Goal: Task Accomplishment & Management: Manage account settings

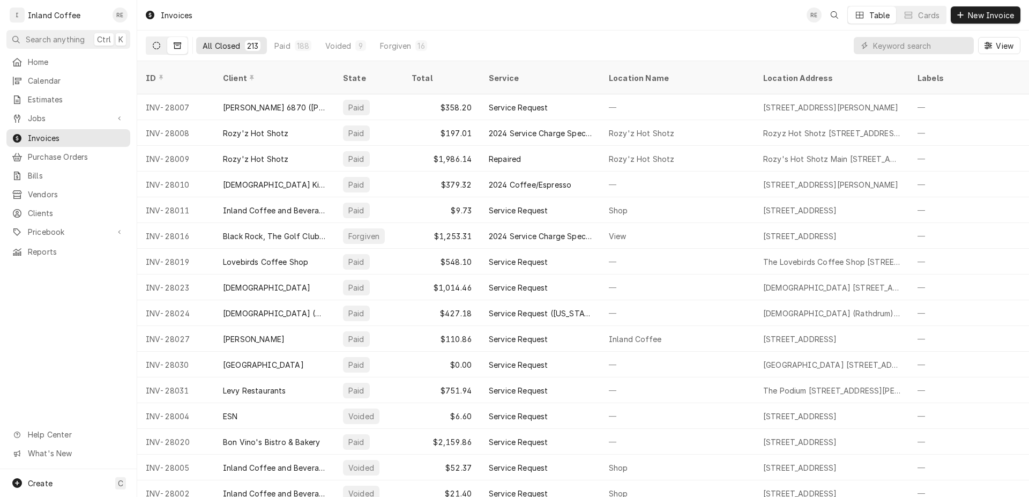
click at [161, 43] on button "Dynamic Content Wrapper" at bounding box center [156, 45] width 20 height 17
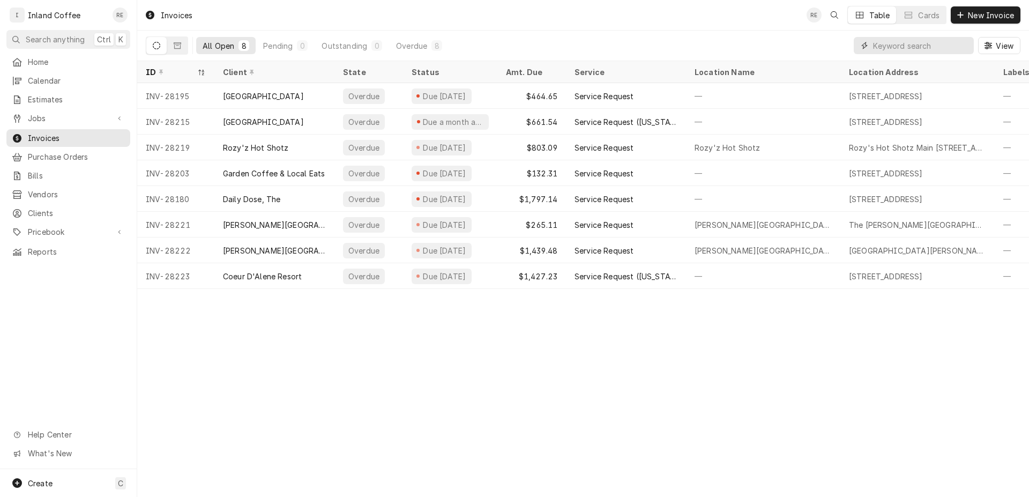
click at [920, 41] on input "Dynamic Content Wrapper" at bounding box center [920, 45] width 95 height 17
type input "28240"
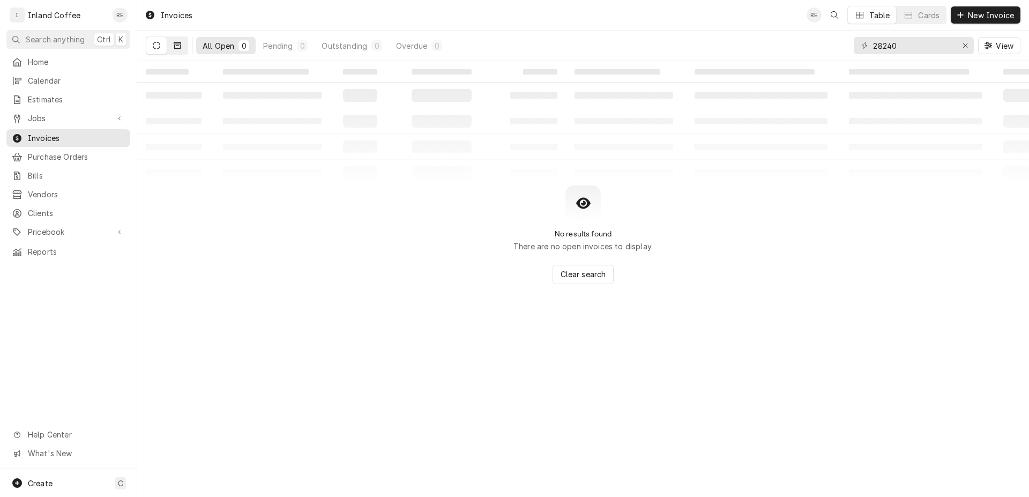
click at [175, 44] on icon "Dynamic Content Wrapper" at bounding box center [178, 46] width 8 height 8
click at [65, 132] on span "Invoices" at bounding box center [76, 137] width 97 height 11
click at [85, 138] on span "Invoices" at bounding box center [76, 137] width 97 height 11
click at [158, 47] on icon "Dynamic Content Wrapper" at bounding box center [157, 46] width 8 height 8
click at [205, 47] on div "All Open" at bounding box center [219, 45] width 32 height 11
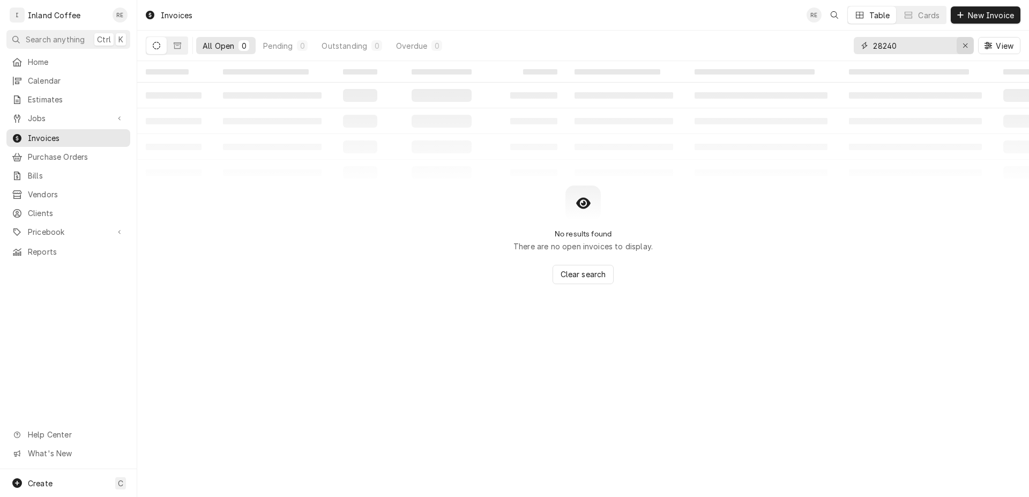
click at [960, 46] on div "Erase input" at bounding box center [965, 45] width 11 height 11
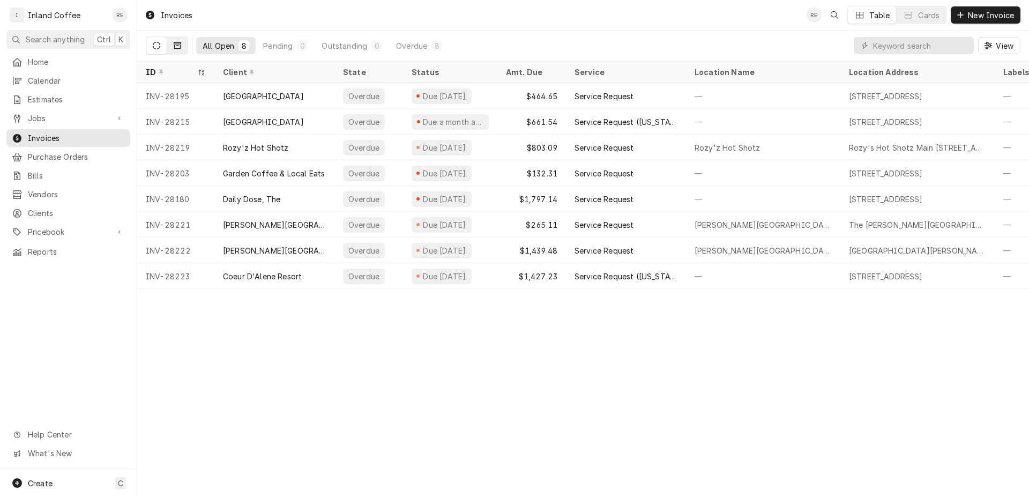
click at [177, 39] on button "Dynamic Content Wrapper" at bounding box center [177, 45] width 20 height 17
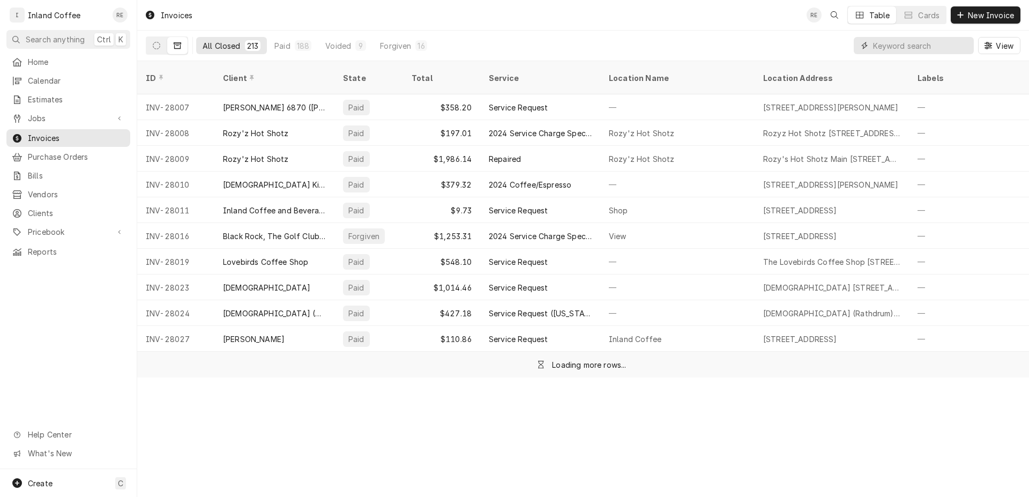
click at [920, 44] on input "Dynamic Content Wrapper" at bounding box center [920, 45] width 95 height 17
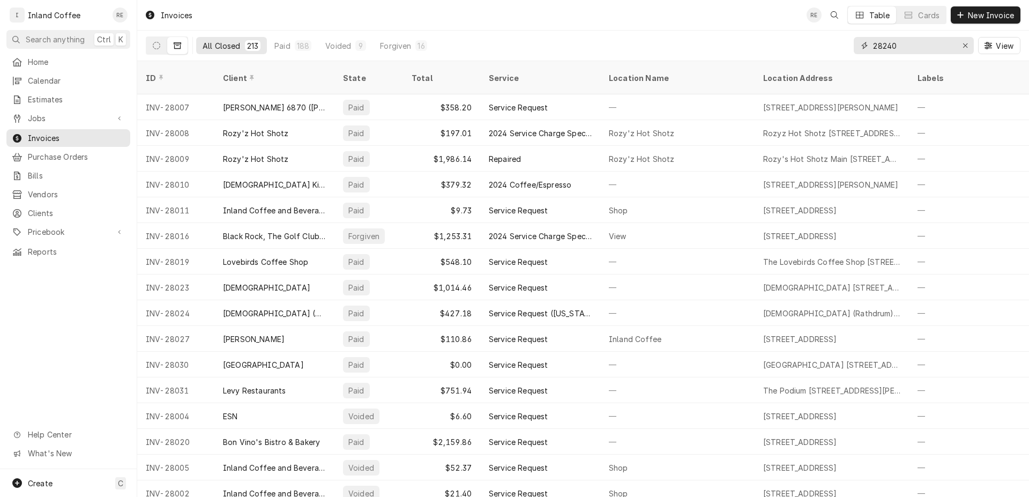
type input "28240"
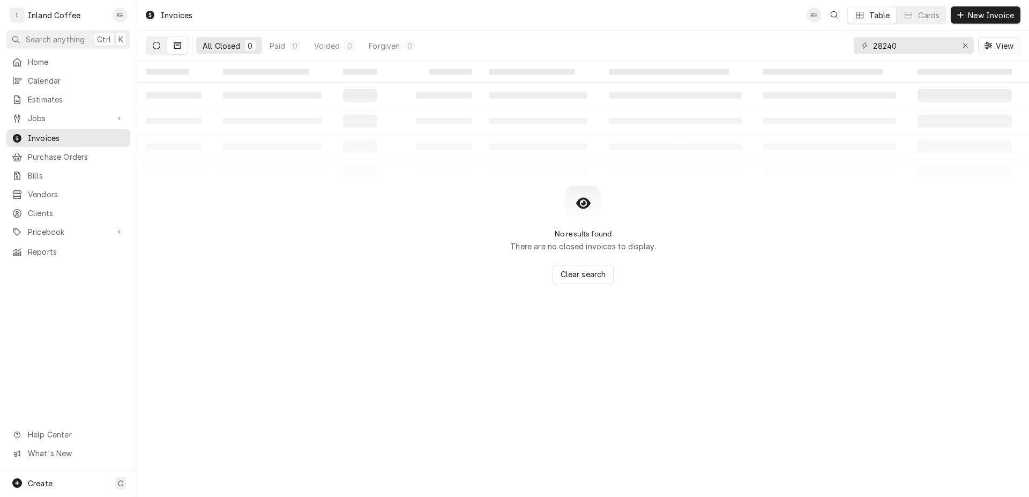
click at [156, 50] on button "Dynamic Content Wrapper" at bounding box center [156, 45] width 20 height 17
click at [163, 43] on button "Dynamic Content Wrapper" at bounding box center [156, 45] width 20 height 17
drag, startPoint x: 161, startPoint y: 44, endPoint x: 178, endPoint y: 45, distance: 17.7
click at [161, 44] on button "Dynamic Content Wrapper" at bounding box center [156, 45] width 20 height 17
click at [179, 42] on icon "Dynamic Content Wrapper" at bounding box center [178, 45] width 8 height 6
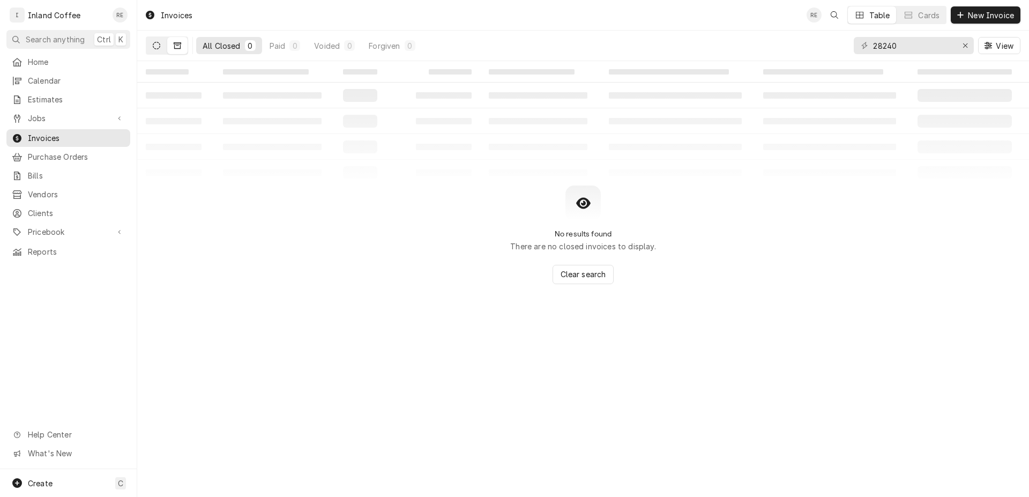
click at [159, 45] on icon "Dynamic Content Wrapper" at bounding box center [157, 46] width 8 height 8
click at [965, 44] on icon "Erase input" at bounding box center [965, 45] width 4 height 4
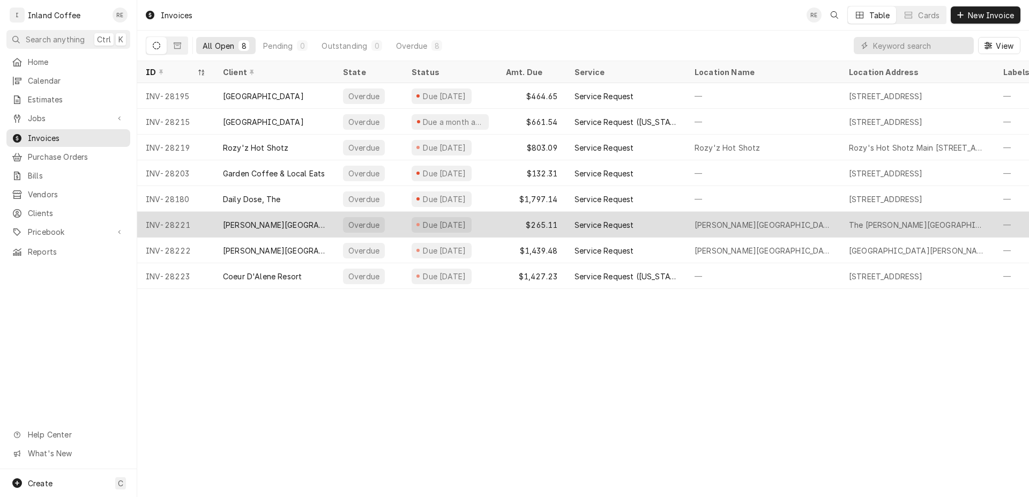
click at [241, 224] on div "Davenport Hotel" at bounding box center [274, 224] width 103 height 11
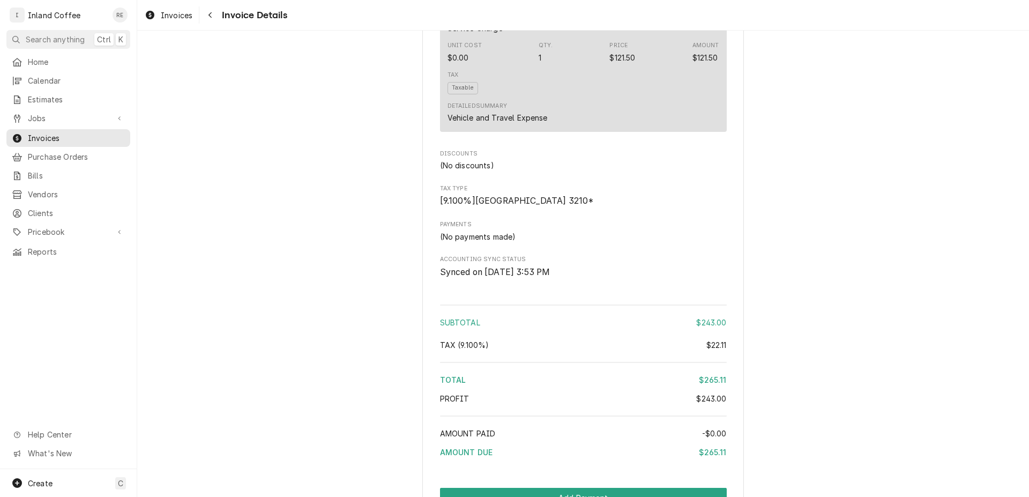
scroll to position [1073, 0]
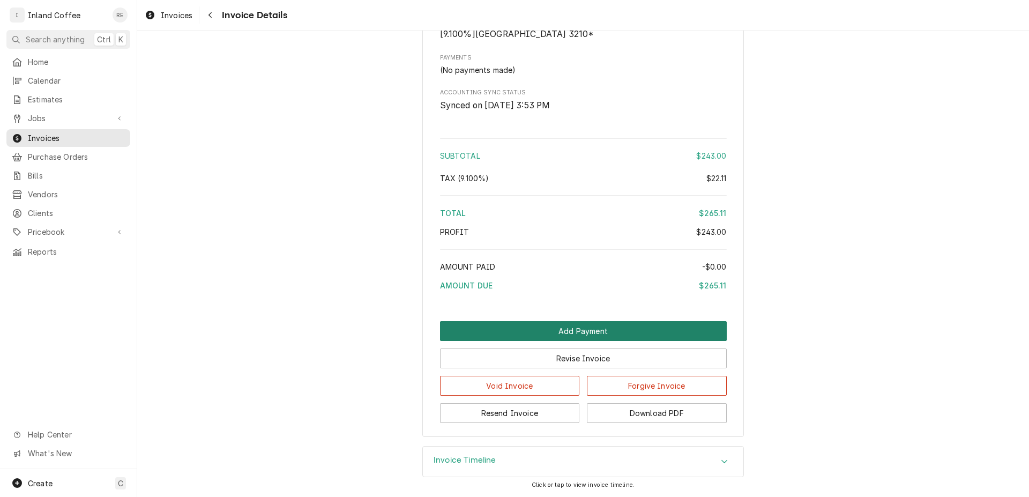
click at [570, 328] on button "Add Payment" at bounding box center [583, 331] width 287 height 20
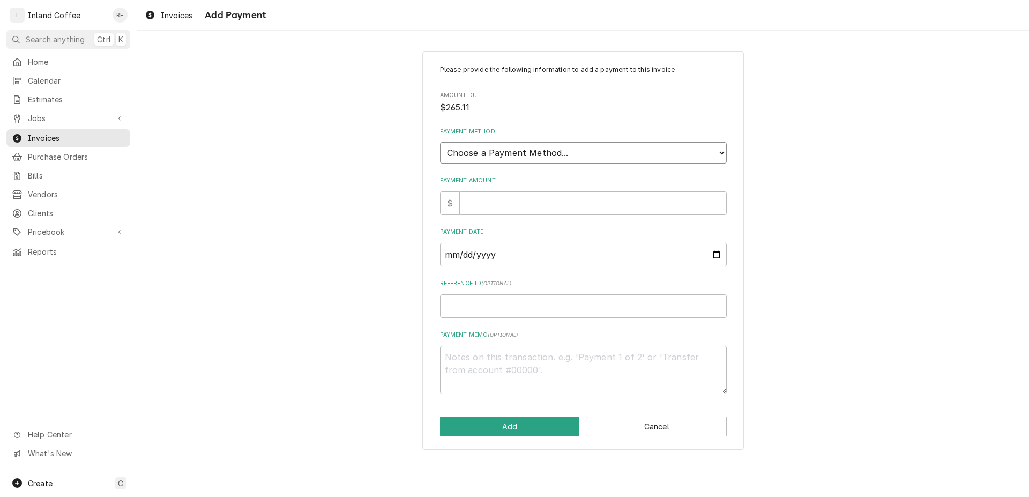
click at [440, 142] on select "Choose a Payment Method... Cash Check Credit/Debit Card ACH/eCheck Other" at bounding box center [583, 152] width 287 height 21
select select "2"
click option "Check" at bounding box center [0, 0] width 0 height 0
click at [538, 204] on input "Payment Amount" at bounding box center [593, 203] width 267 height 24
type textarea "x"
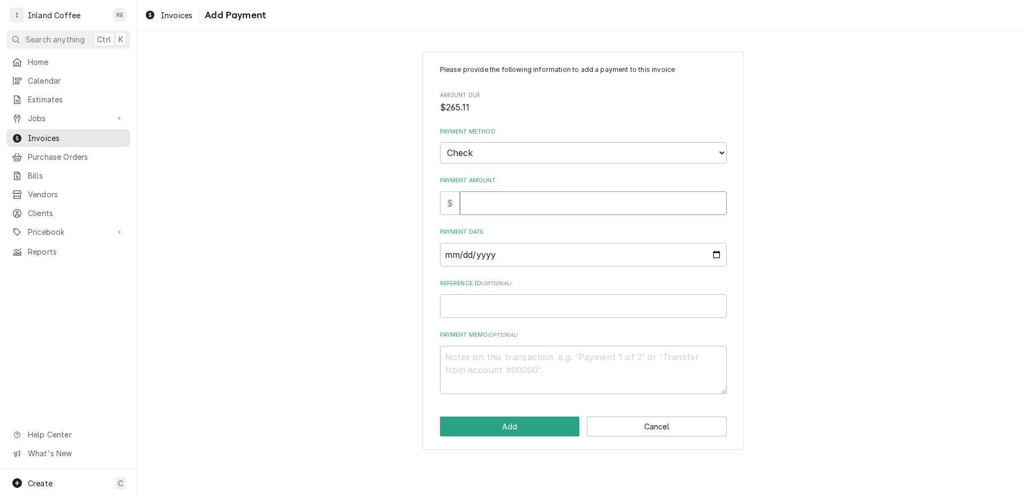
type input "2"
type textarea "x"
type input "26"
type textarea "x"
type input "265"
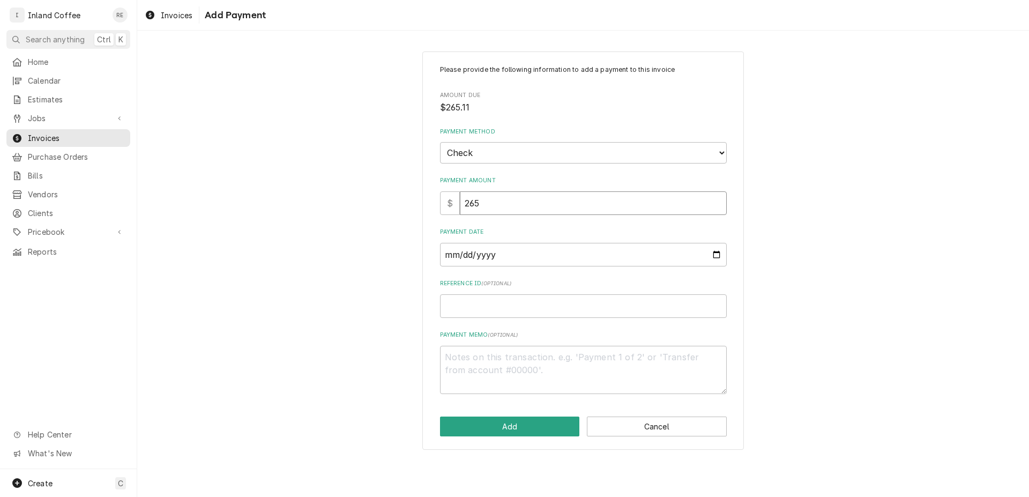
type textarea "x"
type input "265.1"
type textarea "x"
type input "265.11"
click at [538, 247] on input "Payment Date" at bounding box center [583, 255] width 287 height 24
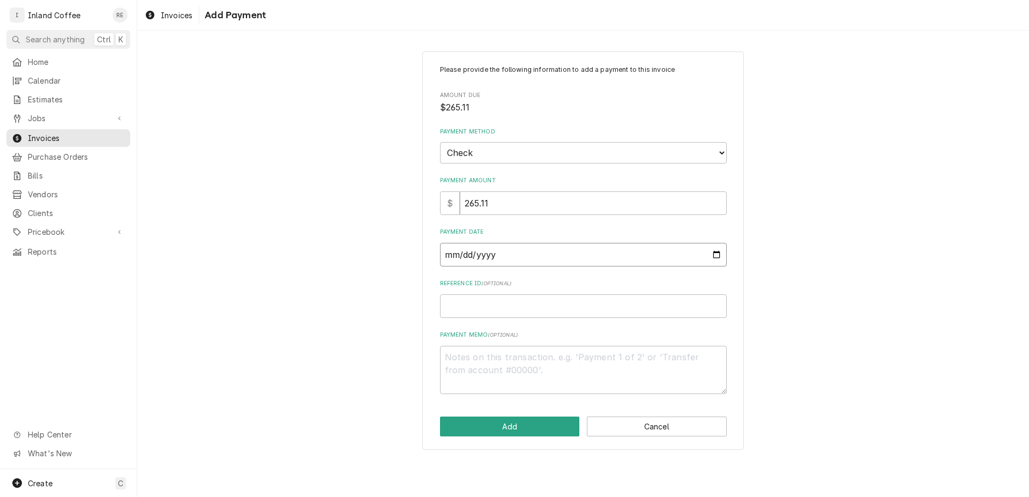
click at [713, 250] on input "Payment Date" at bounding box center [583, 255] width 287 height 24
type input "[DATE]"
click at [465, 304] on input "Reference ID ( optional )" at bounding box center [583, 306] width 287 height 24
type textarea "x"
type input "0"
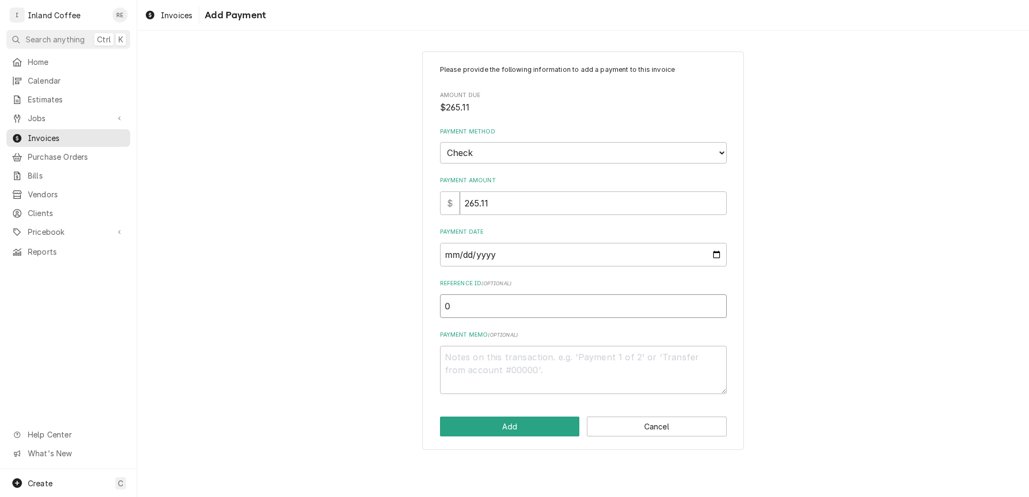
type textarea "x"
type input "00"
type textarea "x"
type input "000"
type textarea "x"
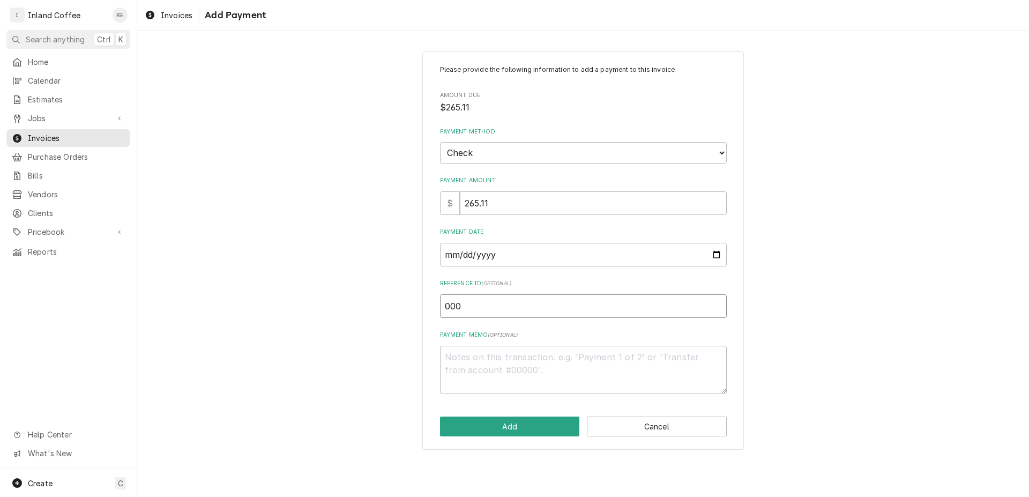
type input "0001"
type textarea "x"
type input "00015"
type textarea "x"
type input "000151"
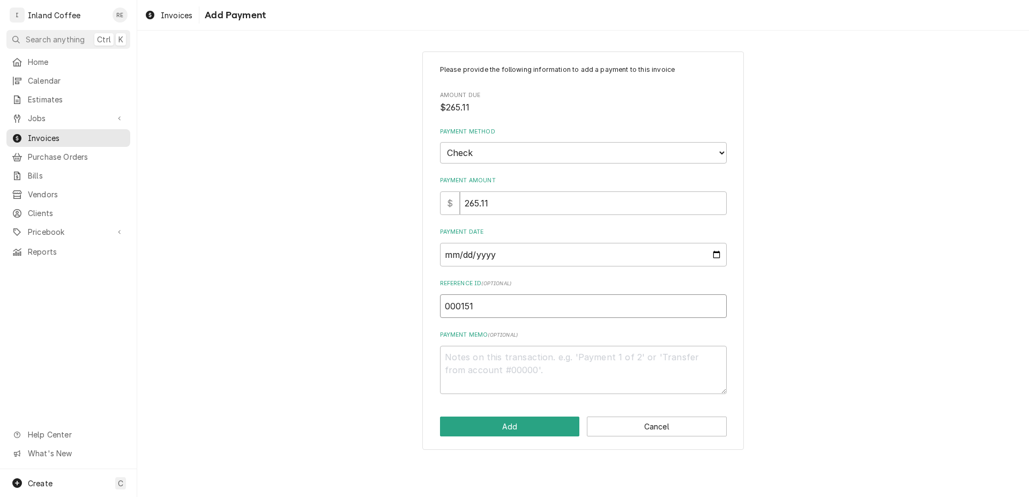
type textarea "x"
type input "0001516"
type textarea "x"
type input "00015166"
type textarea "x"
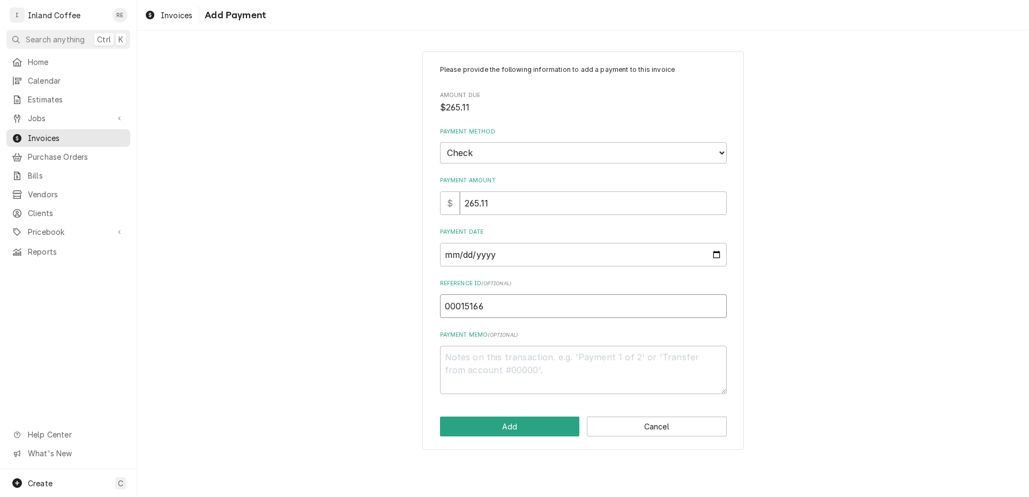
type input "000151660"
type textarea "x"
type input "0001516606"
click at [509, 422] on button "Add" at bounding box center [510, 426] width 140 height 20
type textarea "x"
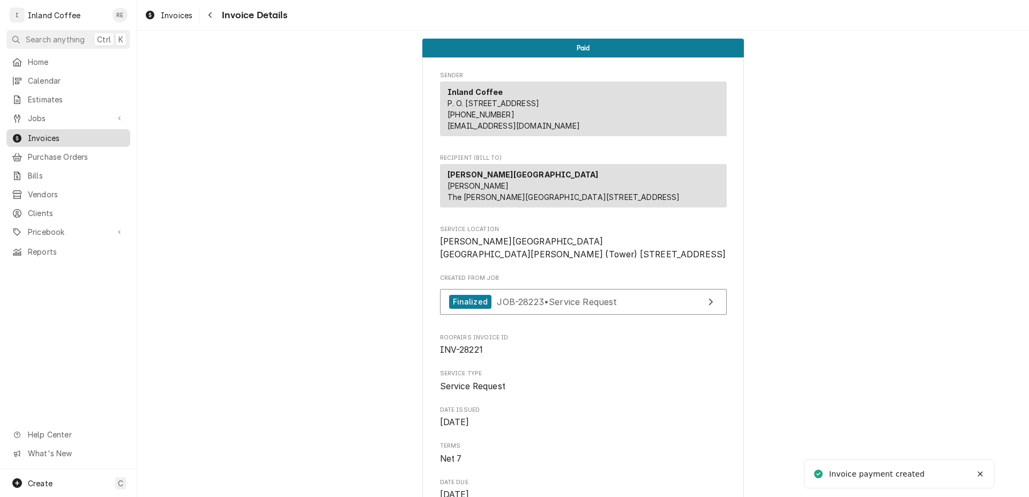
click at [62, 132] on span "Invoices" at bounding box center [76, 137] width 97 height 11
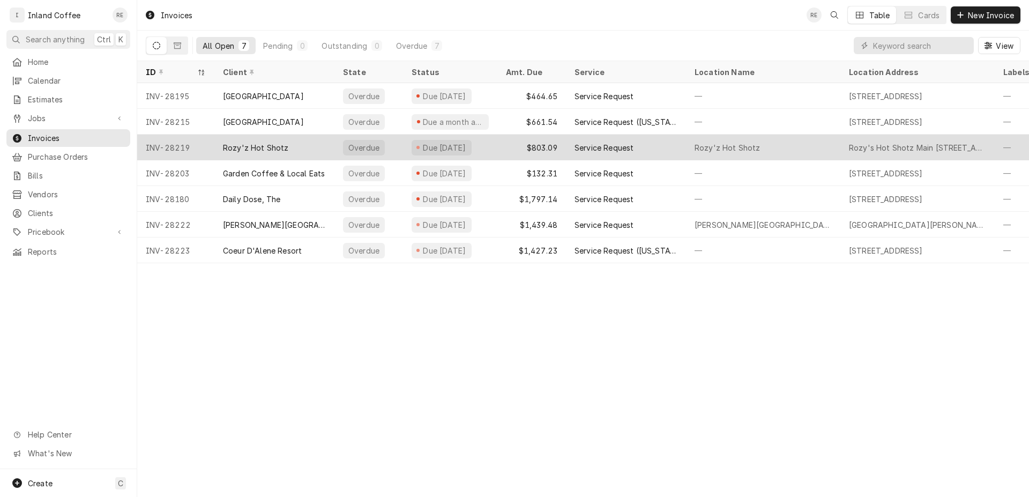
click at [291, 151] on div "Rozy'z Hot Shotz" at bounding box center [274, 147] width 120 height 26
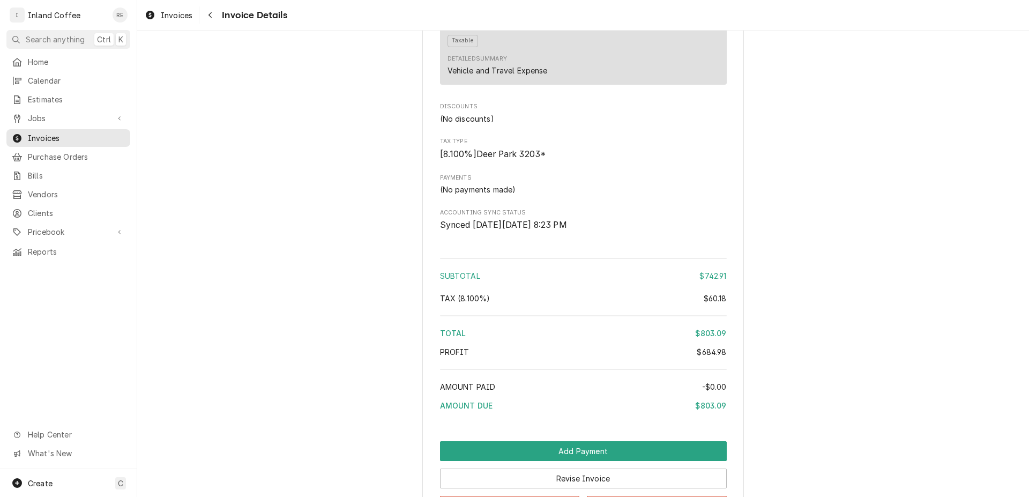
scroll to position [2035, 0]
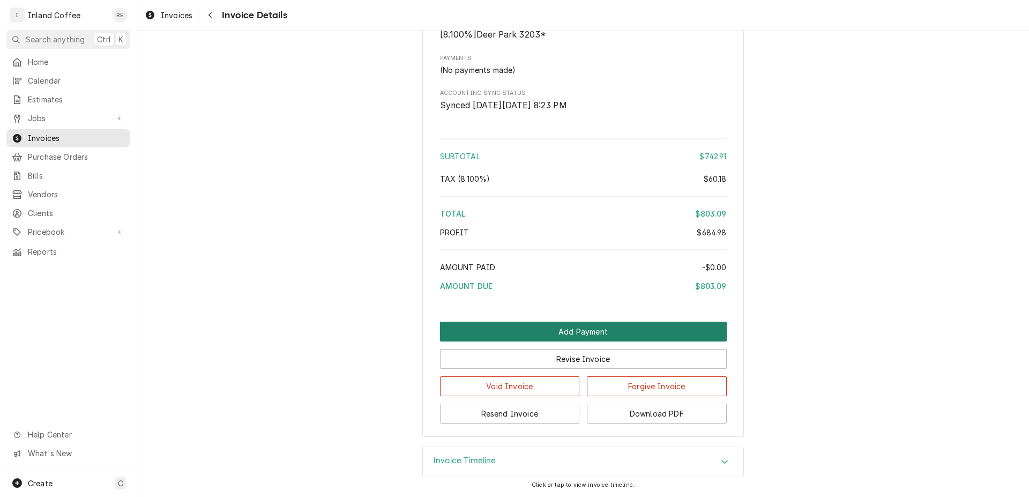
click at [564, 333] on button "Add Payment" at bounding box center [583, 331] width 287 height 20
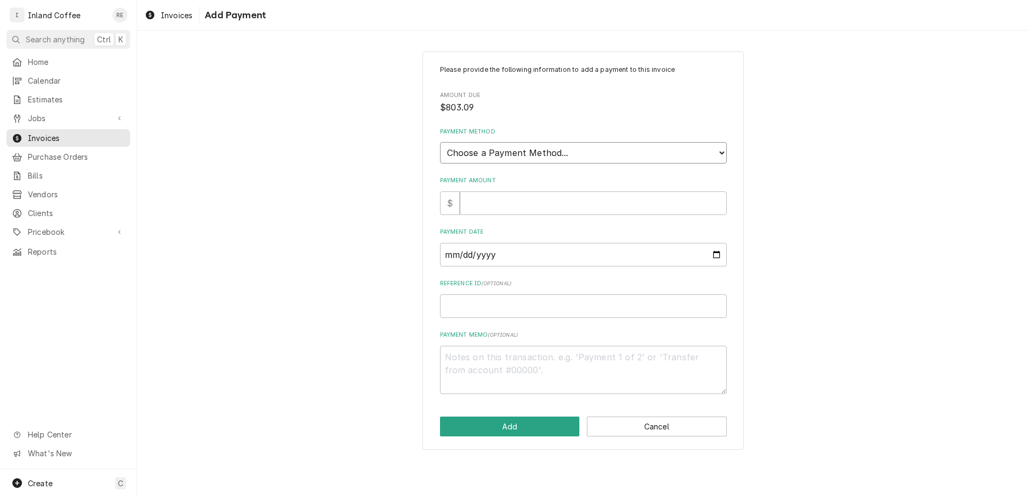
click at [440, 142] on select "Choose a Payment Method... Cash Check Credit/Debit Card ACH/eCheck Other" at bounding box center [583, 152] width 287 height 21
select select "2"
click option "Check" at bounding box center [0, 0] width 0 height 0
click at [584, 209] on input "Payment Amount" at bounding box center [593, 203] width 267 height 24
type textarea "x"
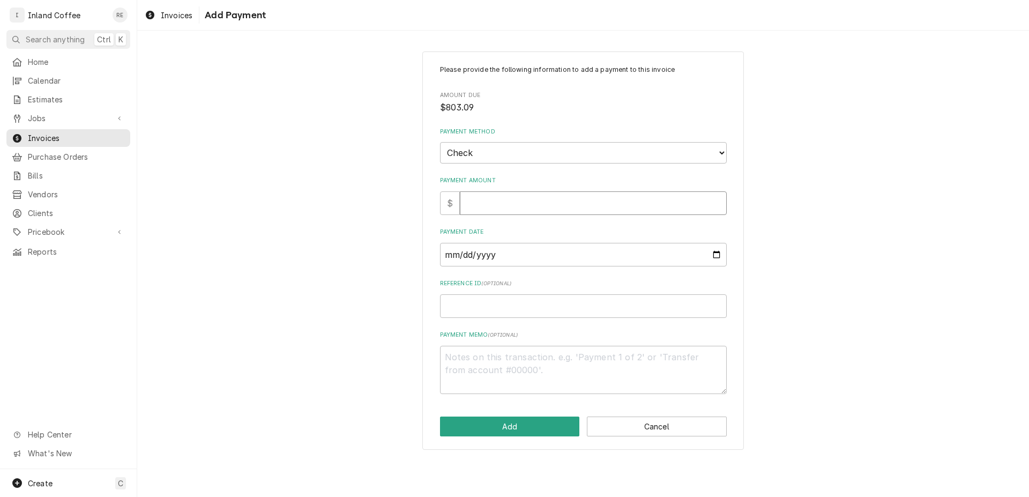
type input "8"
type textarea "x"
type input "80"
type textarea "x"
type input "803"
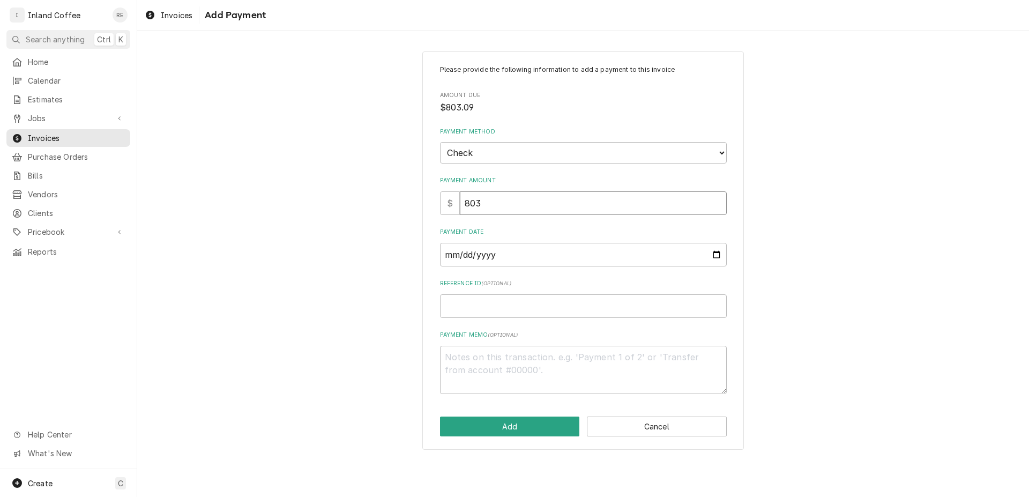
type textarea "x"
type input "803.0"
type textarea "x"
type input "803.09"
click at [708, 251] on input "Payment Date" at bounding box center [583, 255] width 287 height 24
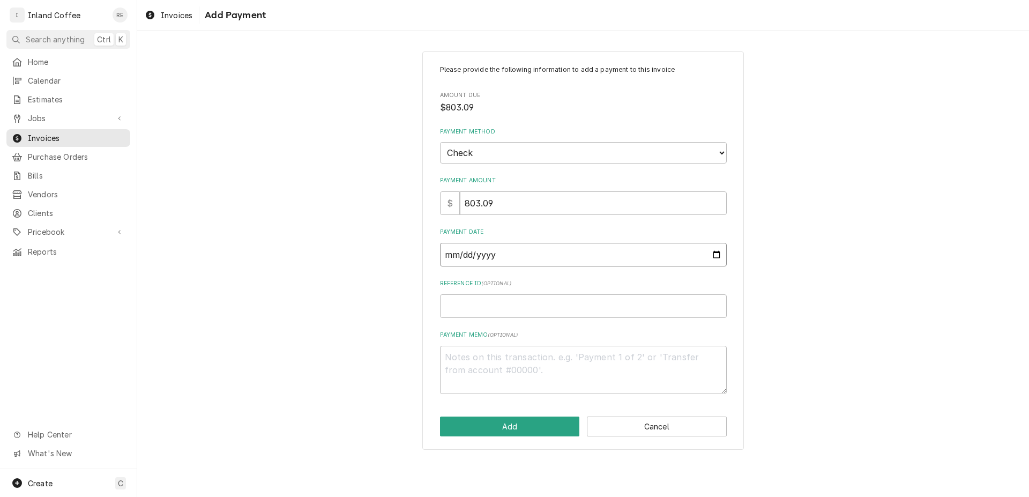
click at [717, 251] on input "Payment Date" at bounding box center [583, 255] width 287 height 24
type input "[DATE]"
click at [480, 303] on input "Reference ID ( optional )" at bounding box center [583, 306] width 287 height 24
type textarea "x"
type input "0"
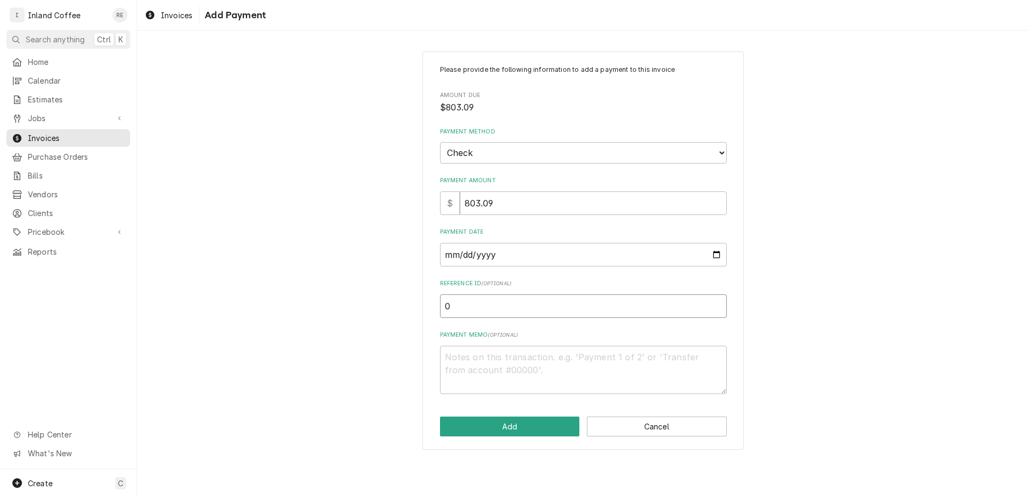
type textarea "x"
type input "00"
type textarea "x"
type input "000"
type textarea "x"
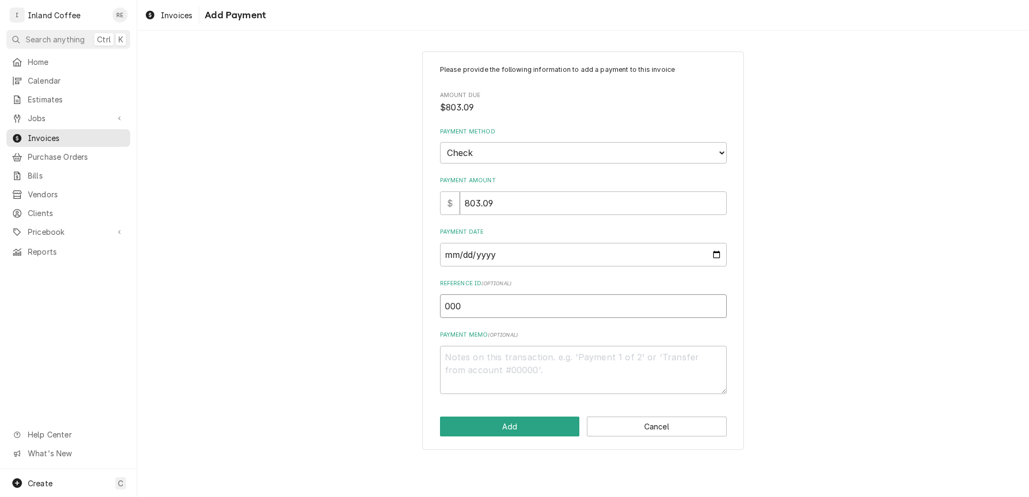
type input "0000"
type textarea "x"
type input "00000"
type textarea "x"
type input "000000"
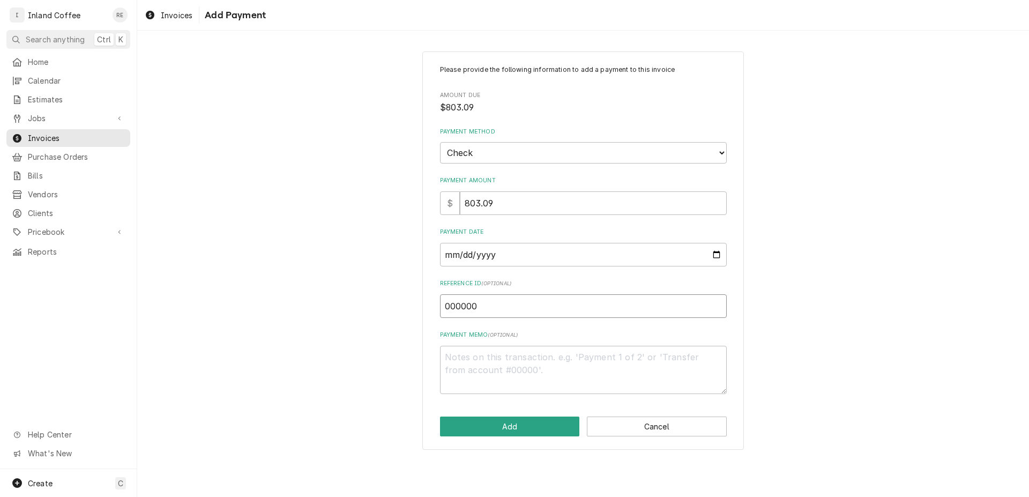
type textarea "x"
type input "0000008"
type textarea "x"
type input "00000089"
type textarea "x"
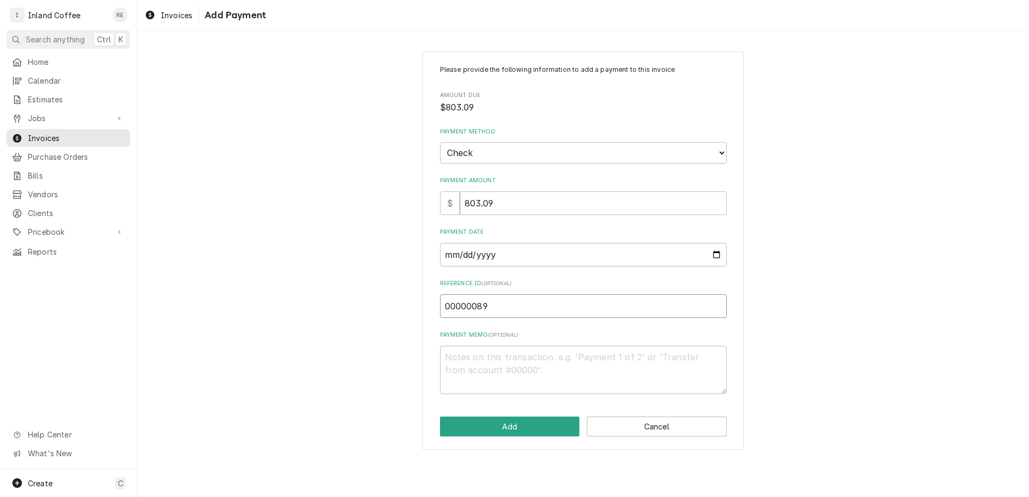
type input "000000895"
type textarea "x"
type input "0000008952"
click at [477, 357] on textarea "Payment Memo ( optional )" at bounding box center [583, 370] width 287 height 48
click at [498, 425] on button "Add" at bounding box center [510, 426] width 140 height 20
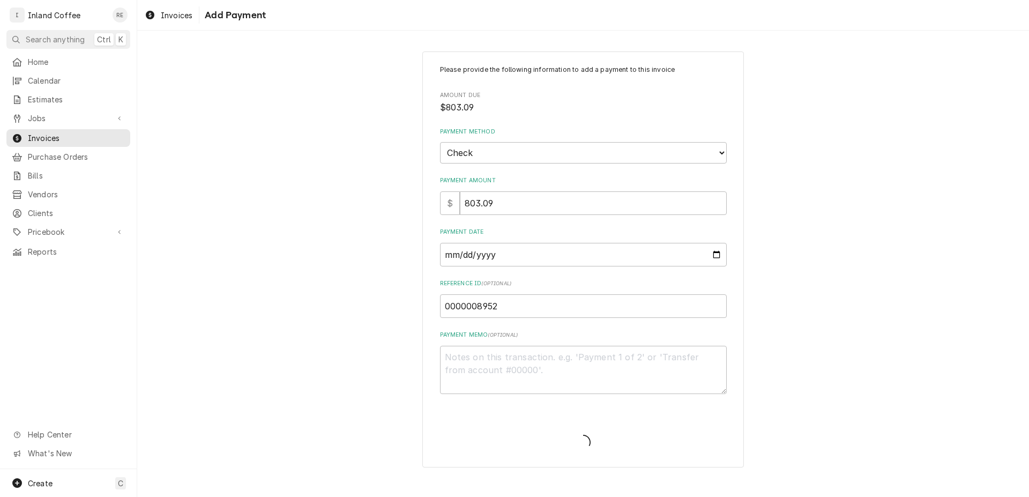
type textarea "x"
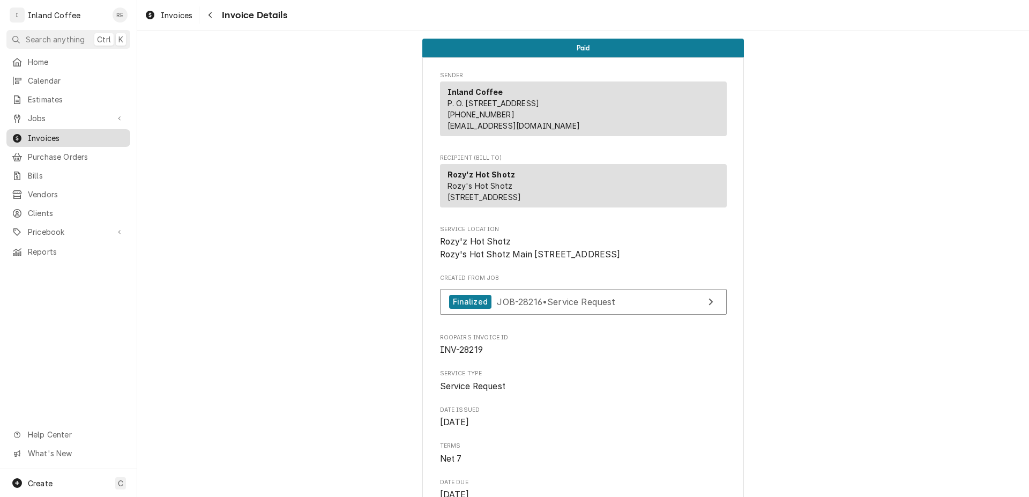
click at [68, 136] on span "Invoices" at bounding box center [76, 137] width 97 height 11
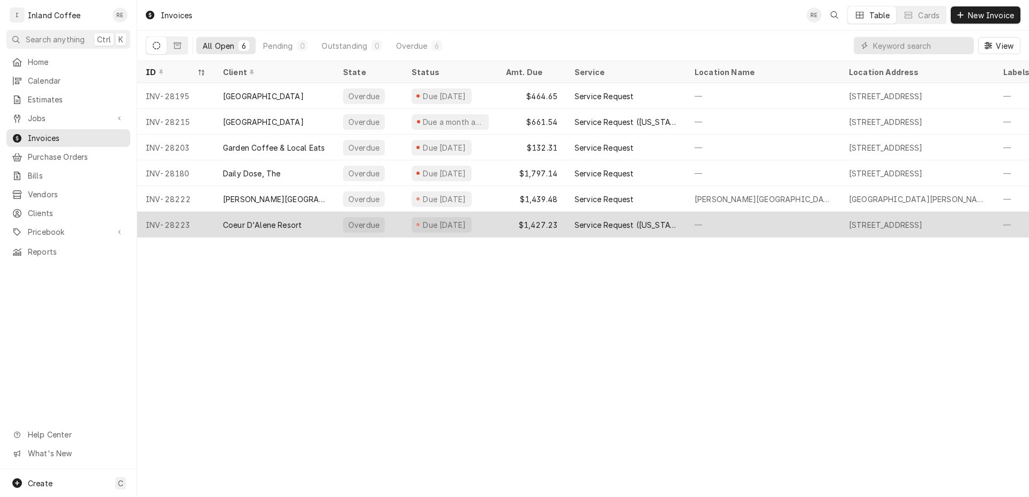
click at [236, 221] on div "Coeur D'Alene Resort" at bounding box center [262, 224] width 79 height 11
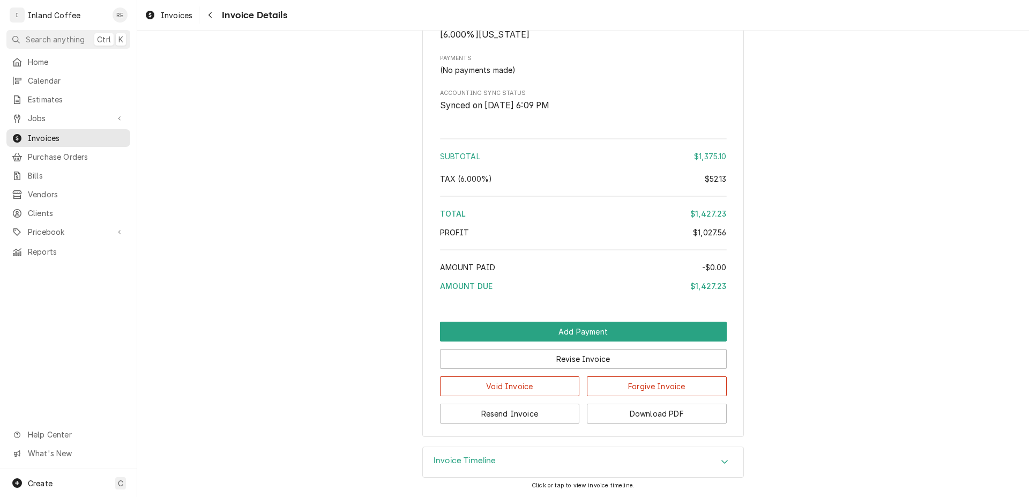
scroll to position [1556, 0]
click at [644, 333] on button "Add Payment" at bounding box center [583, 331] width 287 height 20
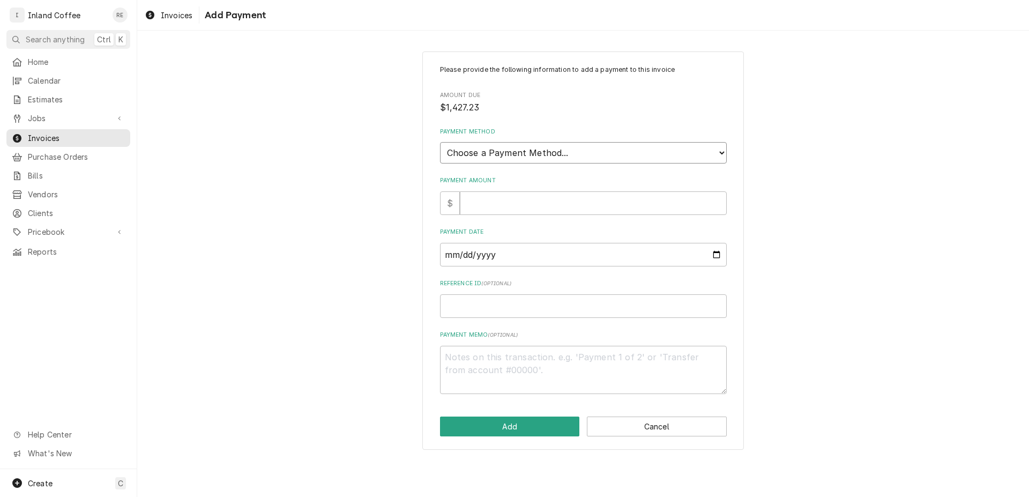
select select "2"
click option "Check" at bounding box center [0, 0] width 0 height 0
click at [483, 201] on input "Payment Amount" at bounding box center [593, 203] width 267 height 24
type textarea "x"
type input "1"
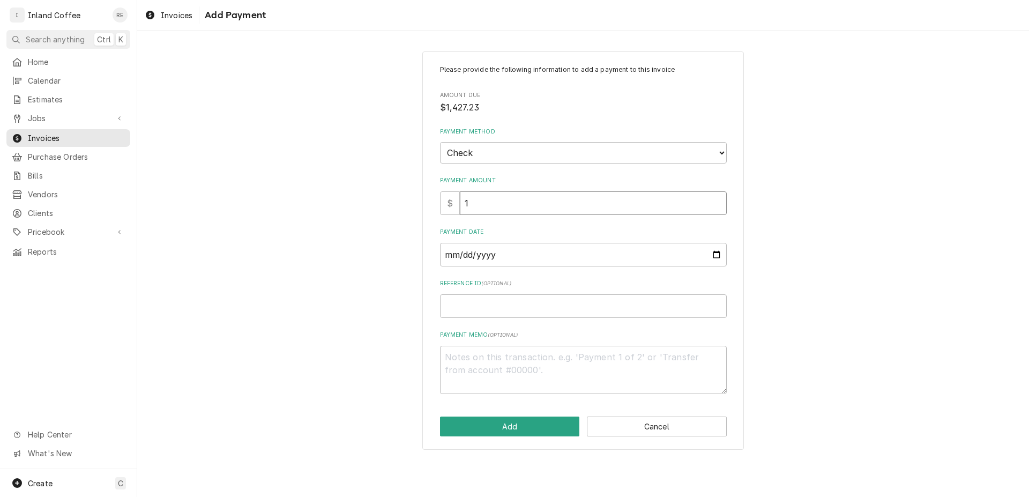
type textarea "x"
type input "14"
type textarea "x"
type input "142"
type textarea "x"
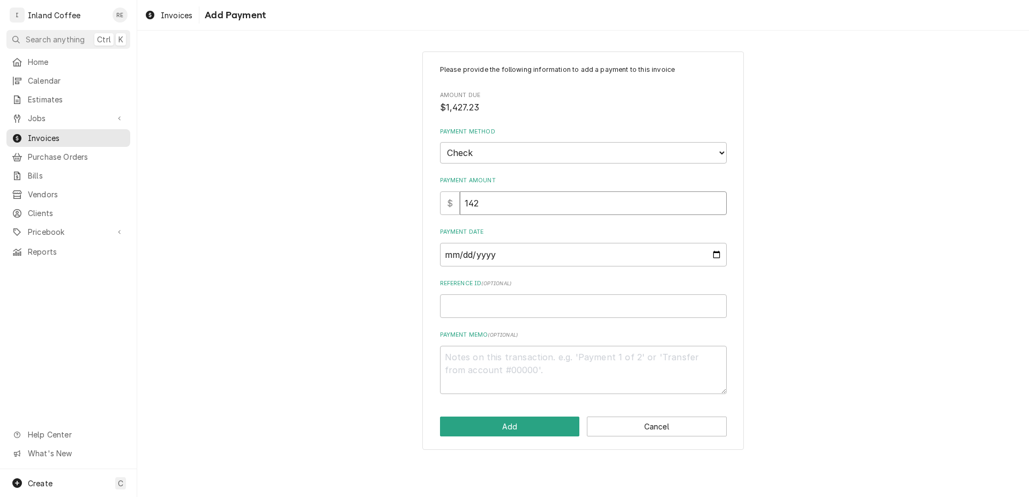
type input "1427"
type textarea "x"
type input "1427.2"
type textarea "x"
type input "1427.23"
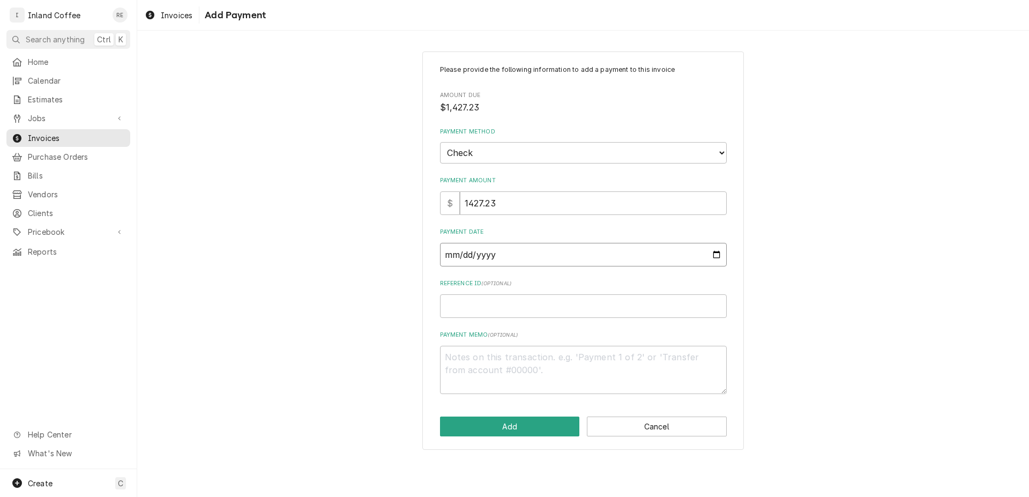
click at [598, 254] on input "Payment Date" at bounding box center [583, 255] width 287 height 24
click at [712, 251] on input "Payment Date" at bounding box center [583, 255] width 287 height 24
type input "2025-09-17"
click at [504, 304] on input "Reference ID ( optional )" at bounding box center [583, 306] width 287 height 24
type textarea "x"
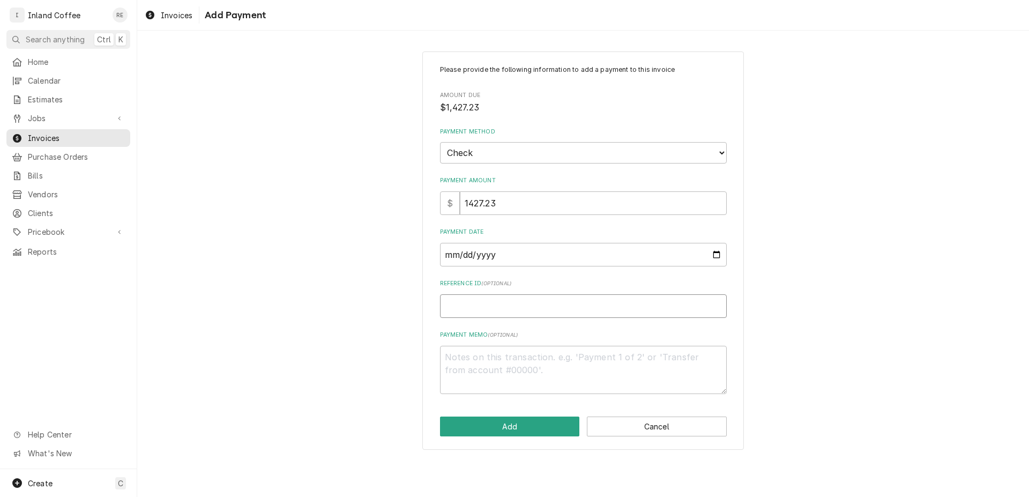
type input "1"
type textarea "x"
type input "13"
type textarea "x"
type input "130"
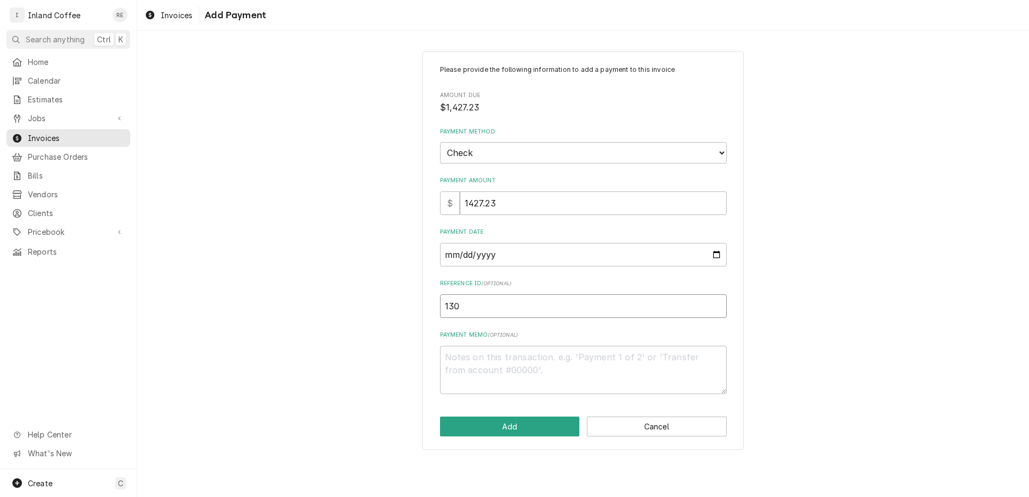
type textarea "x"
type input "1304"
type textarea "x"
type input "13044"
type textarea "x"
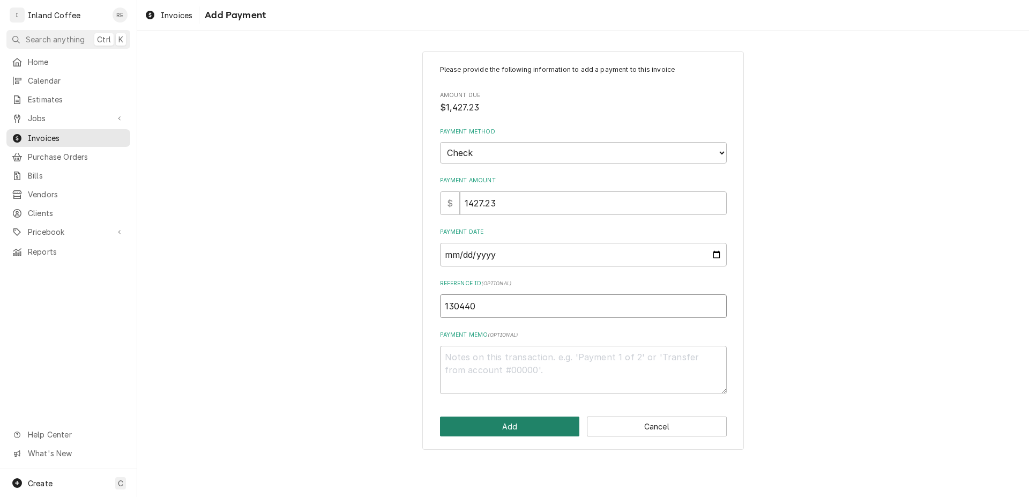
type input "130440"
click at [570, 426] on button "Add" at bounding box center [510, 426] width 140 height 20
type textarea "x"
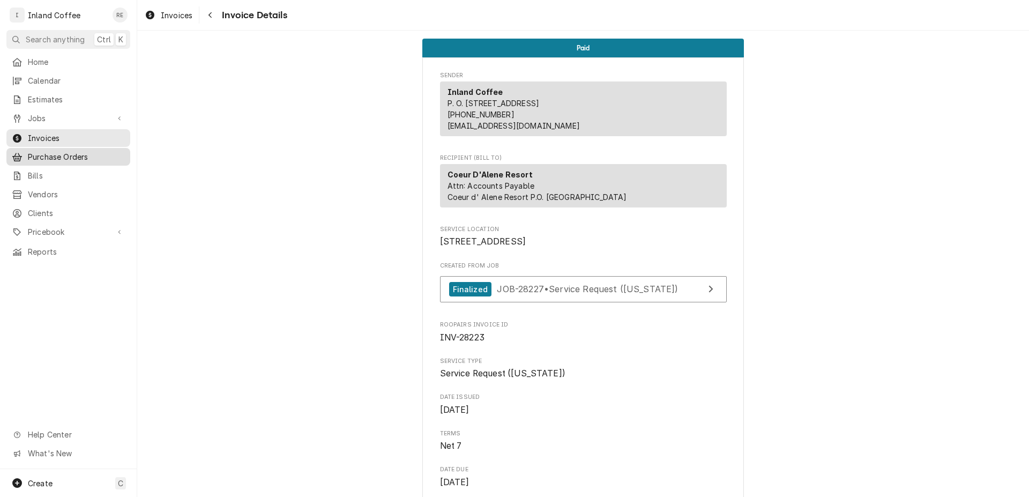
click at [70, 151] on span "Purchase Orders" at bounding box center [76, 156] width 97 height 11
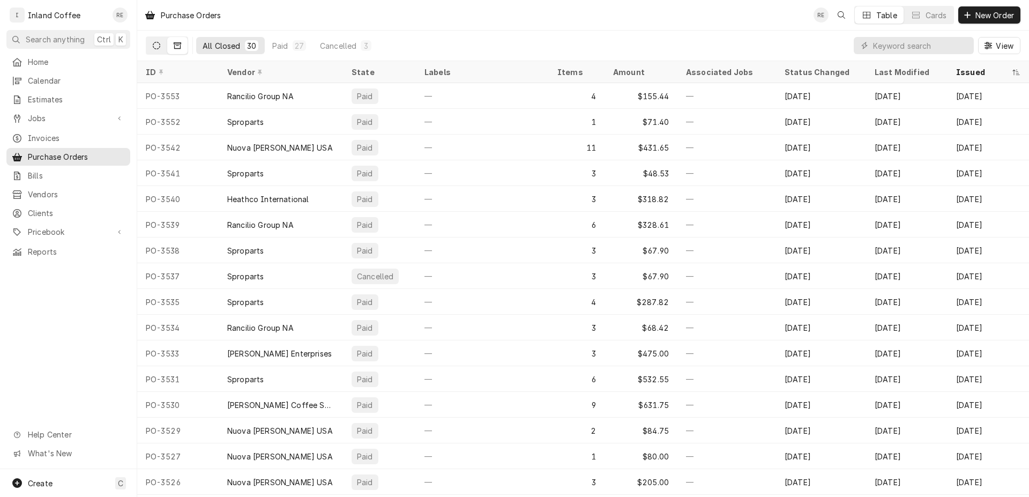
click at [161, 42] on button "Dynamic Content Wrapper" at bounding box center [156, 45] width 20 height 17
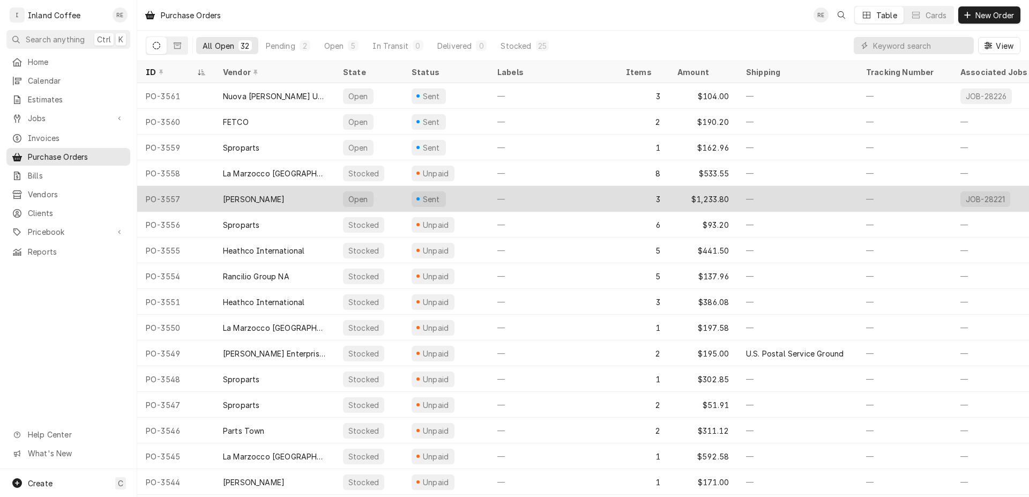
click at [166, 199] on div "PO-3557" at bounding box center [175, 199] width 77 height 26
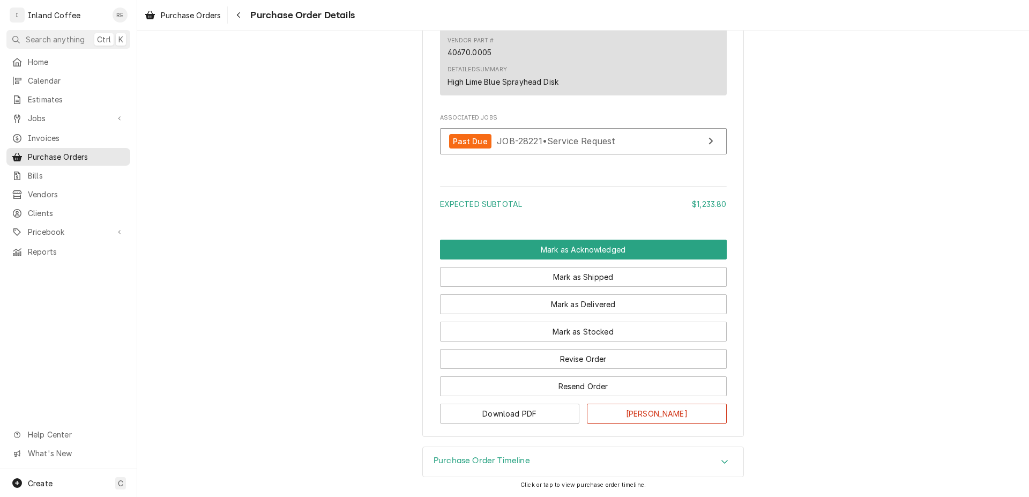
scroll to position [1152, 0]
click at [516, 417] on button "Download PDF" at bounding box center [510, 413] width 140 height 20
click at [51, 115] on span "Jobs" at bounding box center [68, 118] width 81 height 11
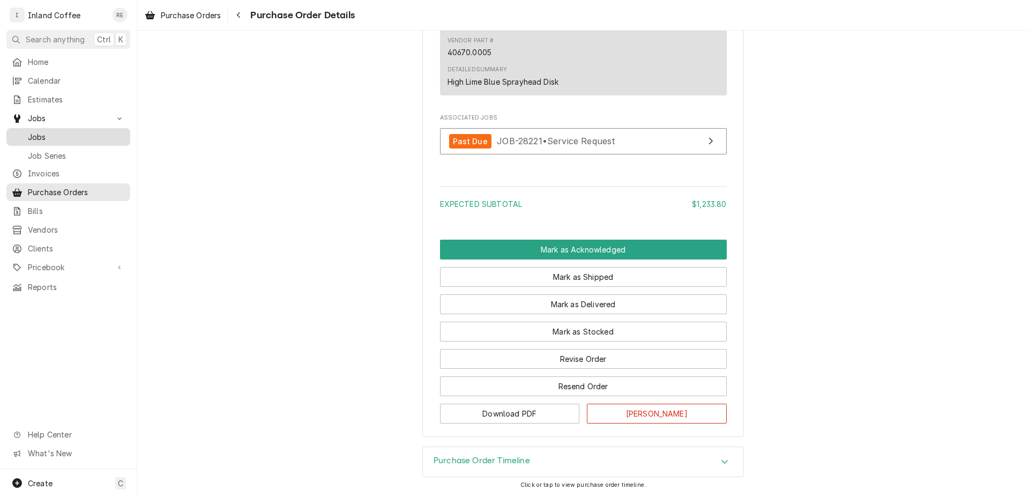
click at [63, 131] on span "Jobs" at bounding box center [76, 136] width 97 height 11
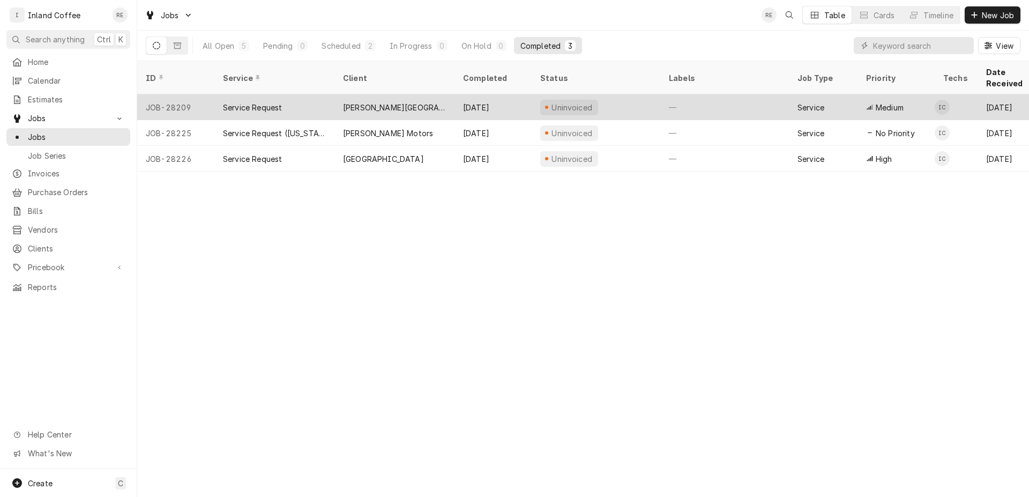
click at [242, 102] on div "Service Request" at bounding box center [252, 107] width 59 height 11
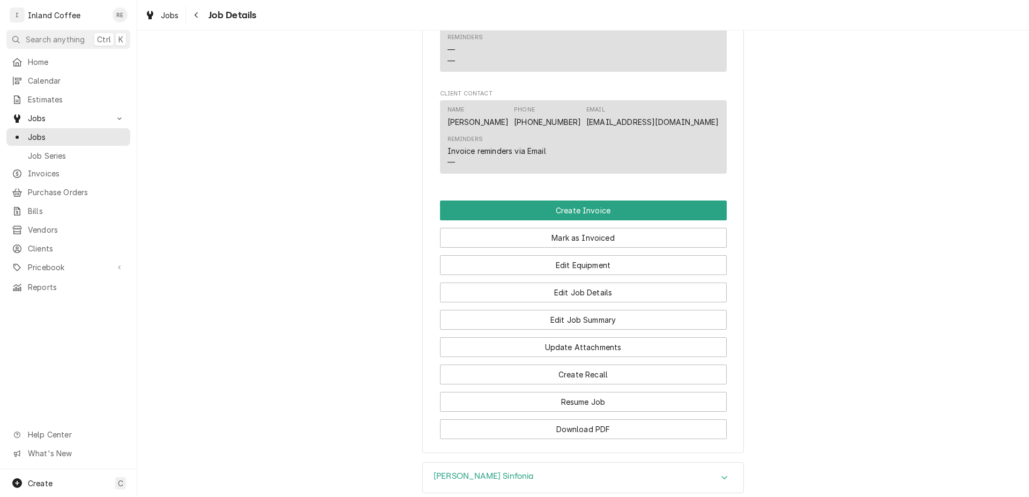
scroll to position [804, 0]
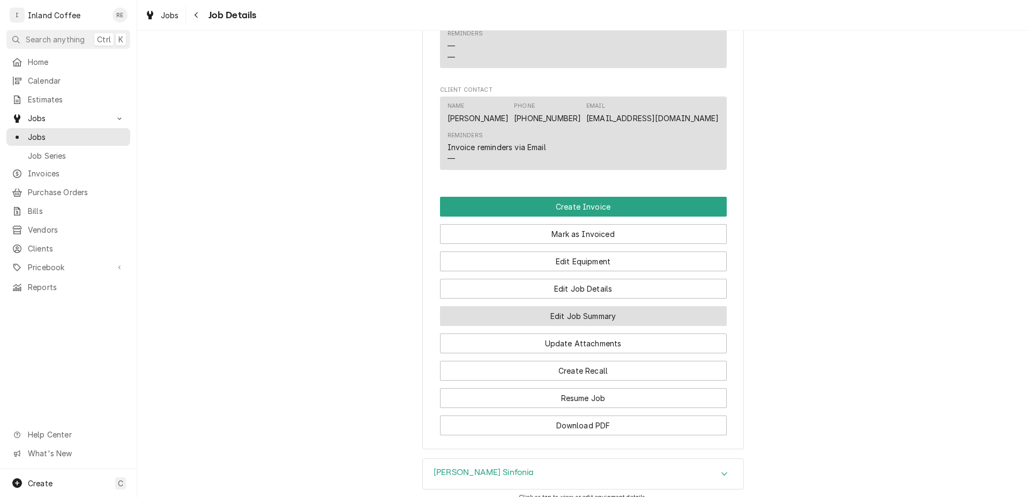
click at [657, 306] on button "Edit Job Summary" at bounding box center [583, 316] width 287 height 20
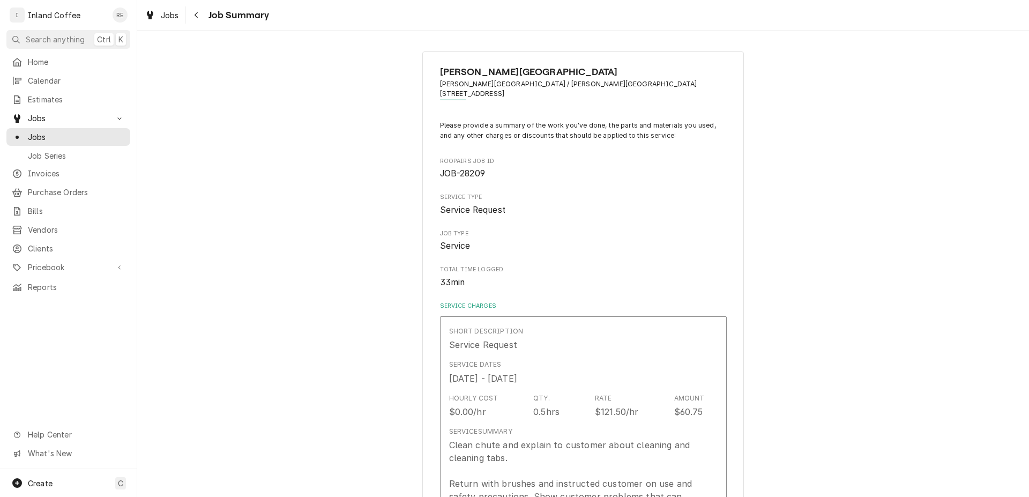
type textarea "x"
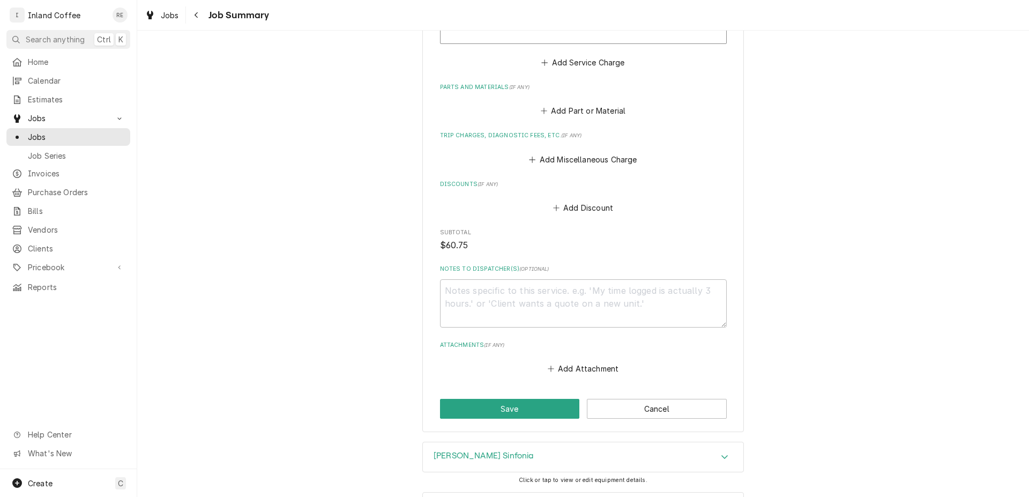
scroll to position [528, 0]
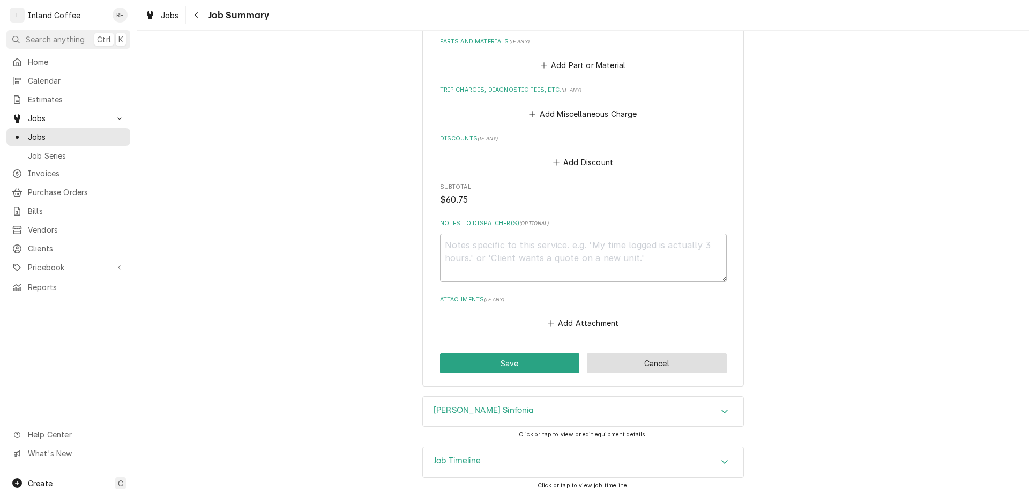
click at [673, 365] on button "Cancel" at bounding box center [657, 363] width 140 height 20
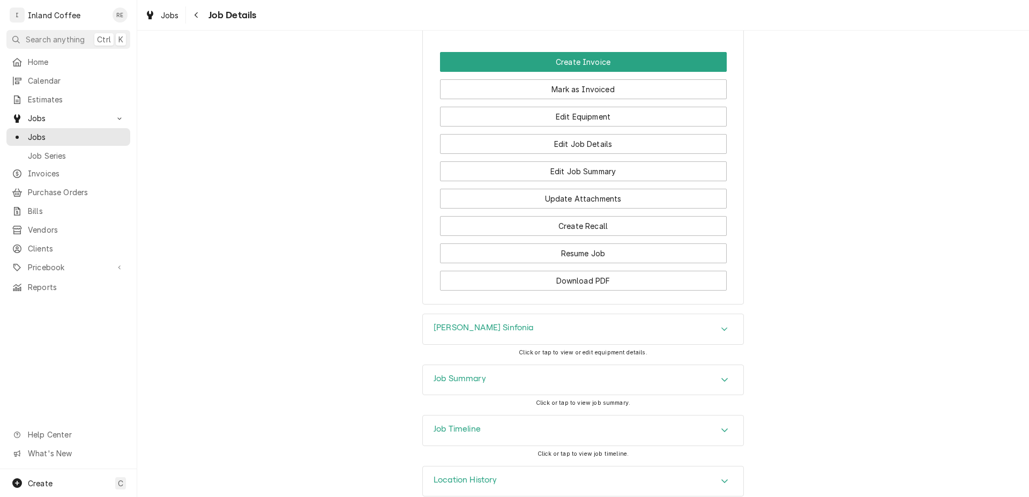
scroll to position [952, 0]
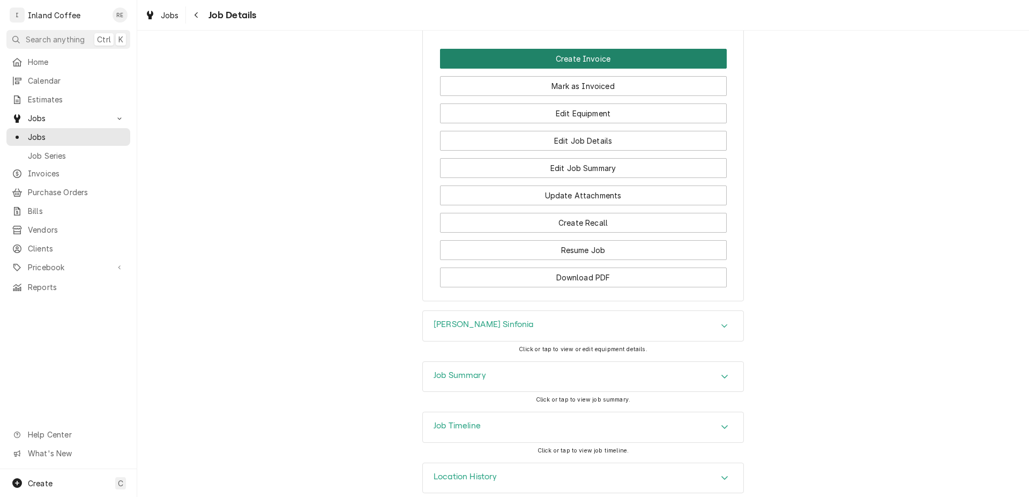
click at [624, 49] on button "Create Invoice" at bounding box center [583, 59] width 287 height 20
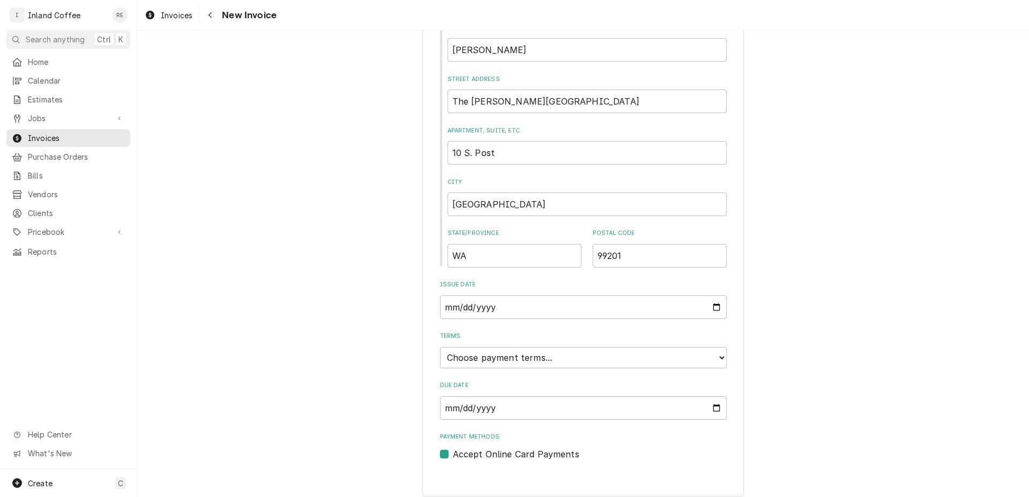
scroll to position [402, 0]
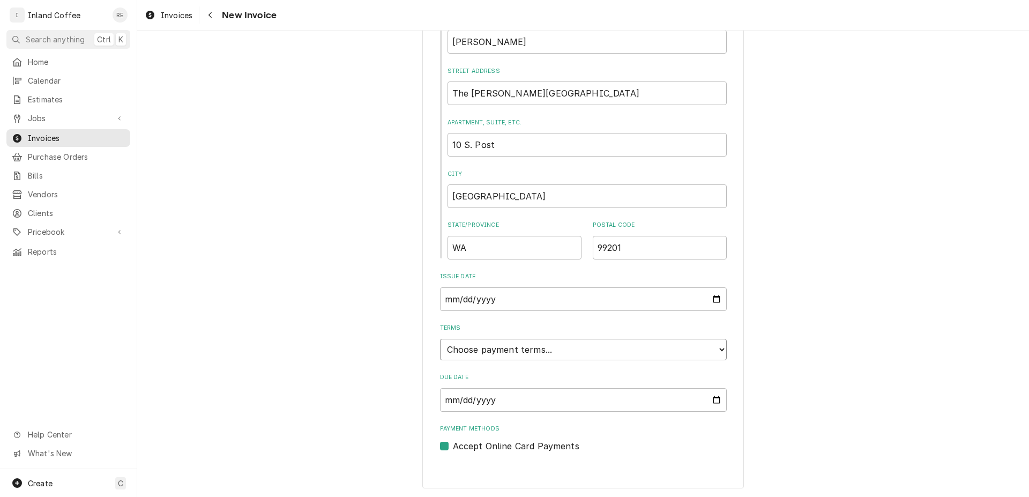
click at [440, 339] on select "Choose payment terms... Same Day Net 7 Net 14 Net 21 Net 30 Net 45 Net 60 Net 90" at bounding box center [583, 349] width 287 height 21
click at [707, 298] on input "[DATE]" at bounding box center [583, 299] width 287 height 24
type input "[DATE]"
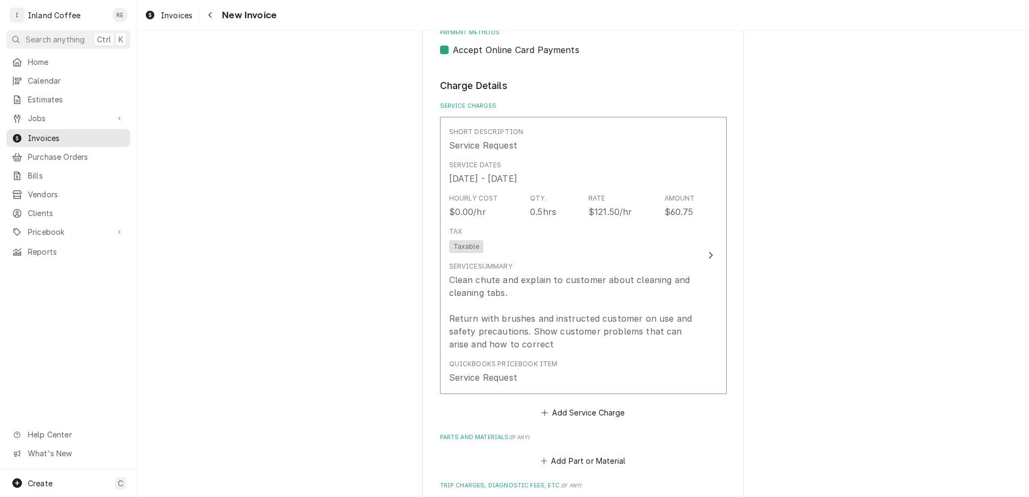
scroll to position [825, 0]
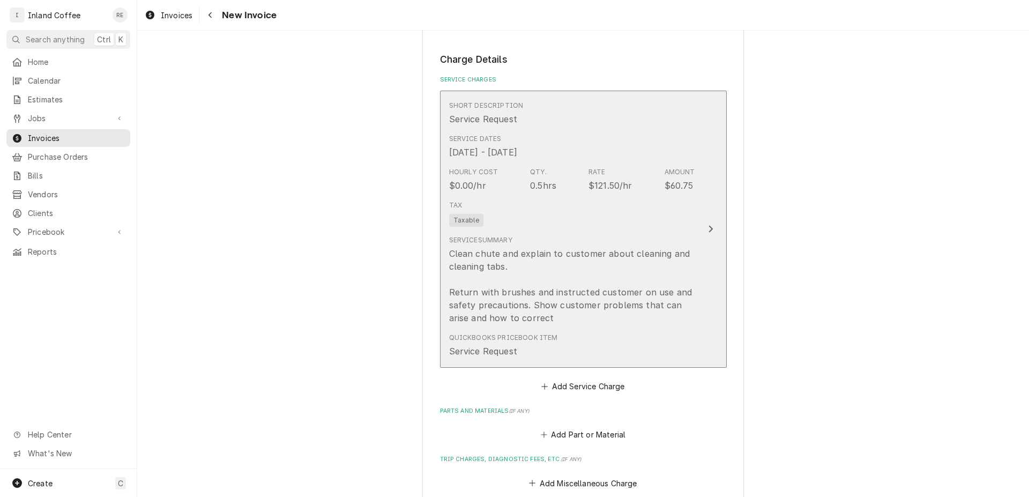
click at [708, 230] on div "Update Line Item" at bounding box center [710, 228] width 14 height 13
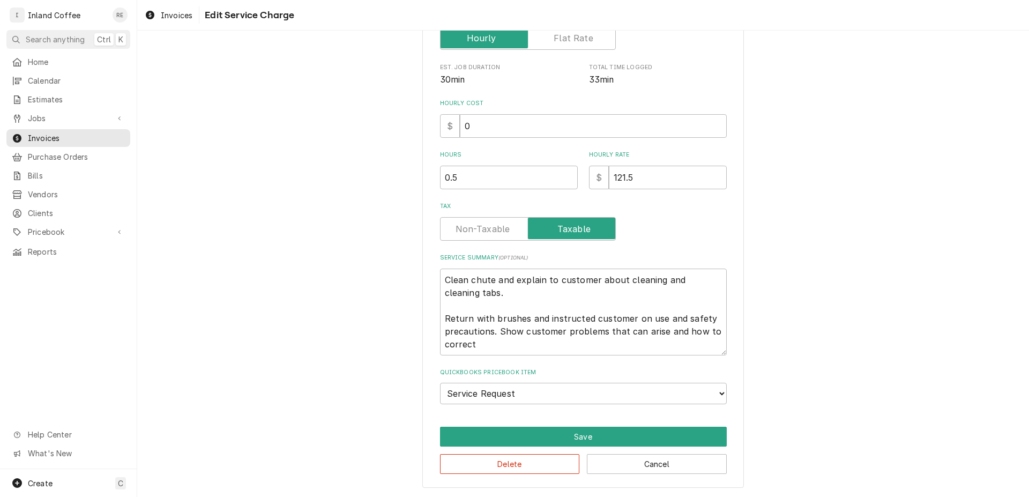
scroll to position [125, 0]
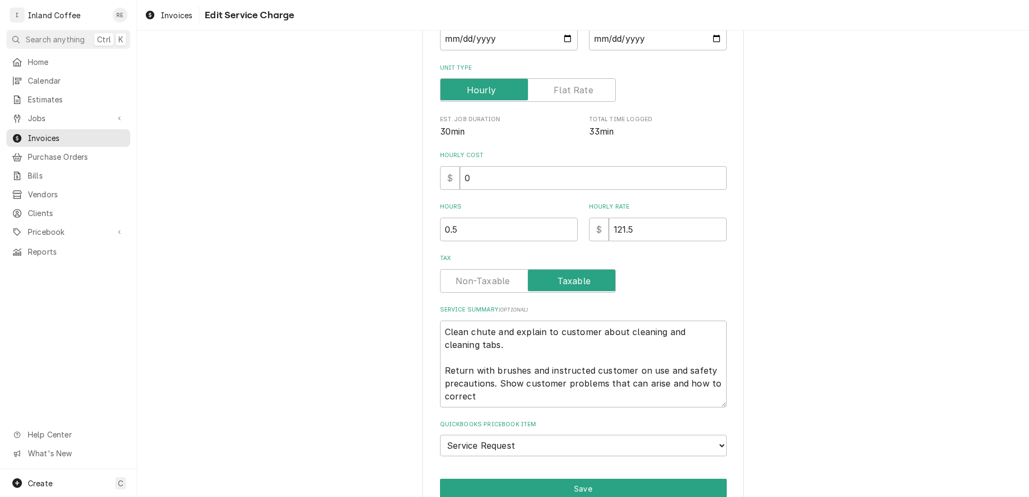
type textarea "x"
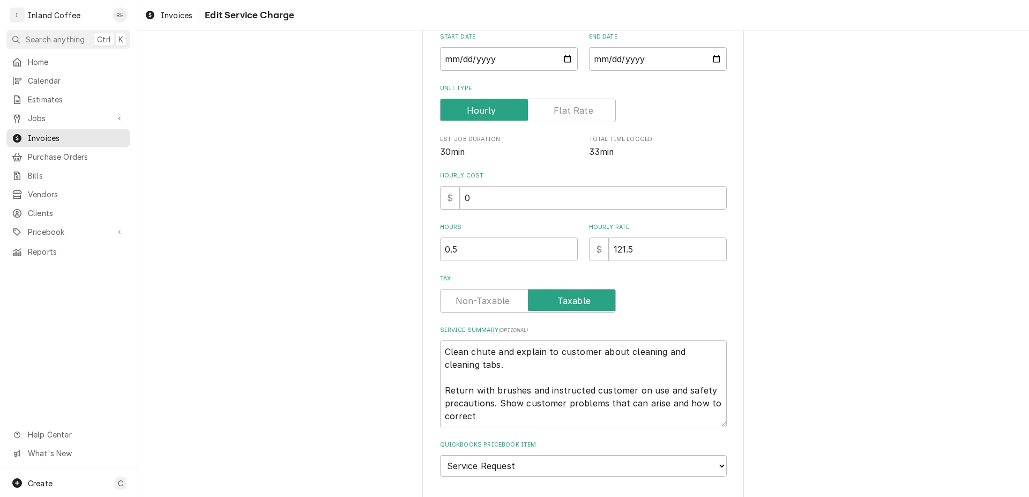
scroll to position [0, 0]
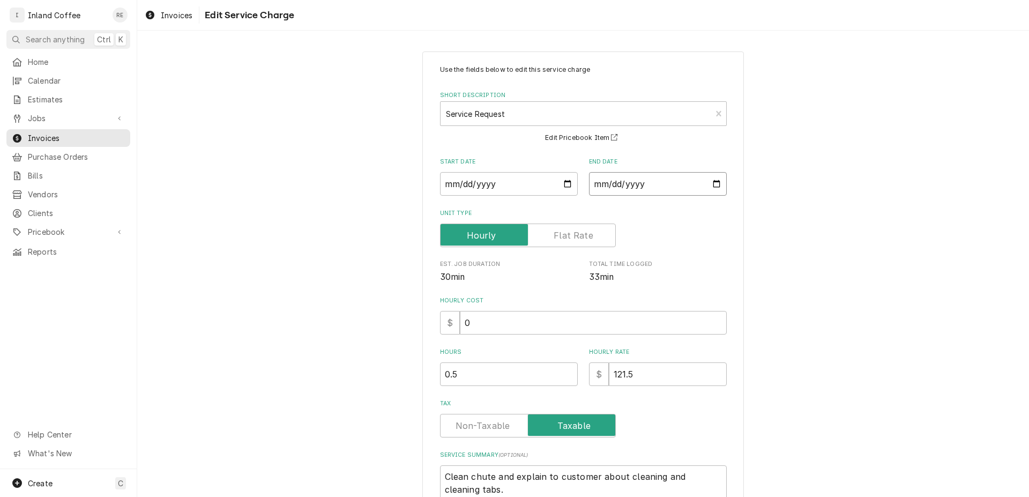
click at [713, 182] on input "[DATE]" at bounding box center [658, 184] width 138 height 24
type input "[DATE]"
drag, startPoint x: 512, startPoint y: 327, endPoint x: 489, endPoint y: 327, distance: 22.5
click at [489, 327] on input "0" at bounding box center [593, 323] width 267 height 24
drag, startPoint x: 473, startPoint y: 375, endPoint x: 353, endPoint y: 387, distance: 120.6
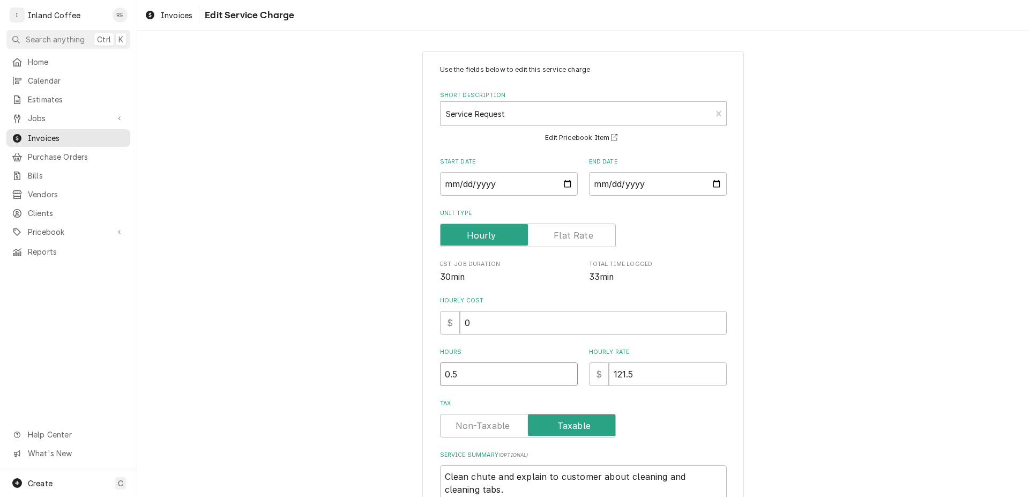
click at [440, 386] on input "0.5" at bounding box center [509, 374] width 138 height 24
type textarea "x"
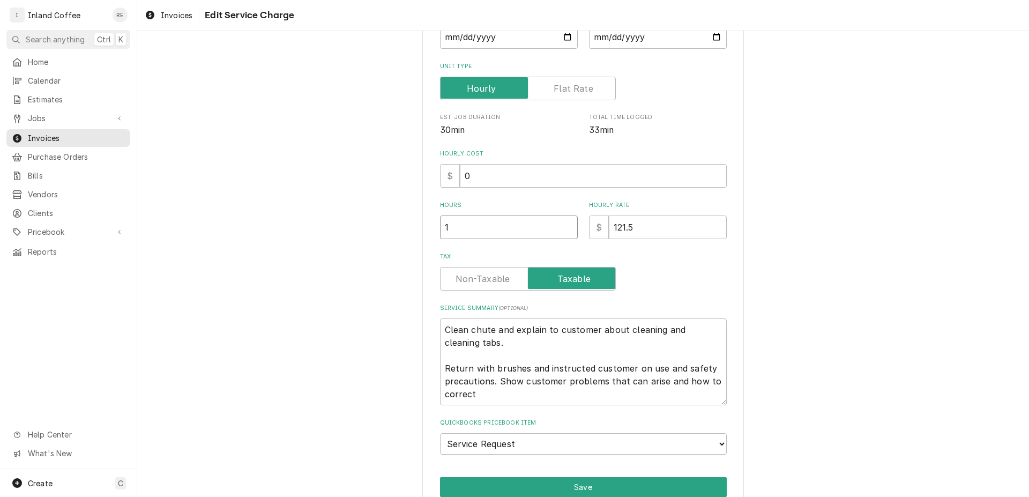
scroll to position [167, 0]
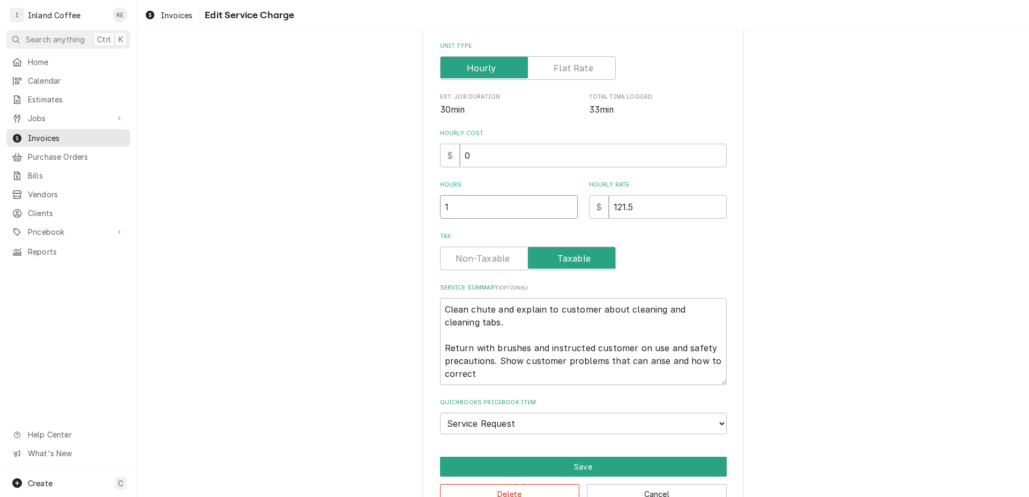
type input "1"
click at [440, 348] on textarea "Clean chute and explain to customer about cleaning and cleaning tabs. Return wi…" at bounding box center [583, 341] width 287 height 87
type textarea "x"
type textarea "Clean chute and explain to customer about cleaning and cleaning tabs. 9Return w…"
type textarea "x"
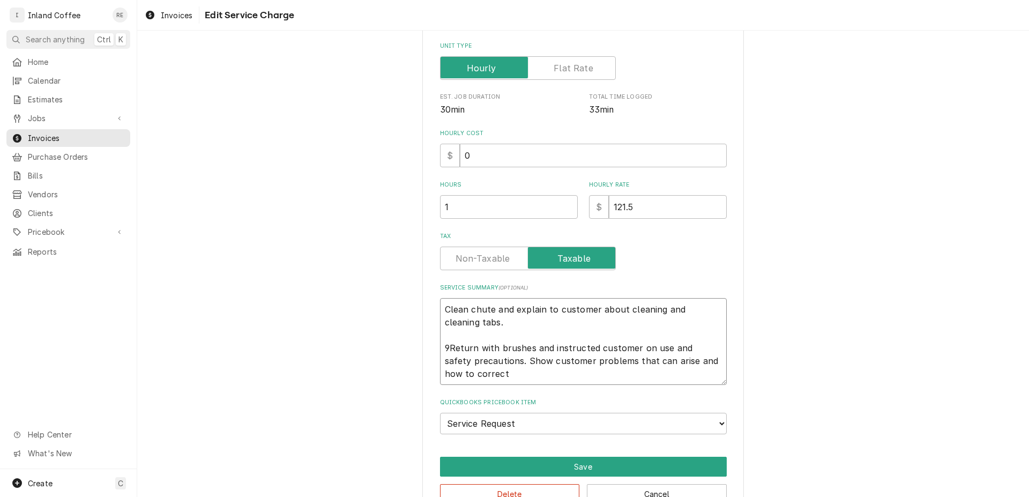
type textarea "Clean chute and explain to customer about cleaning and cleaning tabs. Return wi…"
click at [440, 305] on textarea "Clean chute and explain to customer about cleaning and cleaning tabs. Return wi…" at bounding box center [583, 341] width 287 height 87
type textarea "x"
type textarea "0Clean chute and explain to customer about cleaning and cleaning tabs. Return w…"
type textarea "x"
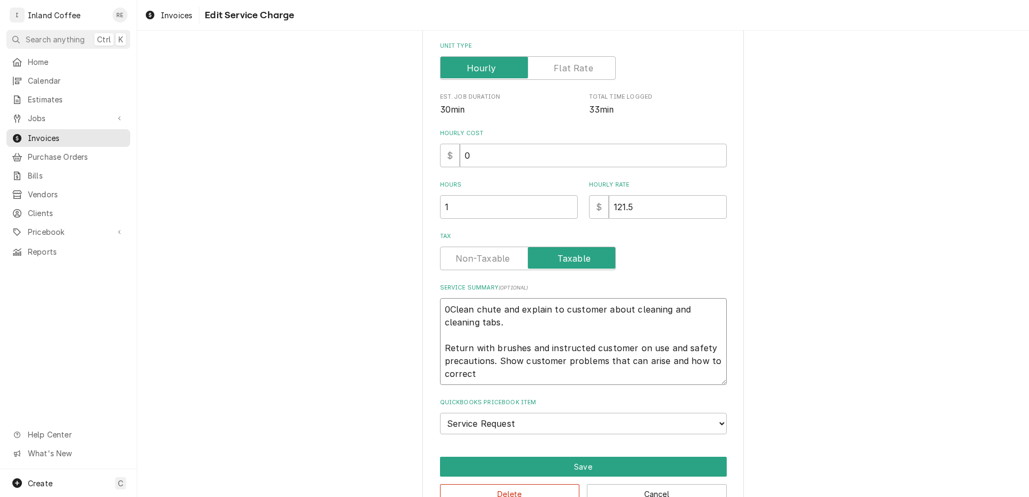
type textarea "07Clean chute and explain to customer about cleaning and cleaning tabs. Return …"
type textarea "x"
type textarea "07/Clean chute and explain to customer about cleaning and cleaning tabs. Return…"
type textarea "x"
type textarea "07/1Clean chute and explain to customer about cleaning and cleaning tabs. Retur…"
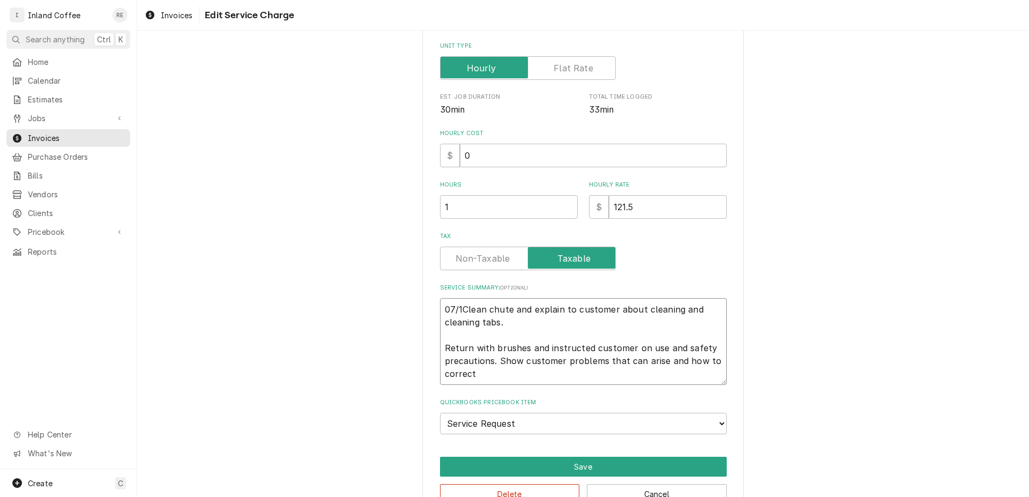
type textarea "x"
type textarea "07/14Clean chute and explain to customer about cleaning and cleaning tabs. Retu…"
type textarea "x"
type textarea "07/14/Clean chute and explain to customer about cleaning and cleaning tabs. Ret…"
type textarea "x"
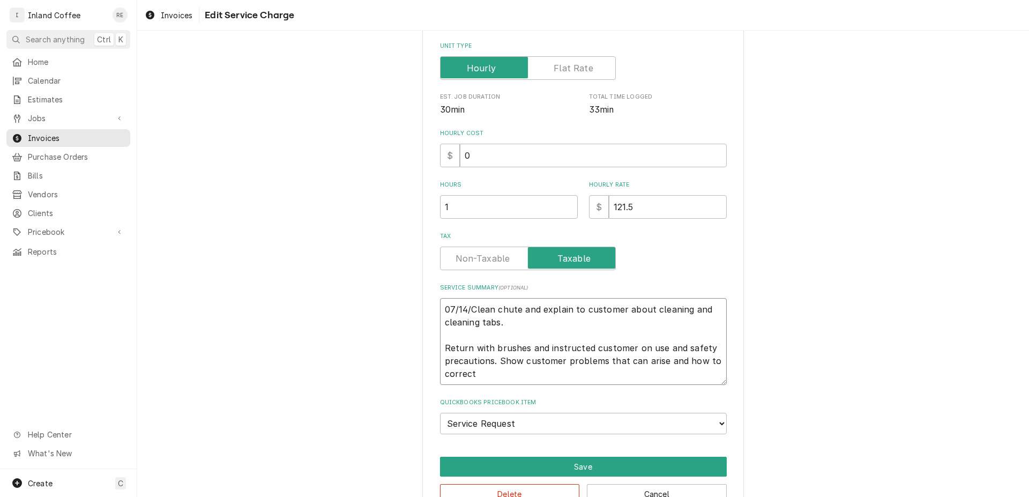
type textarea "07/14/2Clean chute and explain to customer about cleaning and cleaning tabs. Re…"
type textarea "x"
type textarea "07/14/25Clean chute and explain to customer about cleaning and cleaning tabs. R…"
type textarea "x"
type textarea "07/14/25 Clean chute and explain to customer about cleaning and cleaning tabs. …"
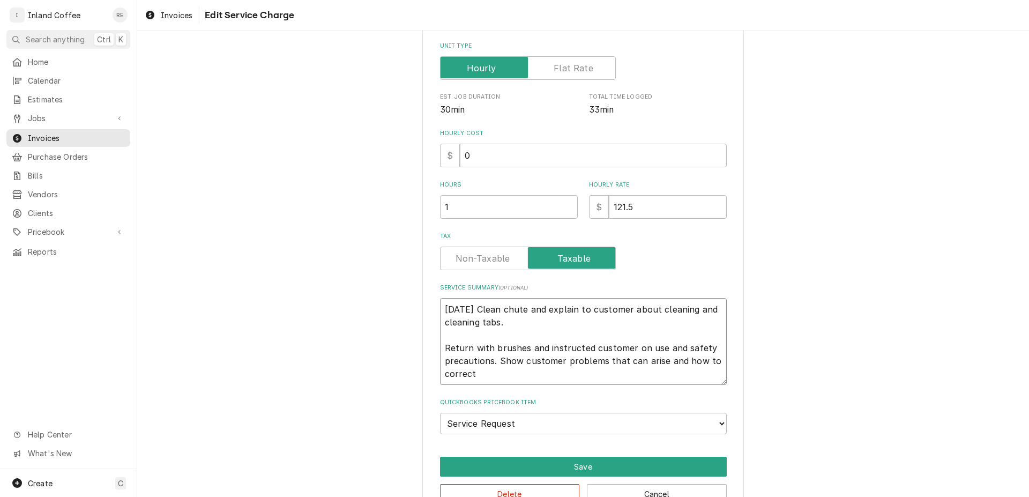
click at [440, 348] on textarea "07/14/25 Clean chute and explain to customer about cleaning and cleaning tabs. …" at bounding box center [583, 341] width 287 height 87
type textarea "x"
type textarea "07/14/25 Clean chute and explain to customer about cleaning and cleaning tabs. …"
type textarea "x"
type textarea "07/14/25 Clean chute and explain to customer about cleaning and cleaning tabs. …"
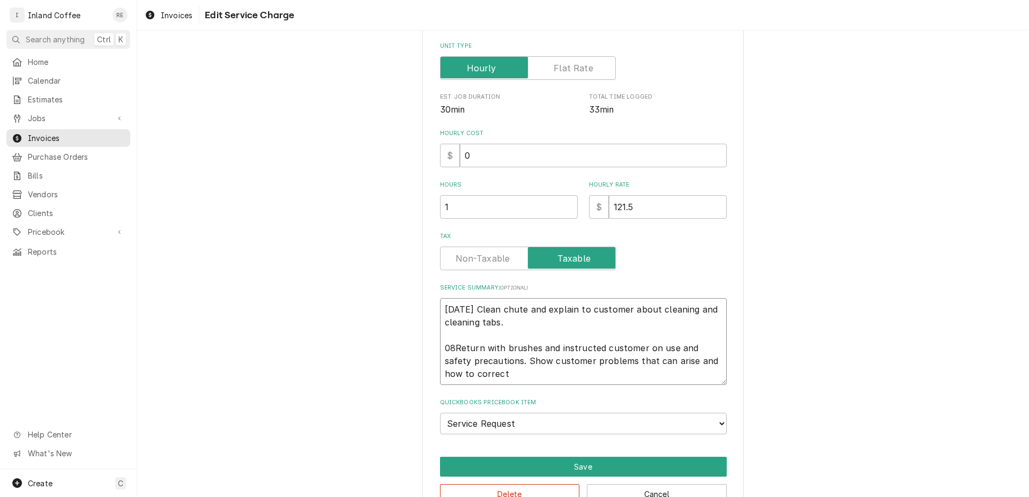
type textarea "x"
type textarea "07/14/25 Clean chute and explain to customer about cleaning and cleaning tabs. …"
type textarea "x"
type textarea "07/14/25 Clean chute and explain to customer about cleaning and cleaning tabs. …"
type textarea "x"
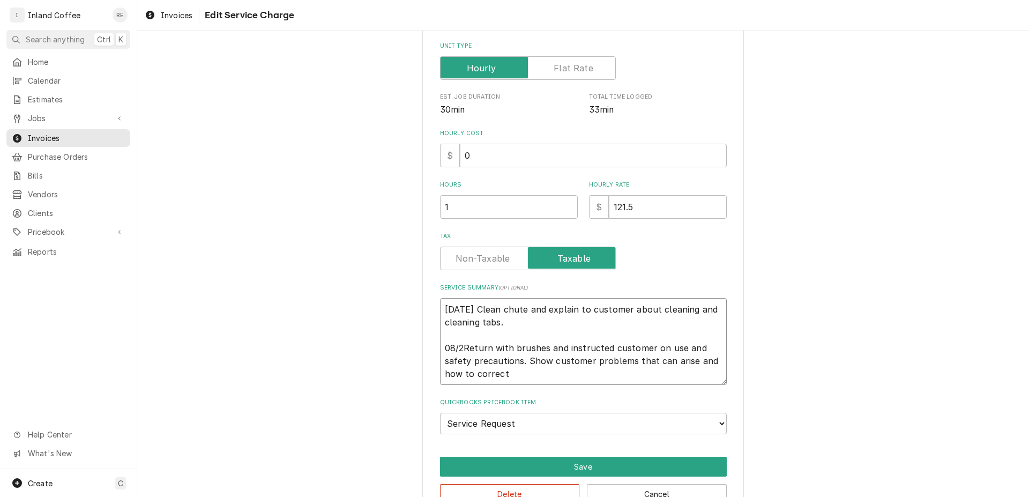
type textarea "07/14/25 Clean chute and explain to customer about cleaning and cleaning tabs. …"
type textarea "x"
type textarea "07/14/25 Clean chute and explain to customer about cleaning and cleaning tabs. …"
type textarea "x"
type textarea "07/14/25 Clean chute and explain to customer about cleaning and cleaning tabs. …"
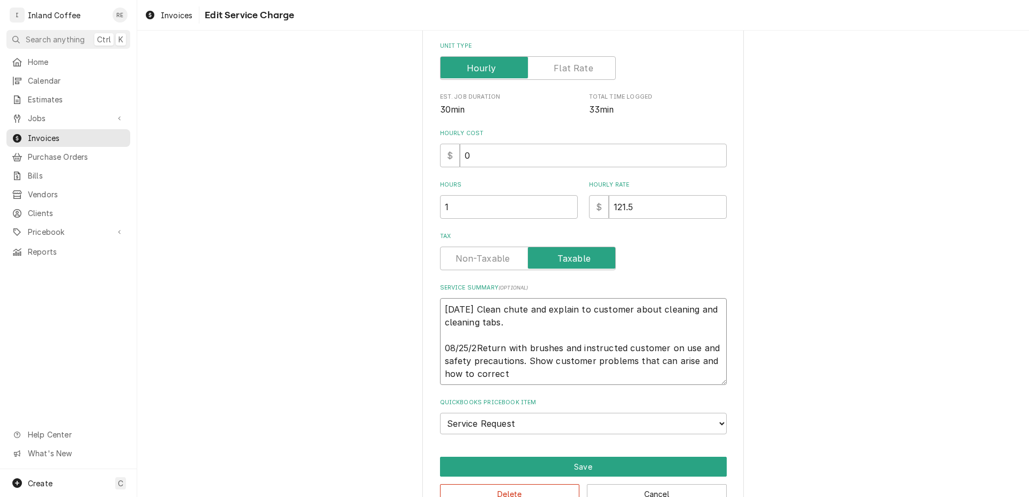
type textarea "x"
type textarea "07/14/25 Clean chute and explain to customer about cleaning and cleaning tabs. …"
type textarea "x"
type textarea "[DATE] Clean chute and explain to customer about cleaning and cleaning tabs. [D…"
click at [647, 461] on button "Save" at bounding box center [583, 466] width 287 height 20
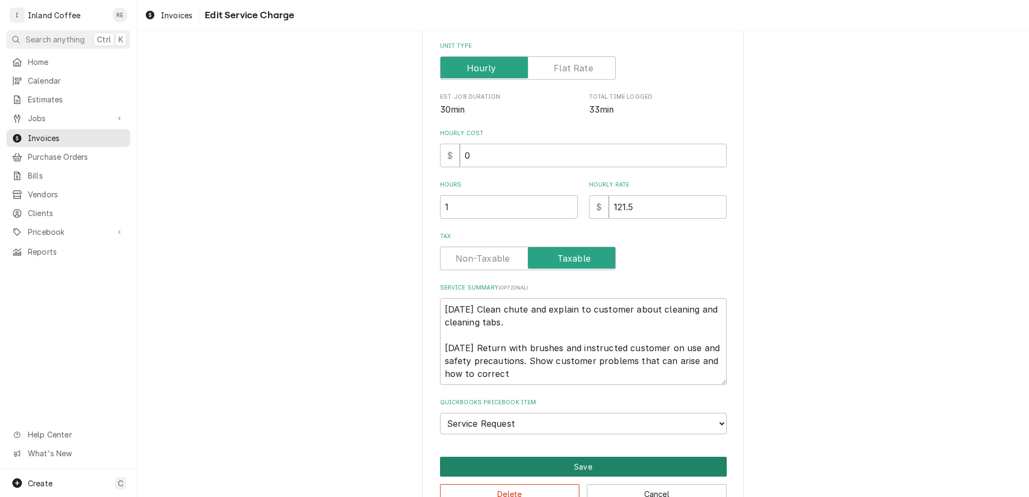
type textarea "x"
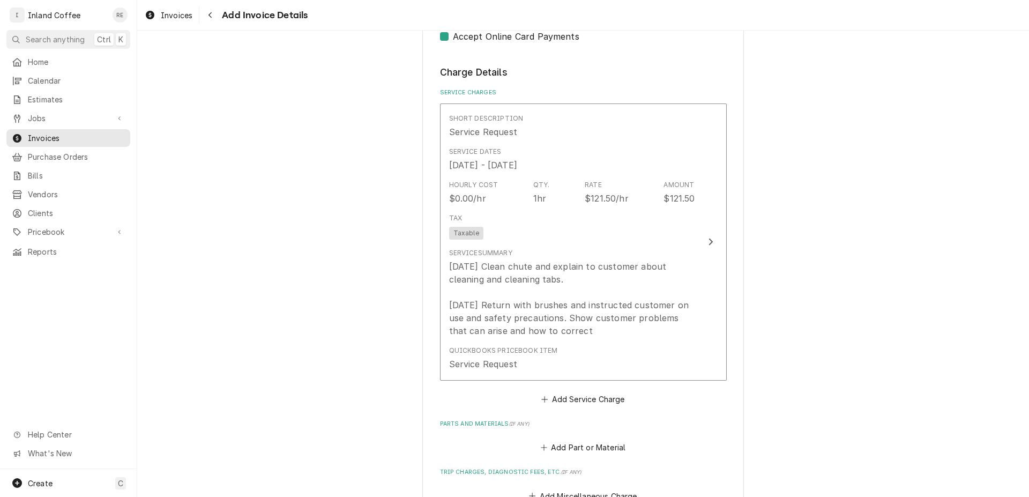
scroll to position [812, 0]
click at [588, 444] on button "Add Part or Material" at bounding box center [582, 447] width 88 height 15
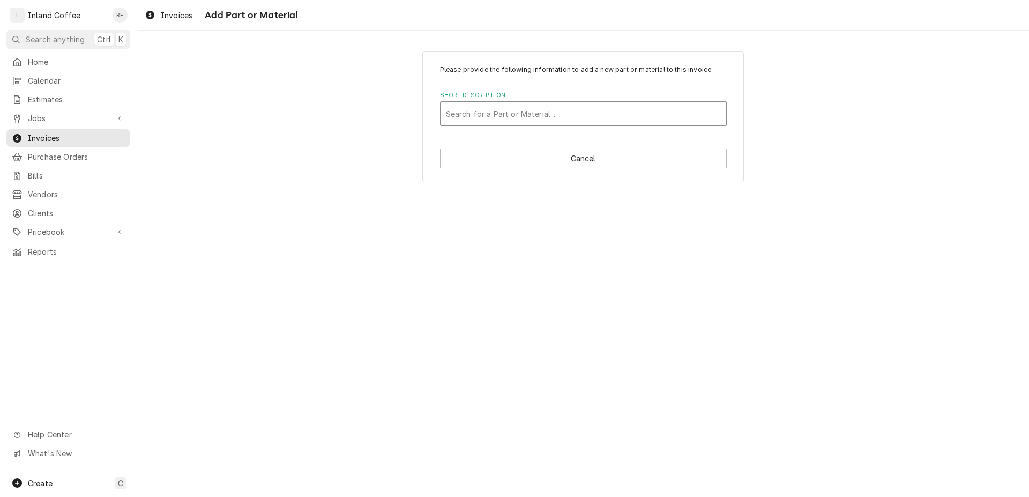
click at [528, 114] on div "Short Description" at bounding box center [583, 113] width 275 height 19
type input "151044"
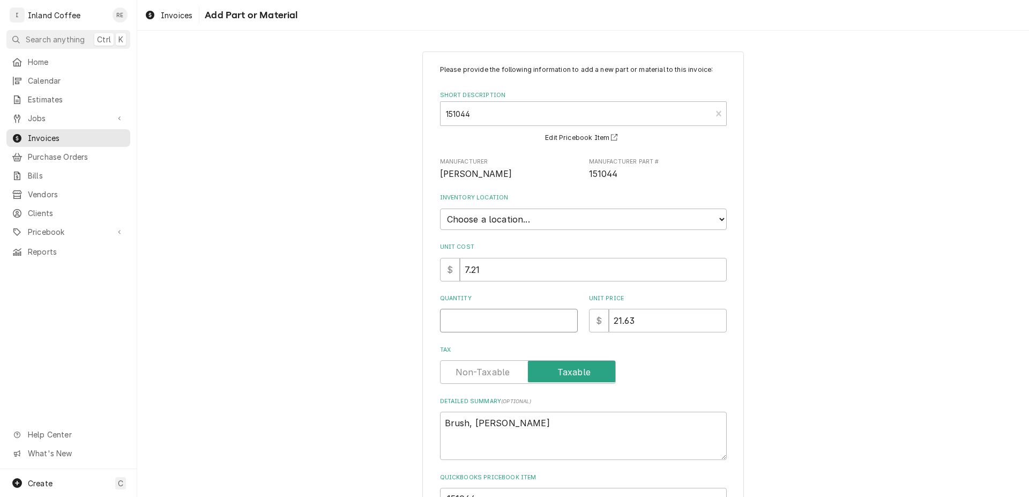
click at [454, 321] on input "Quantity" at bounding box center [509, 321] width 138 height 24
type textarea "x"
type input "2"
click at [440, 208] on select "Choose a location... Shop" at bounding box center [583, 218] width 287 height 21
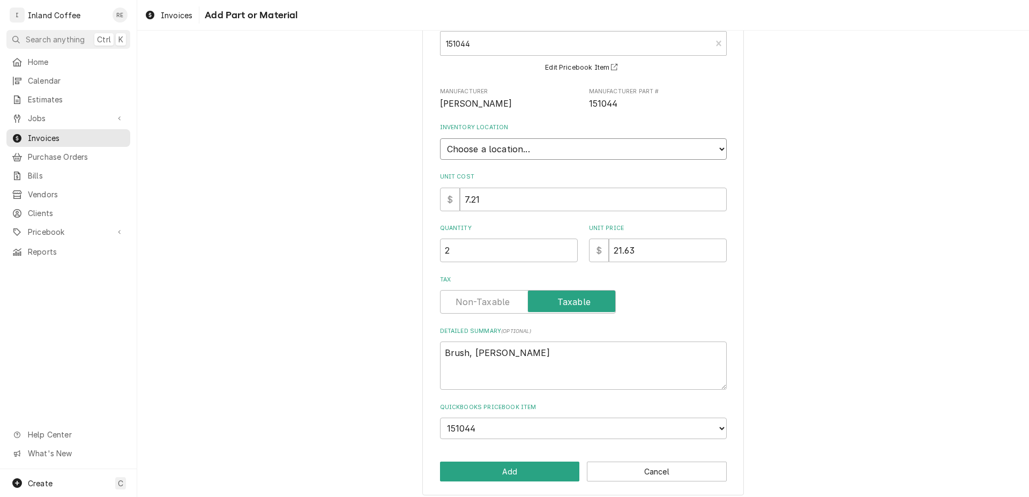
scroll to position [76, 0]
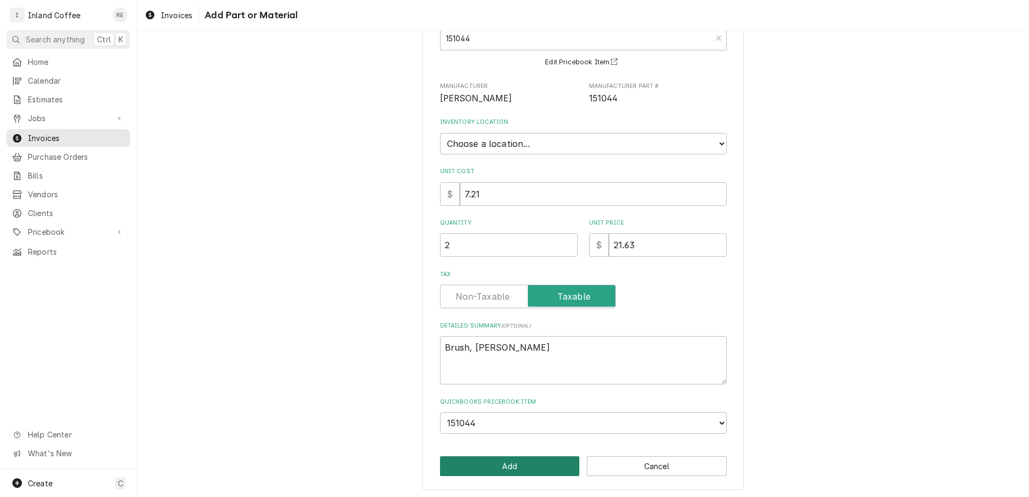
click at [505, 464] on button "Add" at bounding box center [510, 466] width 140 height 20
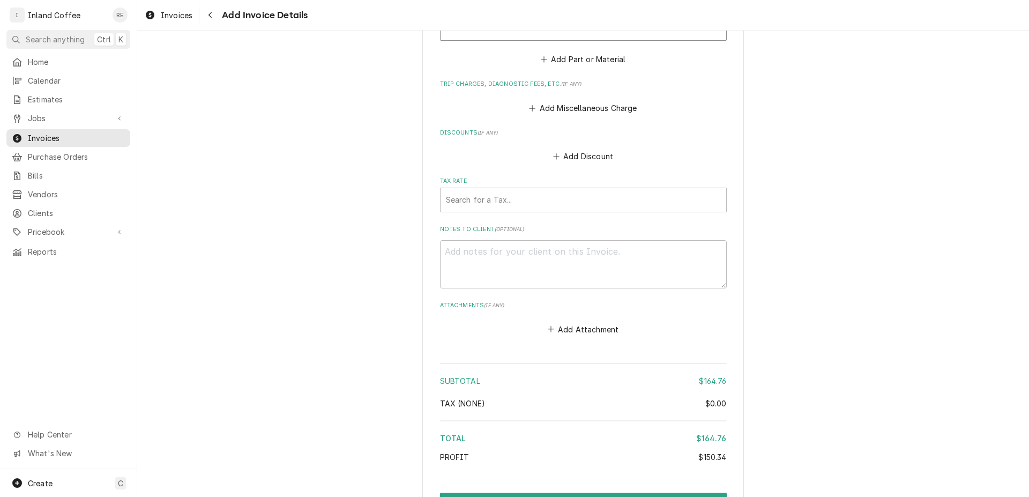
scroll to position [1415, 0]
click at [650, 201] on div "Tax Rate" at bounding box center [583, 201] width 275 height 19
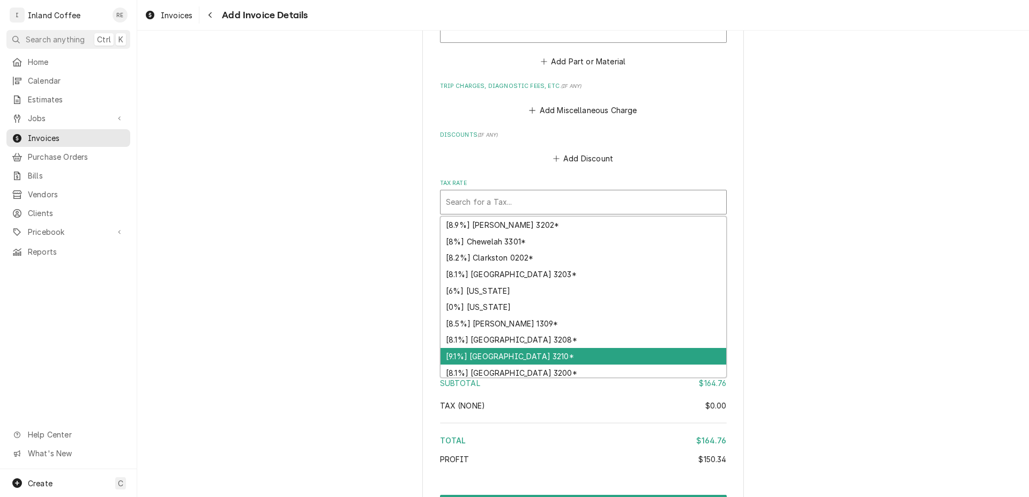
click at [565, 355] on div "[9.1%] Spokane City 3210*" at bounding box center [583, 356] width 286 height 17
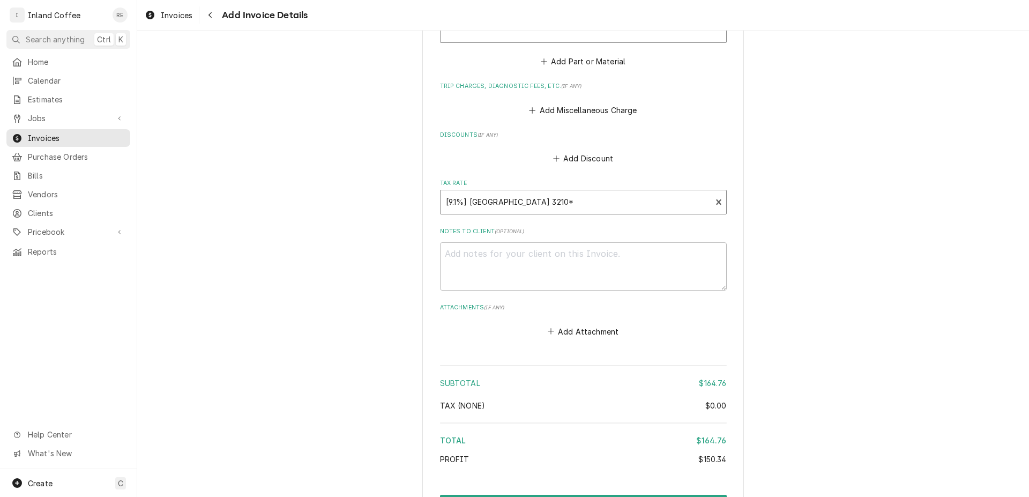
type textarea "x"
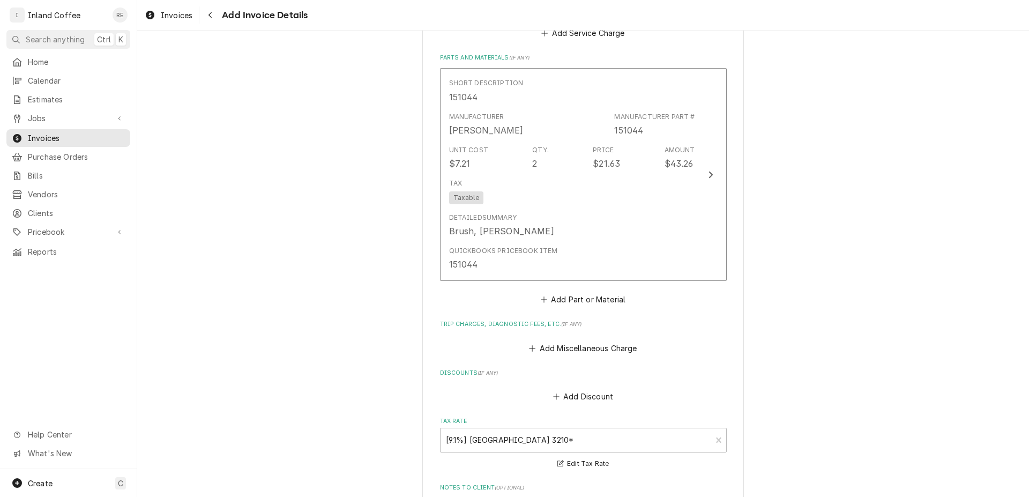
scroll to position [1152, 0]
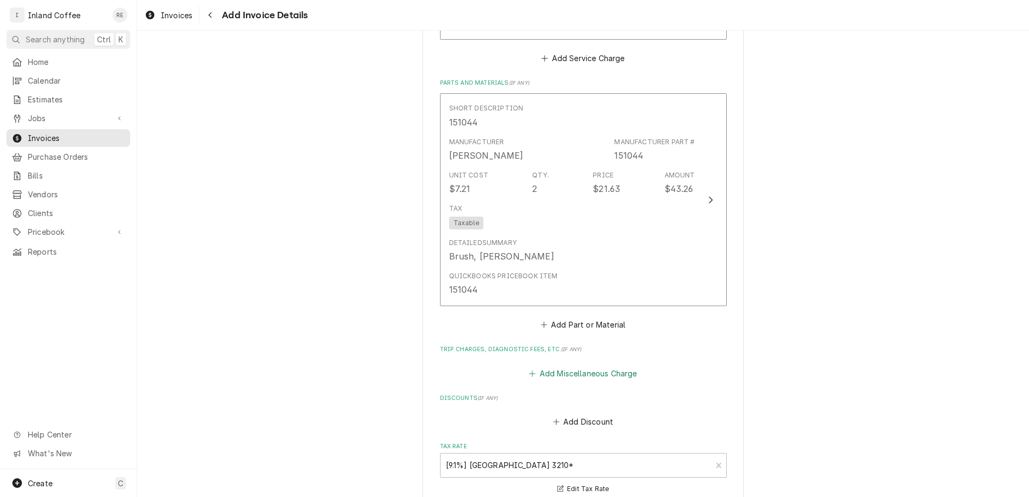
click at [597, 372] on button "Add Miscellaneous Charge" at bounding box center [582, 372] width 111 height 15
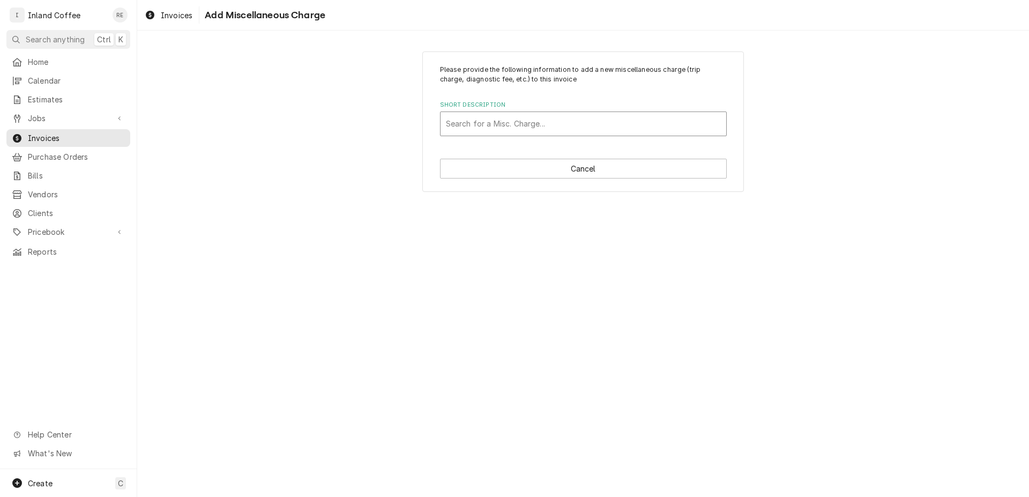
click at [596, 123] on div "Short Description" at bounding box center [583, 123] width 275 height 19
type input "d"
type input "Ser"
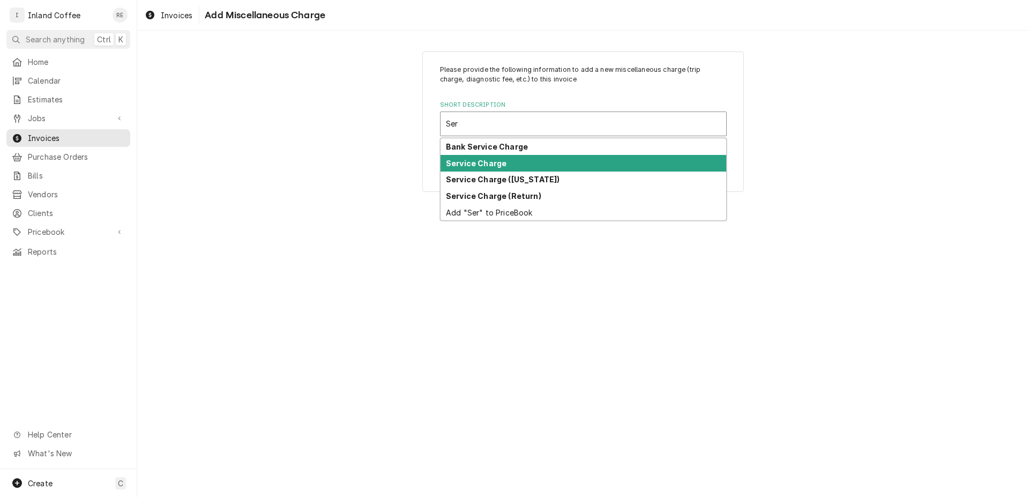
click at [620, 164] on div "Service Charge" at bounding box center [583, 163] width 286 height 17
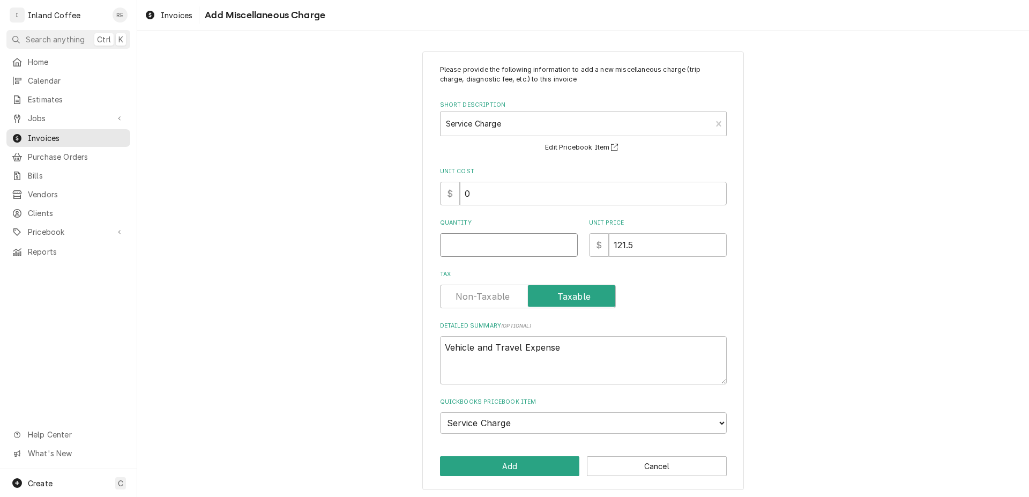
click at [518, 242] on input "Quantity" at bounding box center [509, 245] width 138 height 24
type textarea "x"
type input "1"
click at [538, 463] on button "Add" at bounding box center [510, 466] width 140 height 20
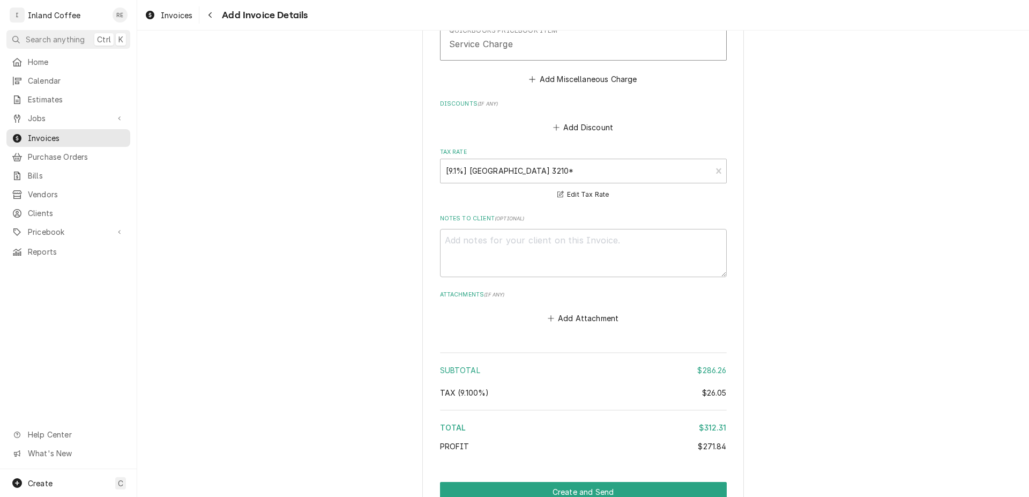
scroll to position [1644, 0]
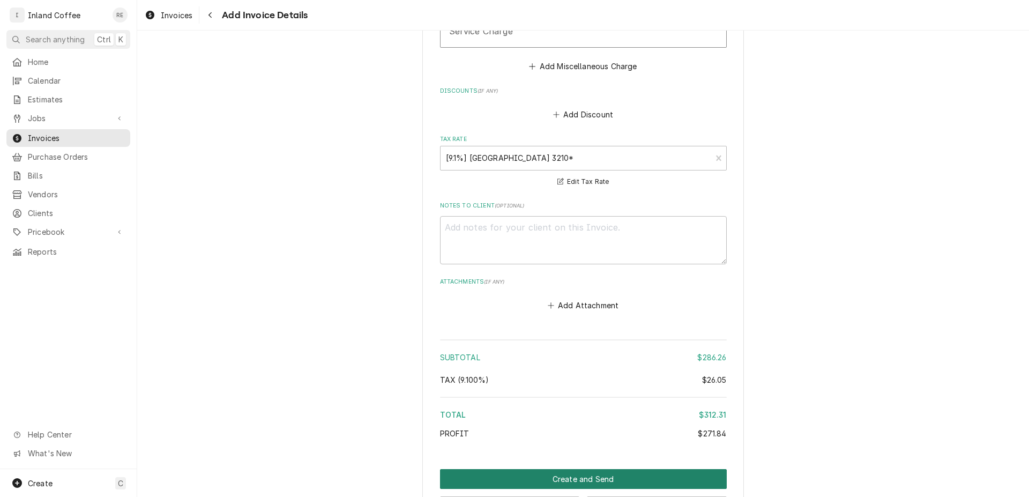
click at [561, 472] on button "Create and Send" at bounding box center [583, 479] width 287 height 20
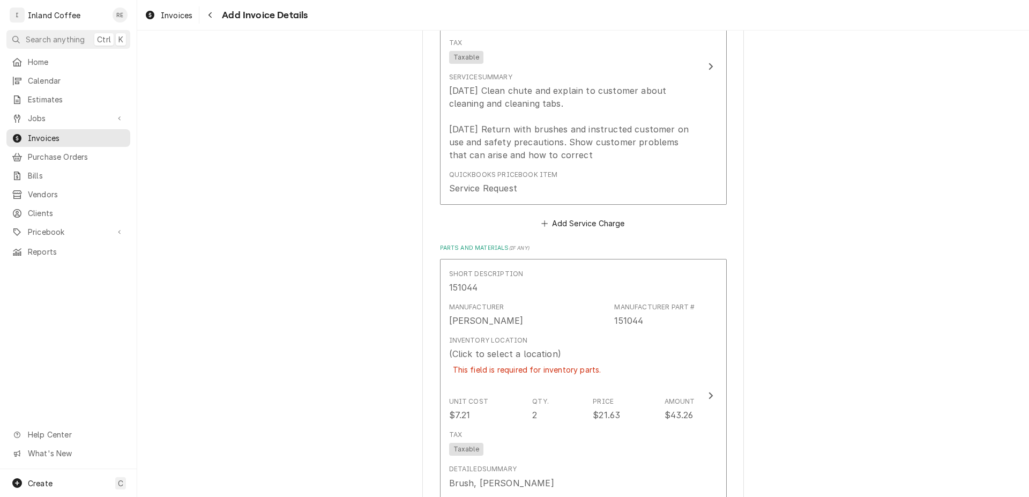
scroll to position [1025, 0]
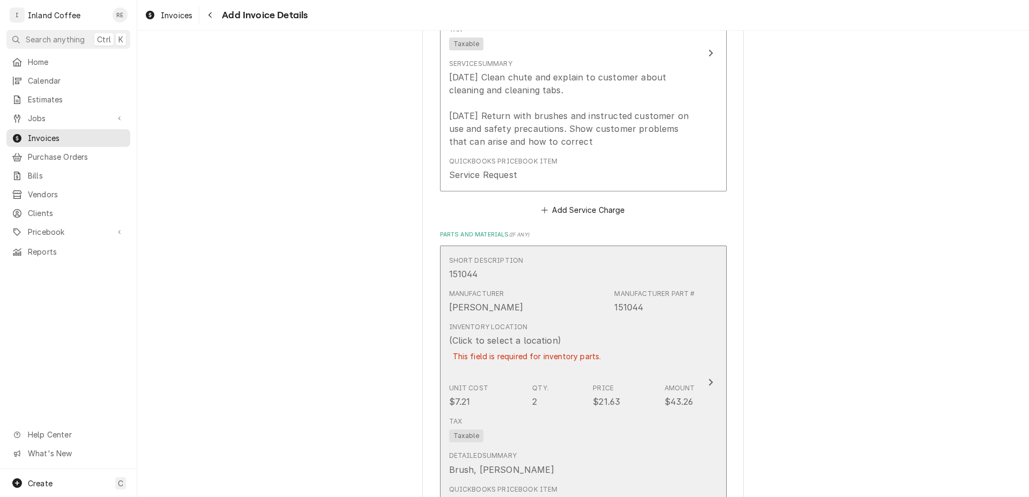
click at [707, 374] on button "Short Description 151044 Manufacturer Franke Manufacturer Part # 151044 Invento…" at bounding box center [583, 382] width 287 height 274
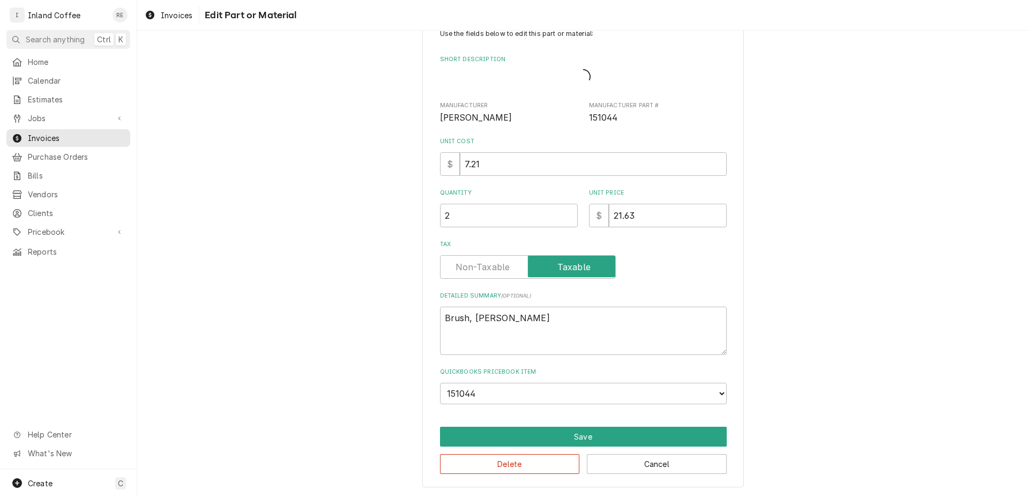
scroll to position [22, 0]
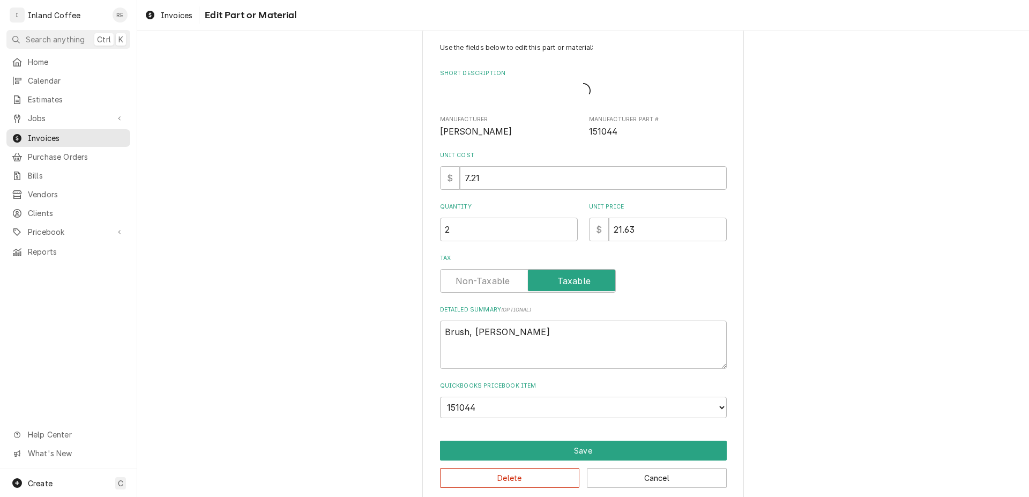
type textarea "x"
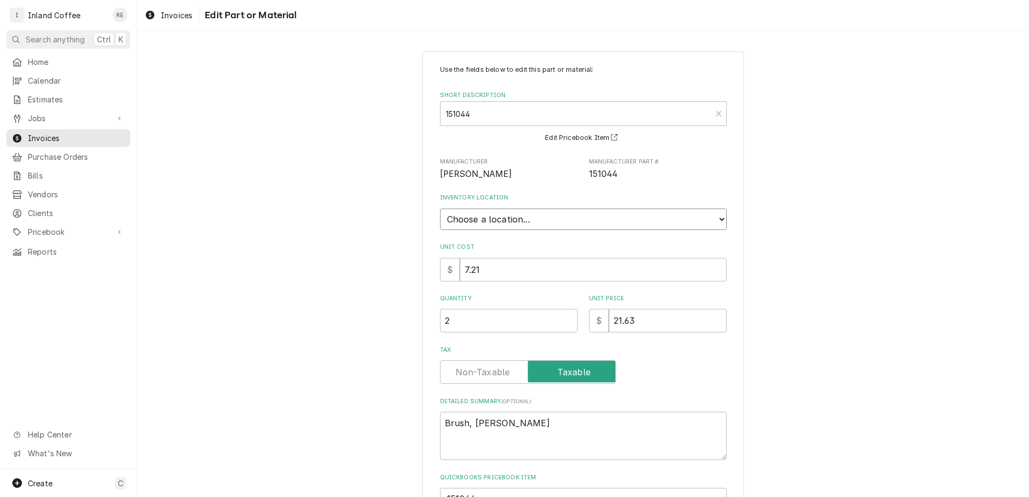
click at [440, 208] on select "Choose a location... Shop" at bounding box center [583, 218] width 287 height 21
select select "373"
click option "Shop" at bounding box center [0, 0] width 0 height 0
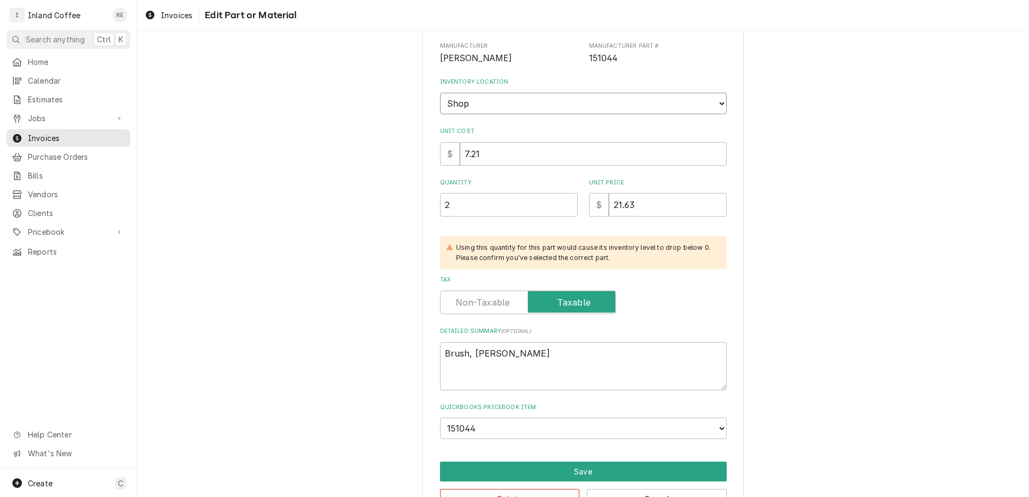
scroll to position [149, 0]
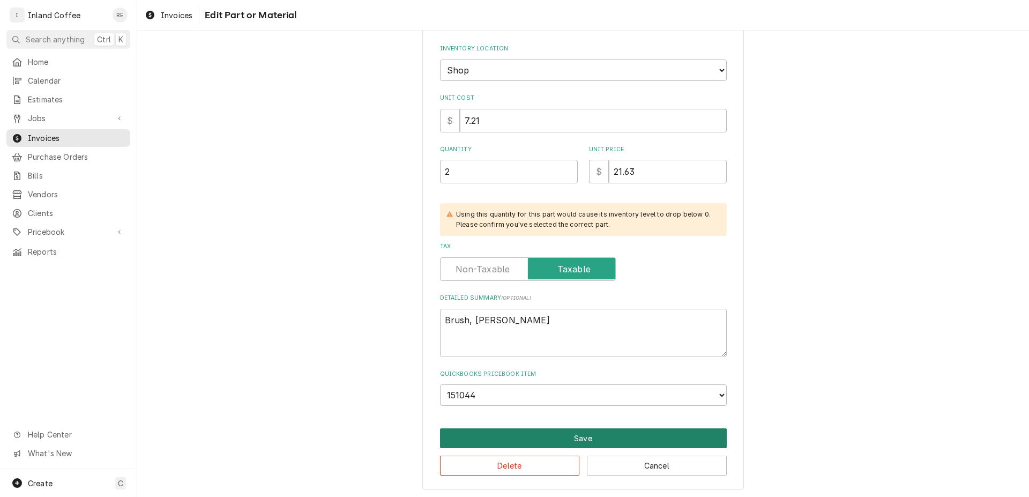
click at [601, 432] on button "Save" at bounding box center [583, 438] width 287 height 20
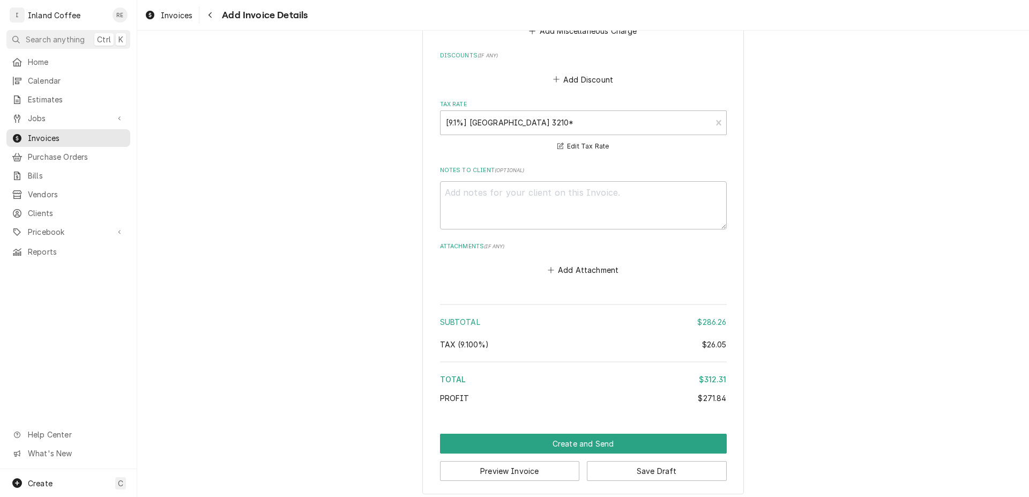
scroll to position [1770, 0]
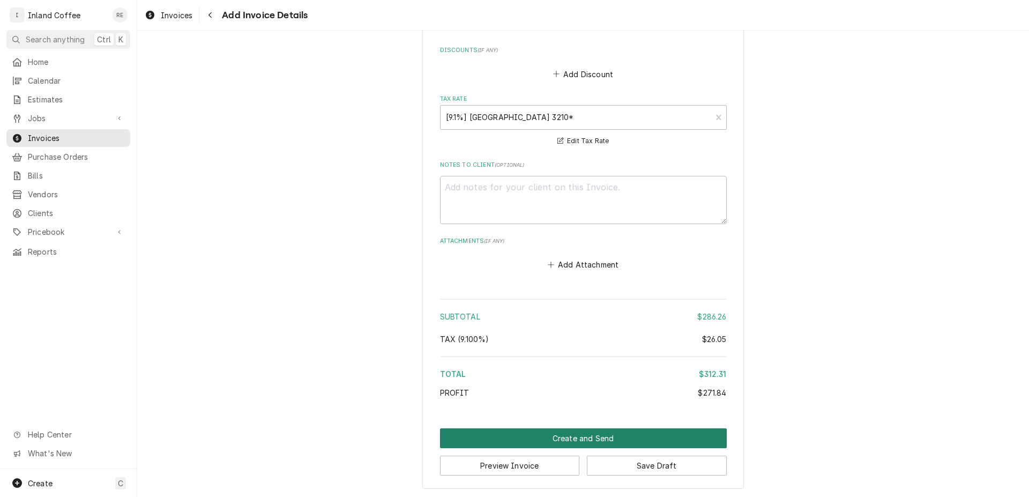
click at [582, 431] on button "Create and Send" at bounding box center [583, 438] width 287 height 20
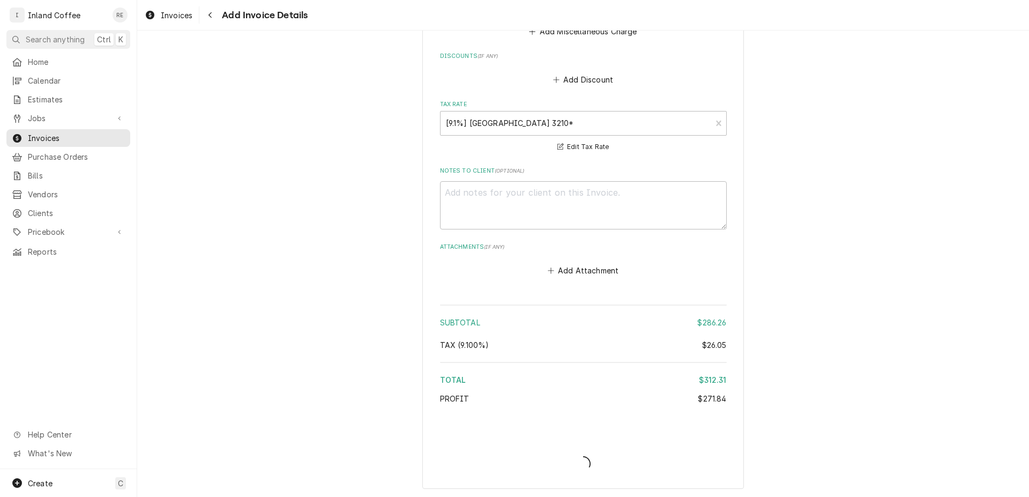
type textarea "x"
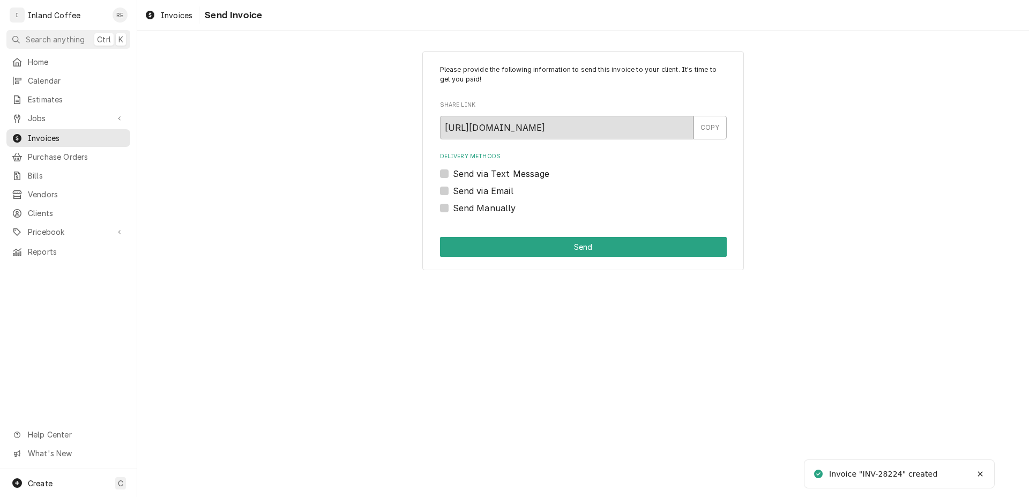
click at [453, 208] on label "Send Manually" at bounding box center [484, 207] width 63 height 13
click at [453, 208] on input "Send Manually" at bounding box center [596, 213] width 287 height 24
click at [453, 206] on label "Send Manually" at bounding box center [484, 207] width 63 height 13
click at [453, 206] on input "Send Manually" at bounding box center [596, 213] width 287 height 24
checkbox input "false"
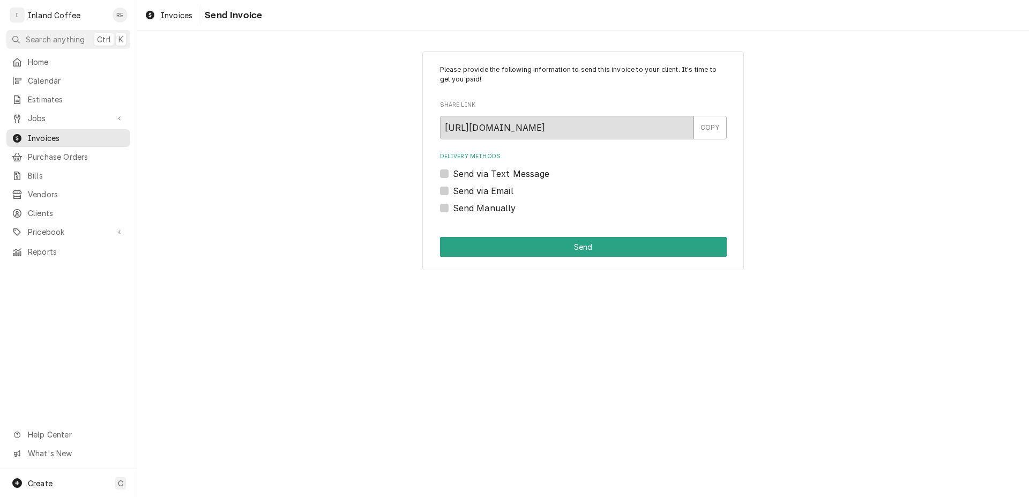
click at [453, 191] on label "Send via Email" at bounding box center [483, 190] width 61 height 13
click at [453, 191] on input "Send via Email" at bounding box center [596, 196] width 287 height 24
checkbox input "true"
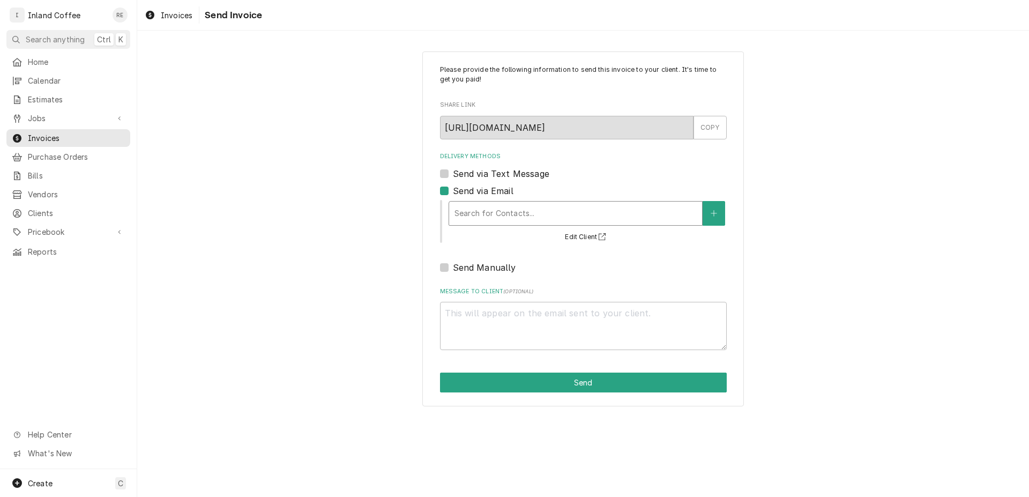
click at [481, 216] on div "Delivery Methods" at bounding box center [575, 213] width 242 height 19
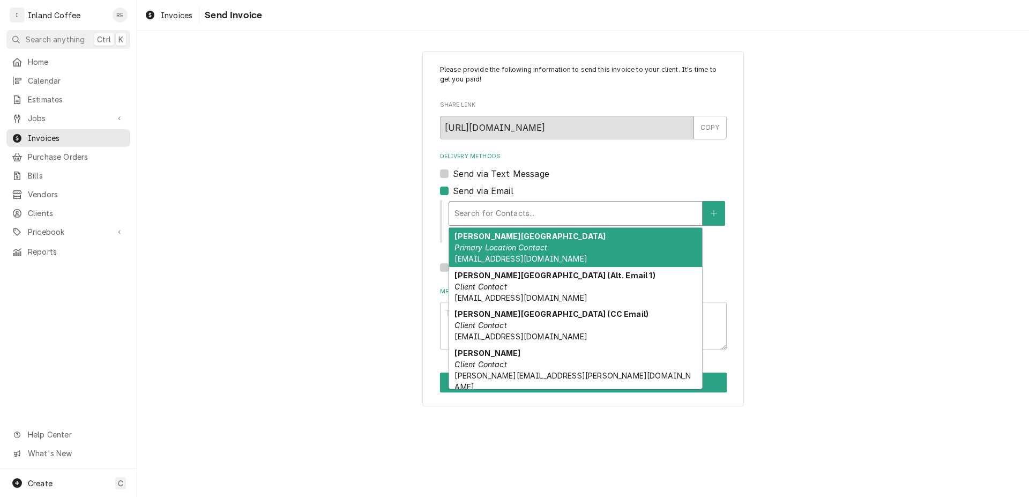
type textarea "x"
type input "I"
type textarea "x"
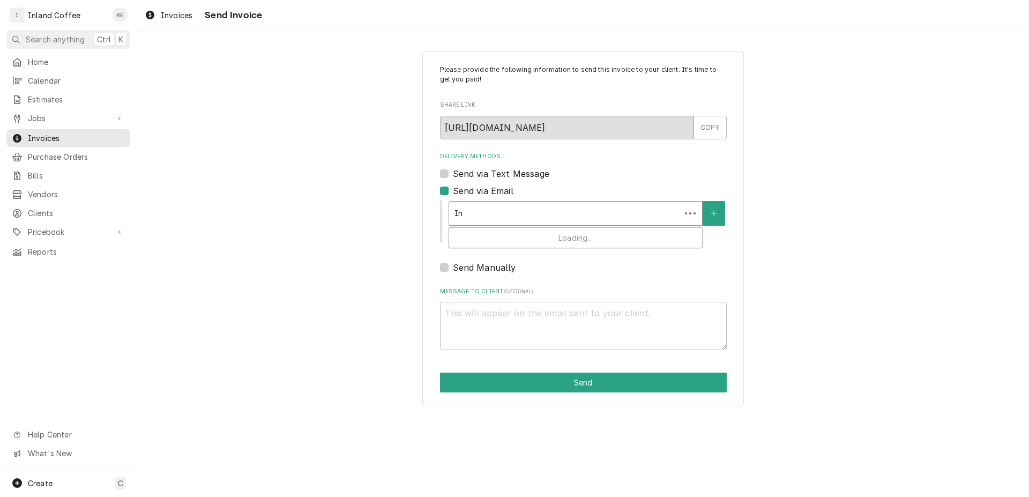
type input "Inv"
type textarea "x"
type input "Invo"
type textarea "x"
type input "Invoic"
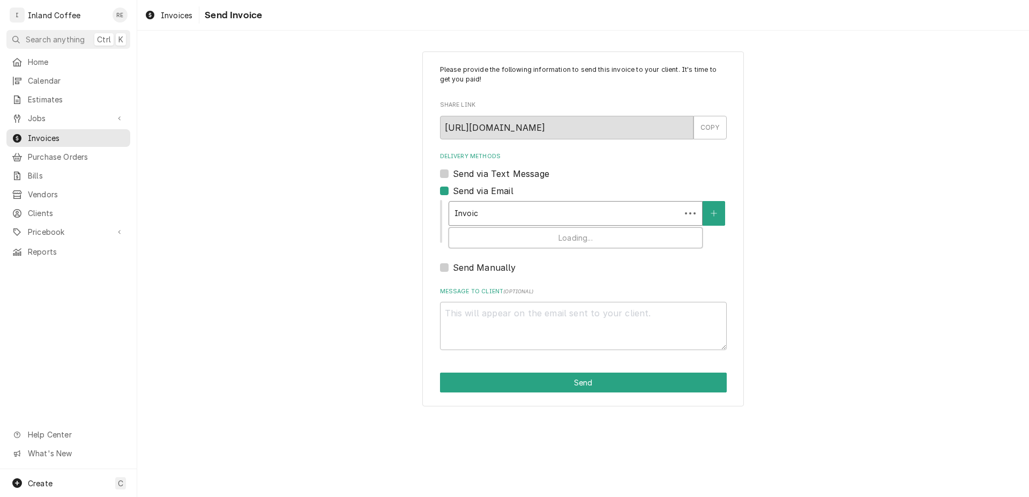
type textarea "x"
type input "Invoice"
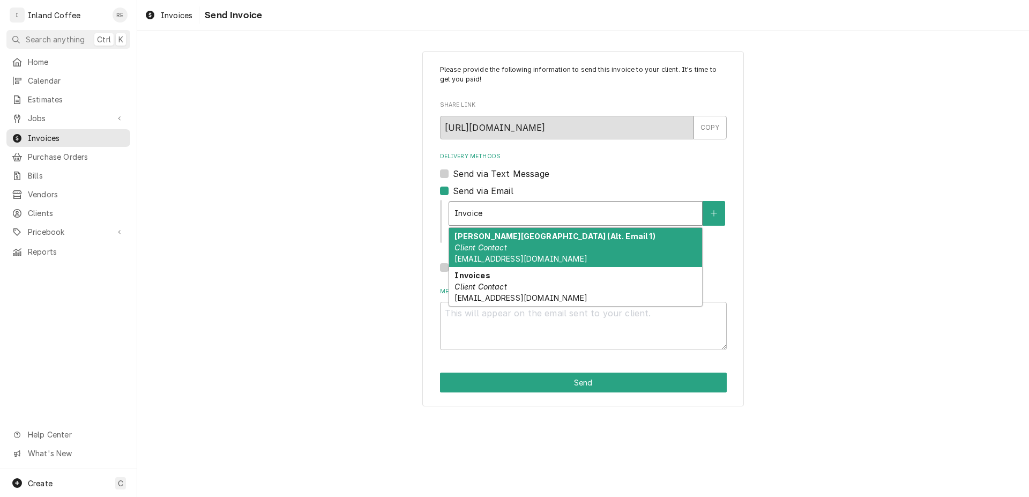
type textarea "x"
type input "Invoices"
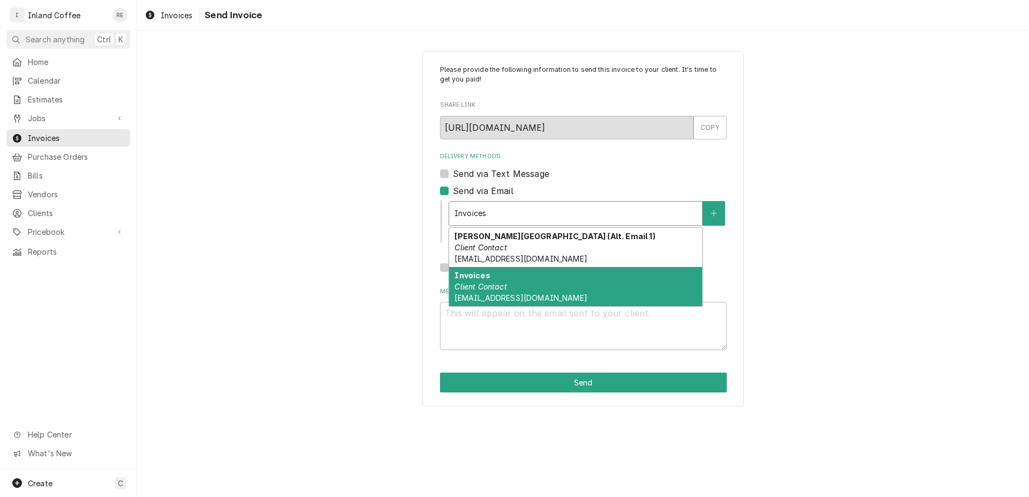
click at [522, 295] on span "invoices@inlandcoffee.com" at bounding box center [520, 297] width 132 height 9
type textarea "x"
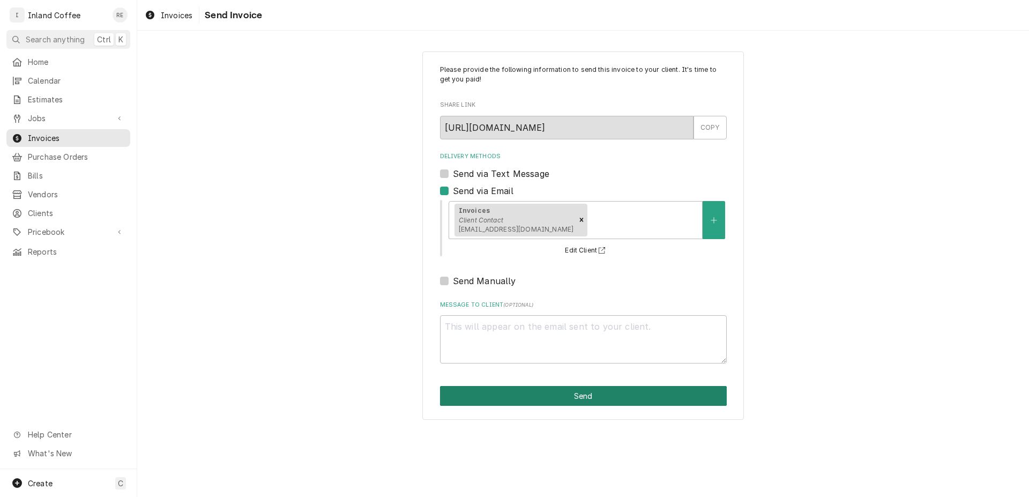
click at [517, 398] on button "Send" at bounding box center [583, 396] width 287 height 20
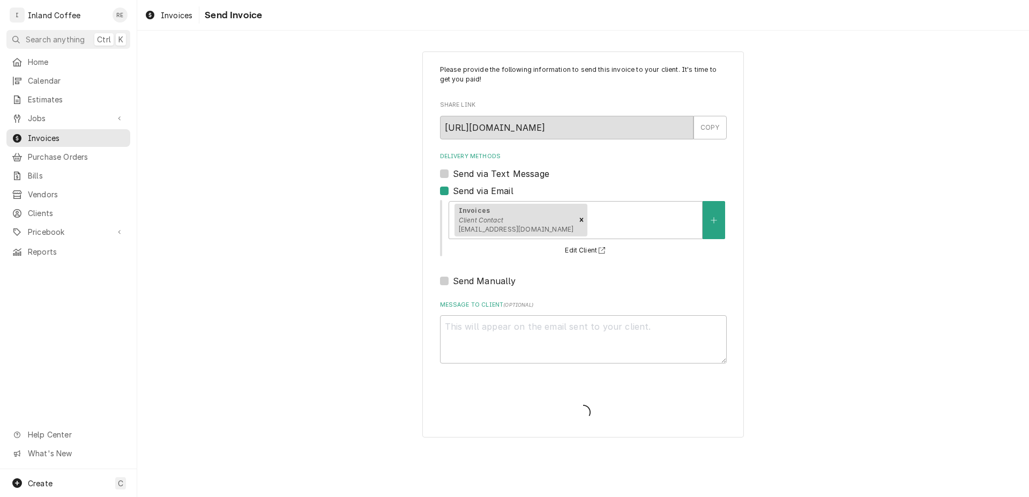
type textarea "x"
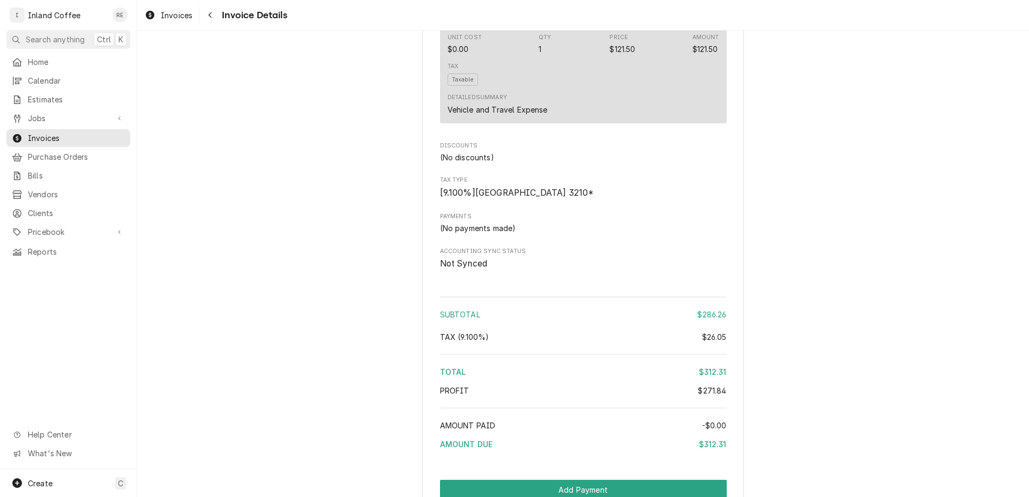
scroll to position [1239, 0]
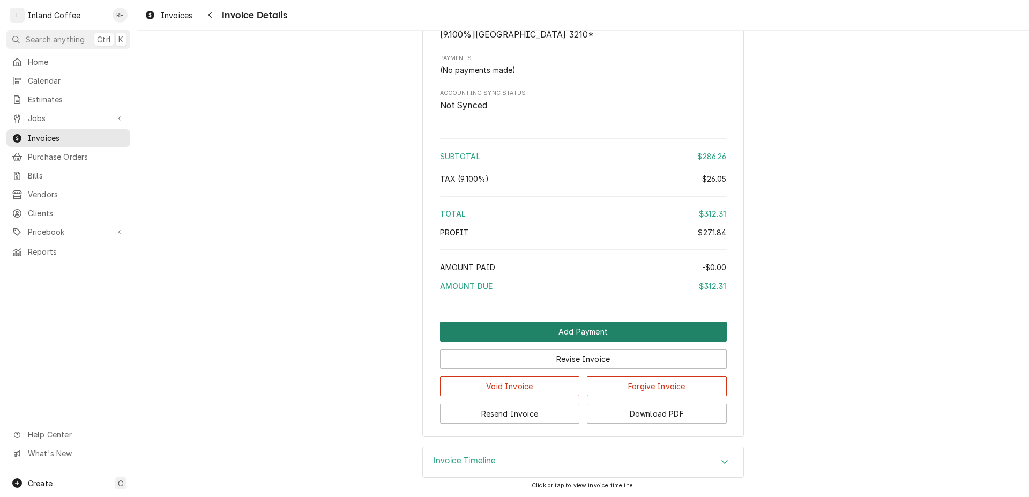
click at [604, 334] on button "Add Payment" at bounding box center [583, 331] width 287 height 20
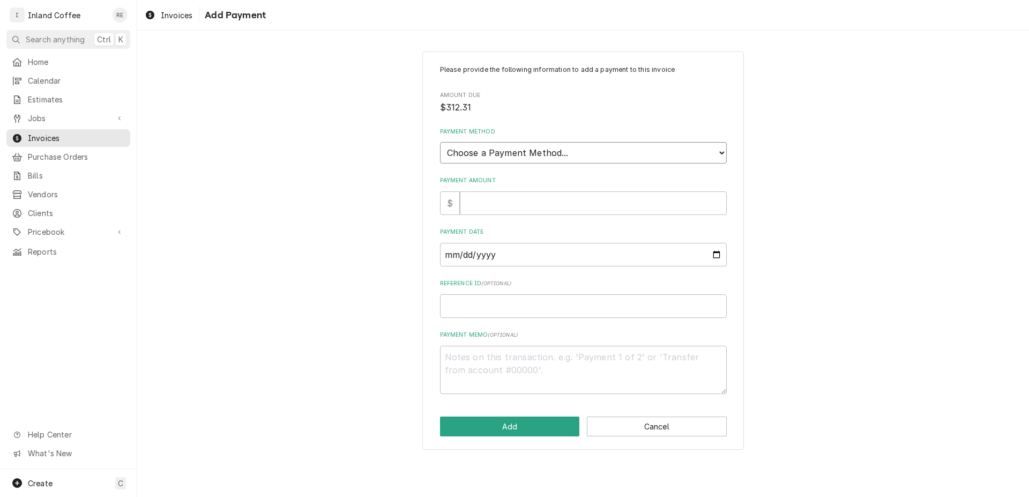
click at [440, 142] on select "Choose a Payment Method... Cash Check Credit/Debit Card ACH/eCheck Other" at bounding box center [583, 152] width 287 height 21
select select "2"
click option "Check" at bounding box center [0, 0] width 0 height 0
click at [485, 202] on input "Payment Amount" at bounding box center [593, 203] width 267 height 24
type textarea "x"
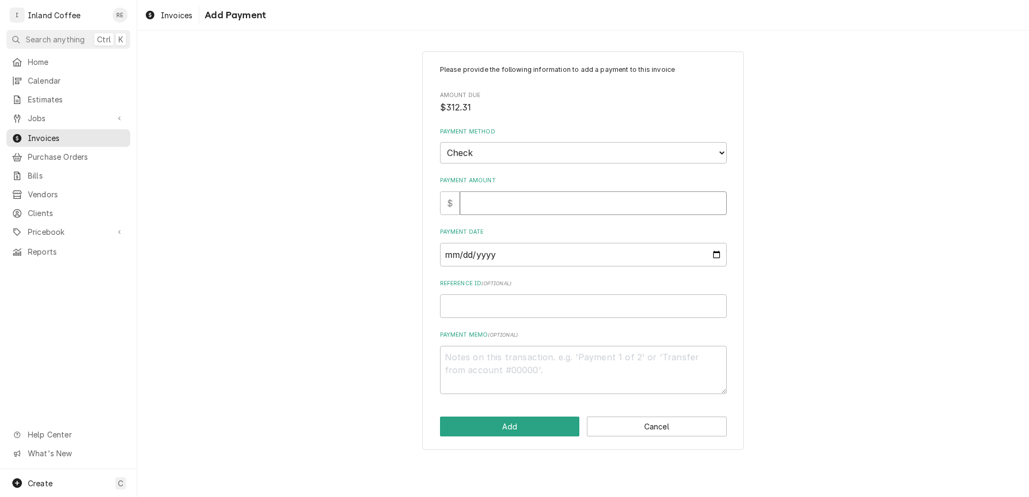
type input "3"
type textarea "x"
type input "31"
type textarea "x"
type input "312"
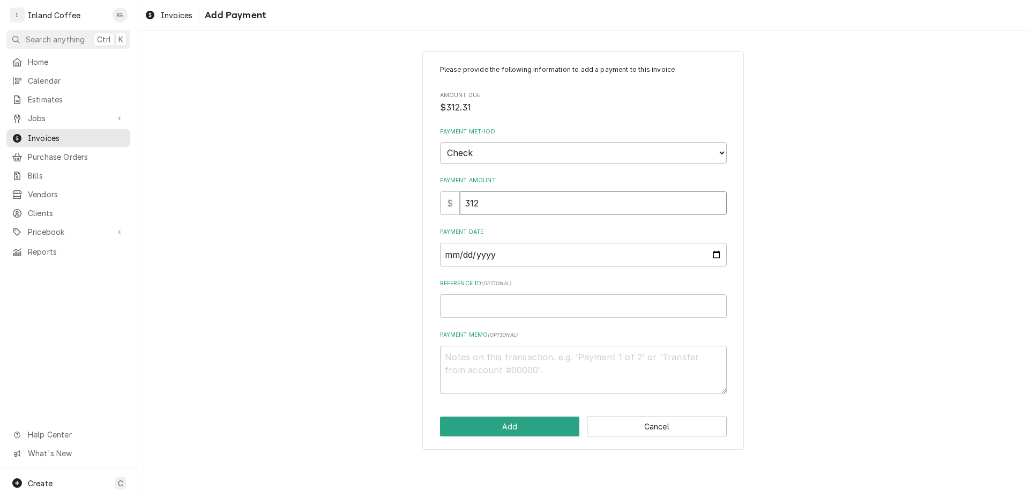
type textarea "x"
type input "312.3"
type textarea "x"
type input "312.31"
click at [668, 255] on input "Payment Date" at bounding box center [583, 255] width 287 height 24
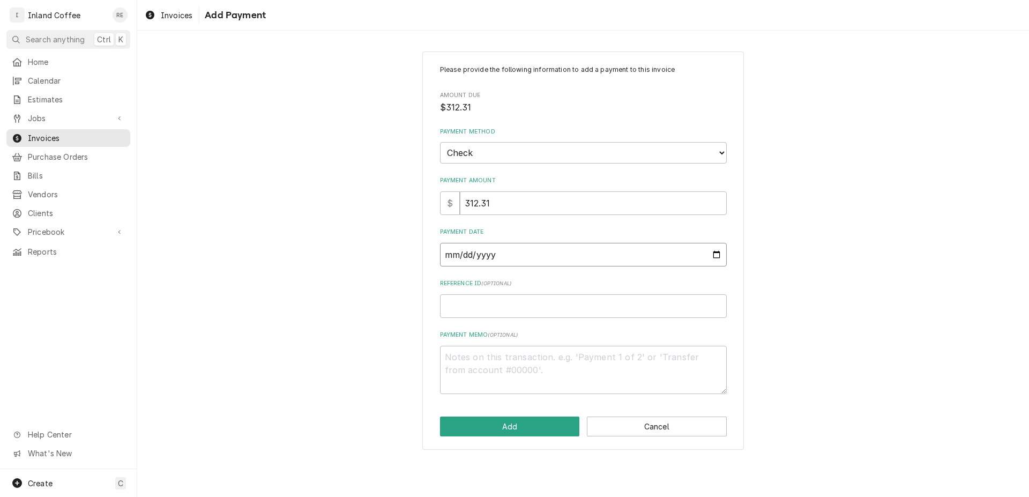
click at [713, 254] on input "Payment Date" at bounding box center [583, 255] width 287 height 24
type input "2025-09-17"
click at [466, 303] on input "Reference ID ( optional )" at bounding box center [583, 306] width 287 height 24
type textarea "x"
type input "0"
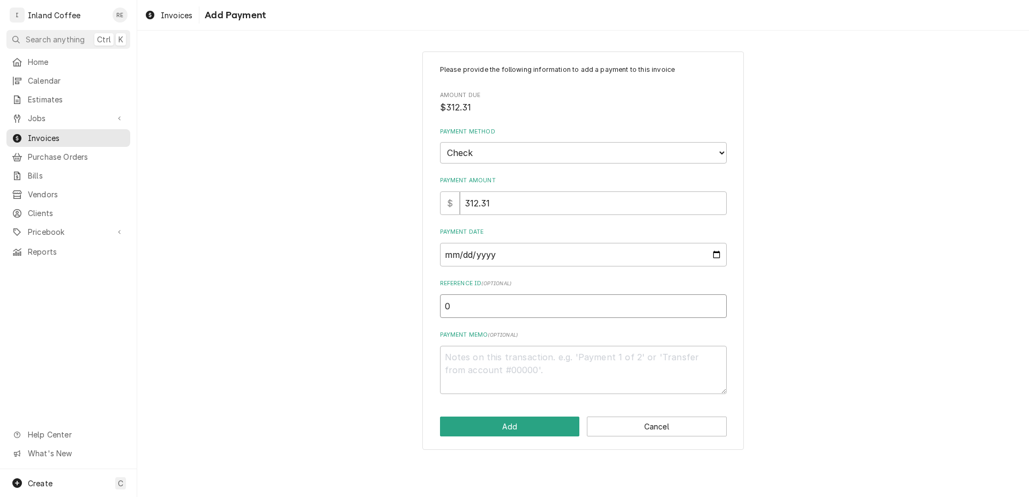
type textarea "x"
type input "00"
type textarea "x"
type input "000"
type textarea "x"
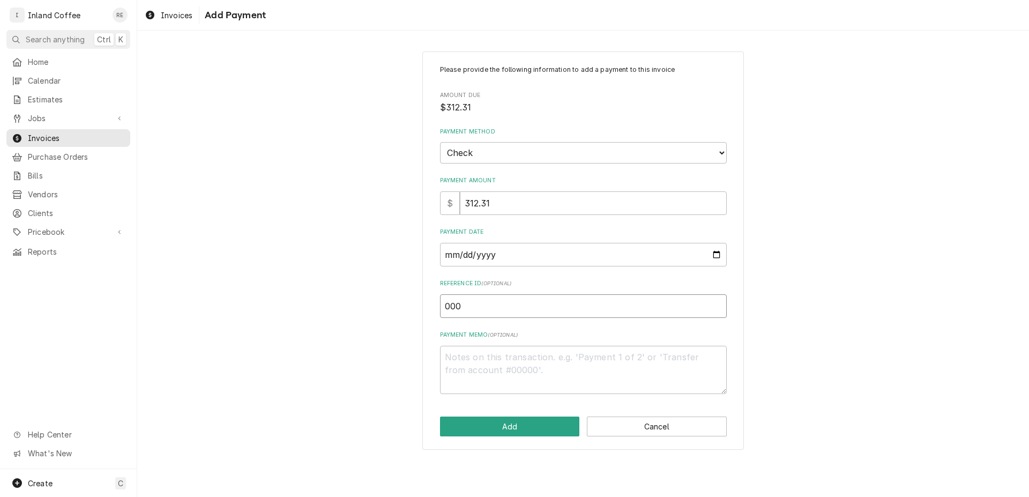
type input "0001"
type textarea "x"
type input "00015"
type textarea "x"
type input "000151"
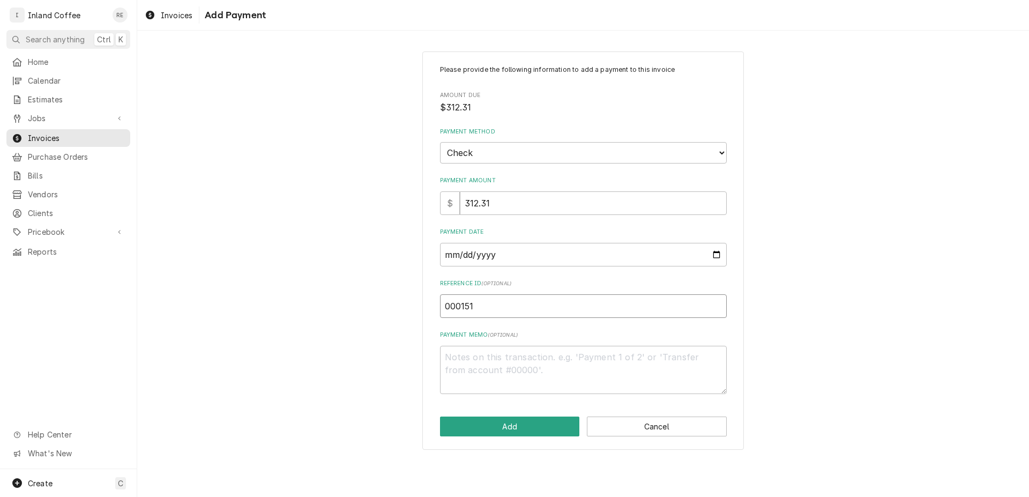
type textarea "x"
type input "0001516"
type textarea "x"
type input "00015165"
type textarea "x"
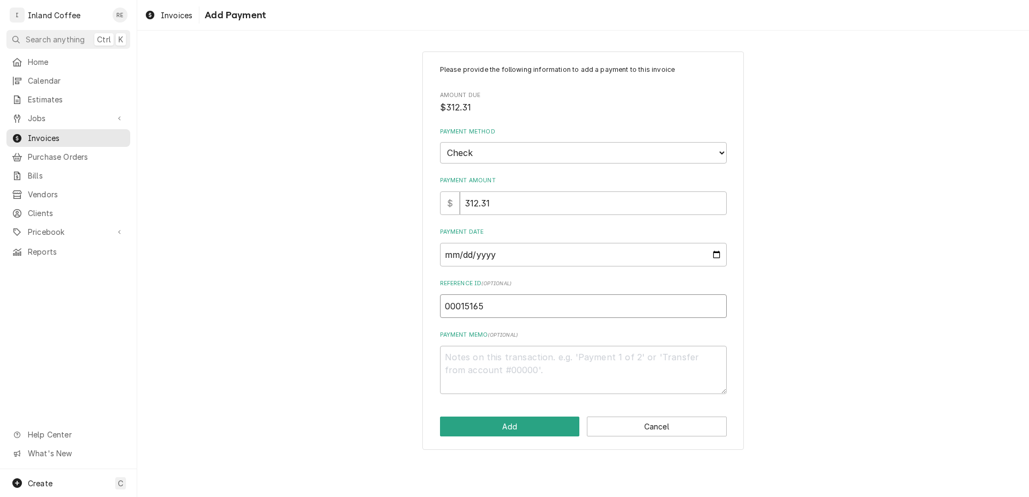
type input "000151658"
type textarea "x"
type input "0001516587"
click at [524, 427] on button "Add" at bounding box center [510, 426] width 140 height 20
type textarea "x"
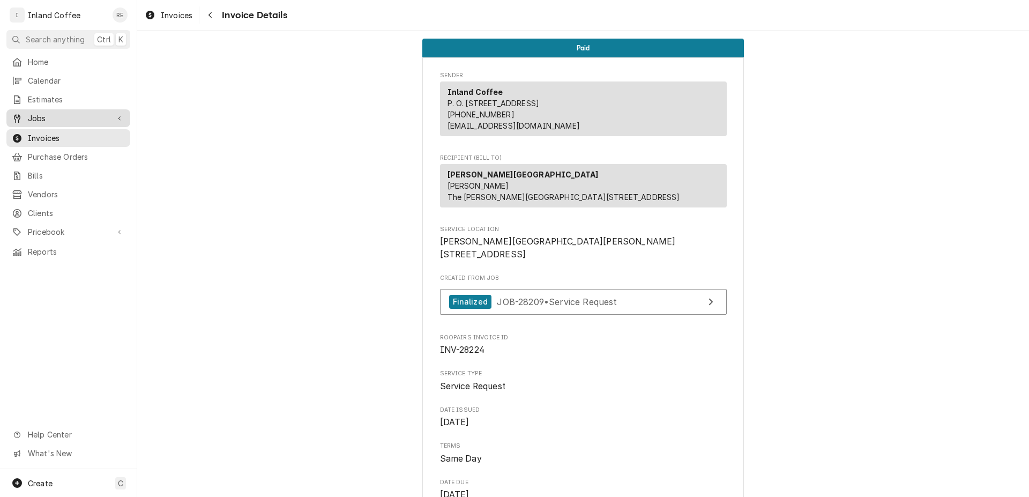
click at [65, 116] on span "Jobs" at bounding box center [68, 118] width 81 height 11
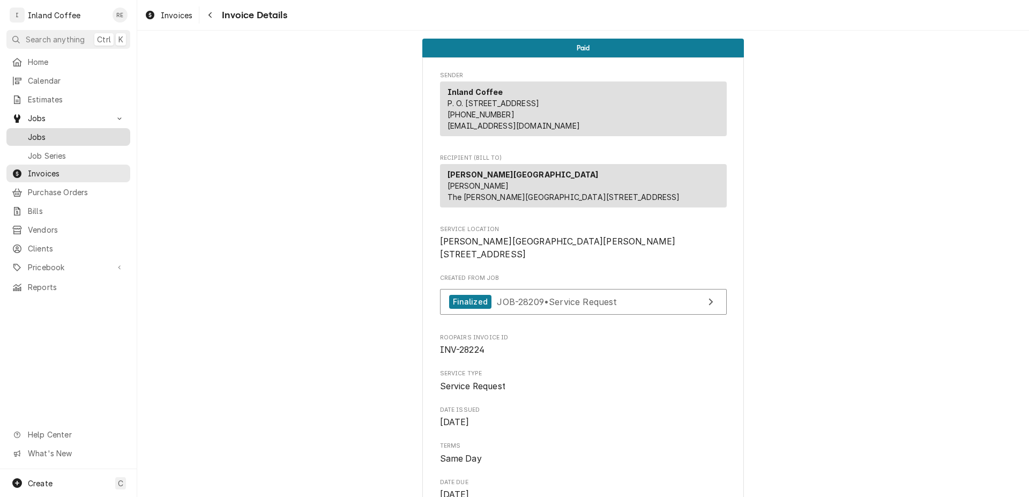
click at [59, 131] on span "Jobs" at bounding box center [76, 136] width 97 height 11
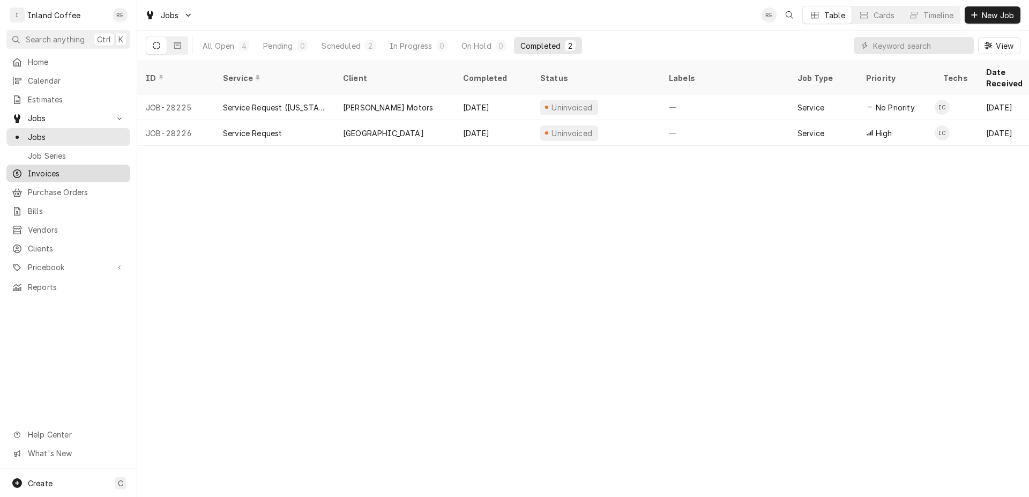
click at [80, 175] on div "Invoices" at bounding box center [68, 173] width 119 height 13
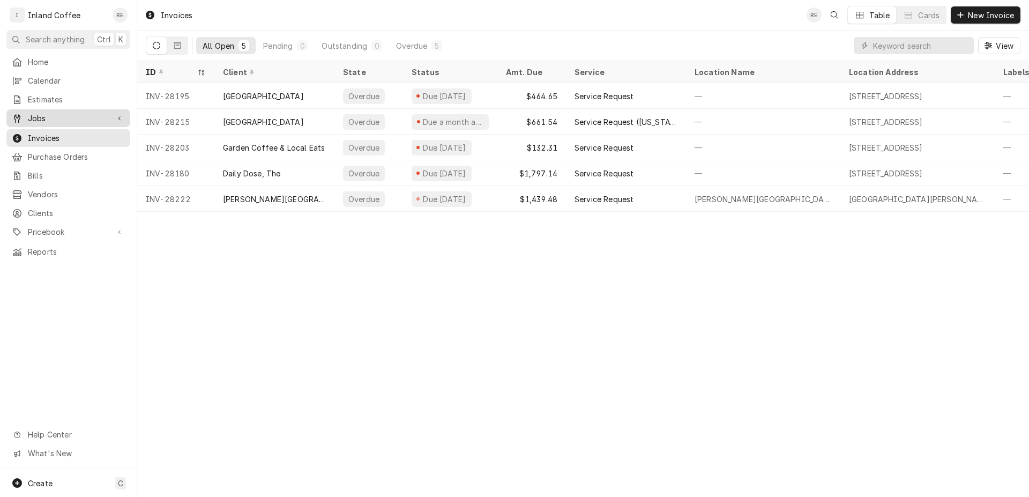
click at [60, 115] on span "Jobs" at bounding box center [68, 118] width 81 height 11
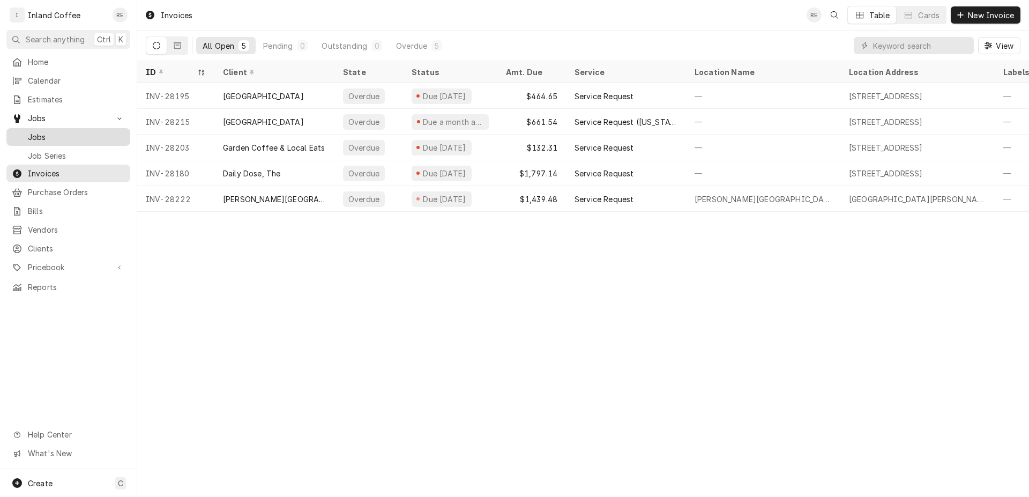
click at [64, 132] on span "Jobs" at bounding box center [76, 136] width 97 height 11
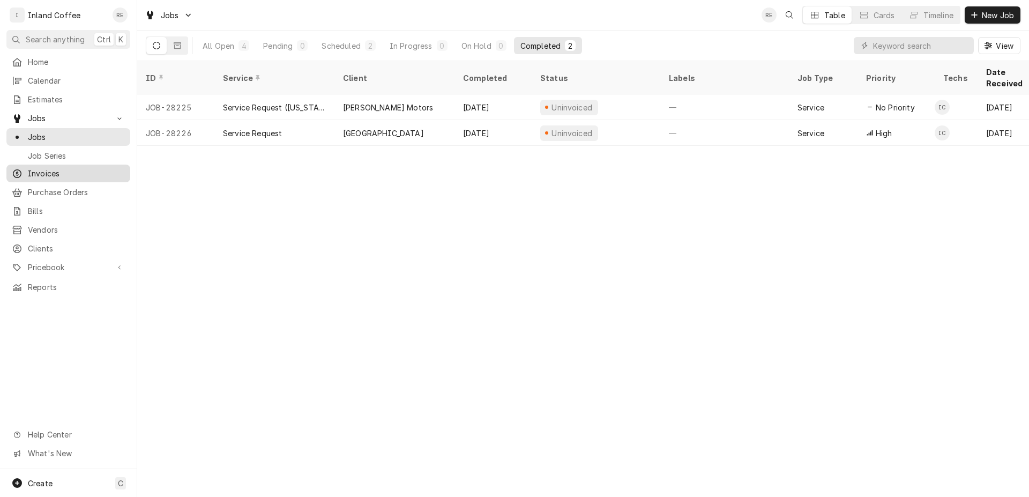
click at [56, 169] on span "Invoices" at bounding box center [76, 173] width 97 height 11
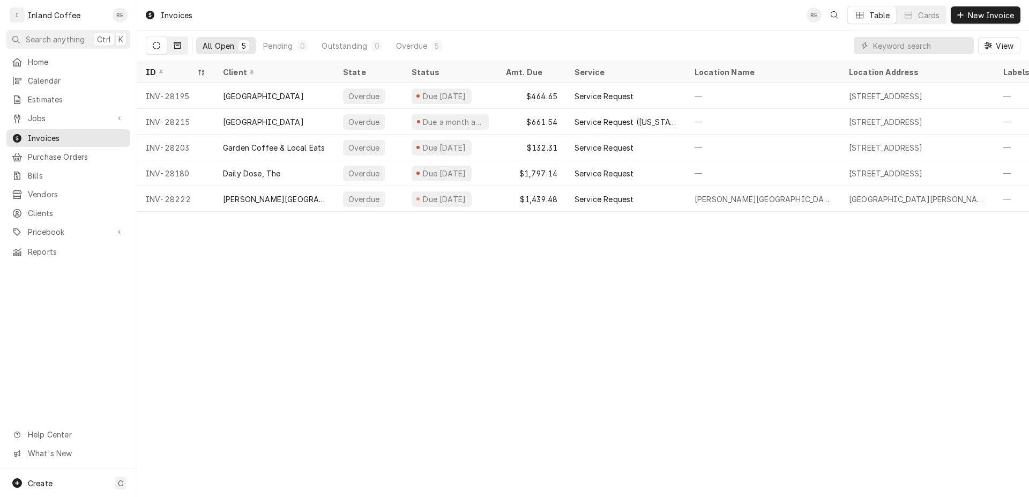
click at [175, 46] on icon "Dynamic Content Wrapper" at bounding box center [178, 46] width 8 height 8
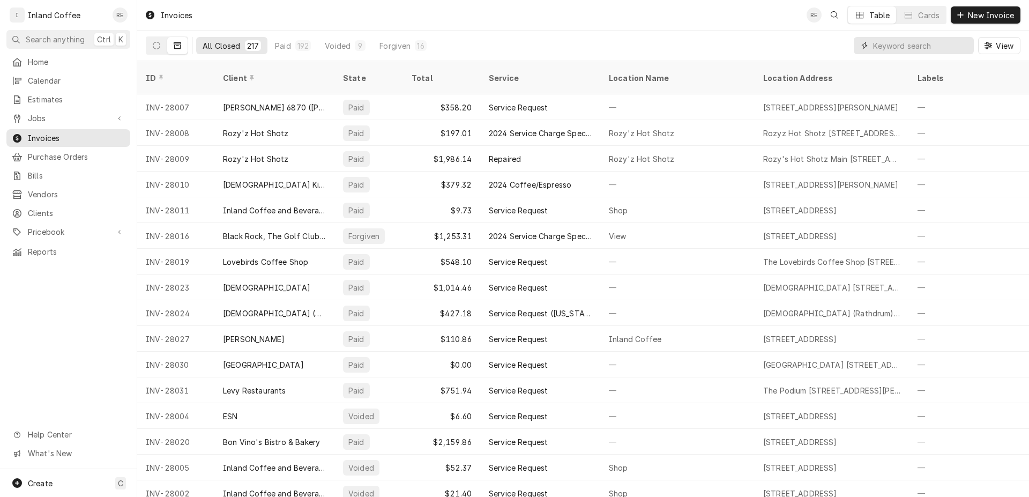
click at [931, 44] on input "Dynamic Content Wrapper" at bounding box center [920, 45] width 95 height 17
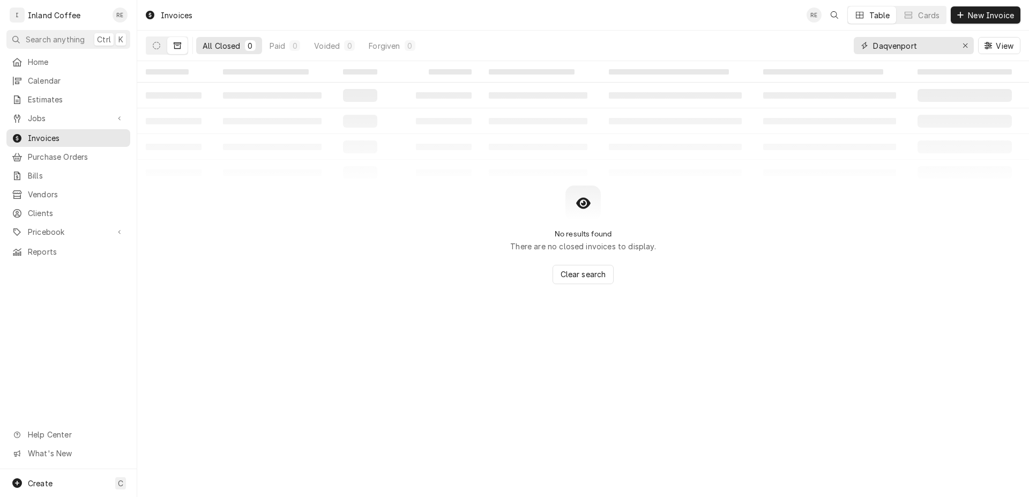
drag, startPoint x: 949, startPoint y: 47, endPoint x: 807, endPoint y: 62, distance: 142.8
click at [873, 54] on input "Daqvenport" at bounding box center [913, 45] width 80 height 17
type input "Davenport"
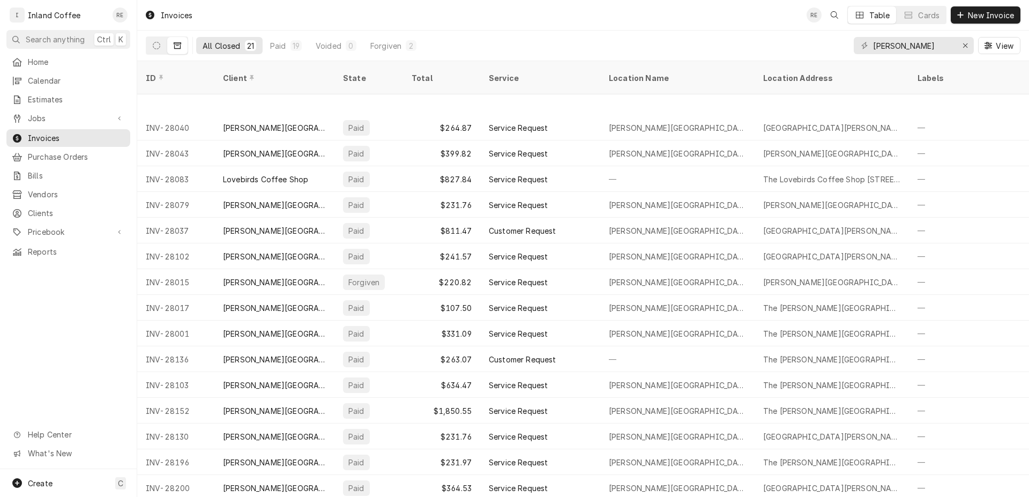
scroll to position [134, 0]
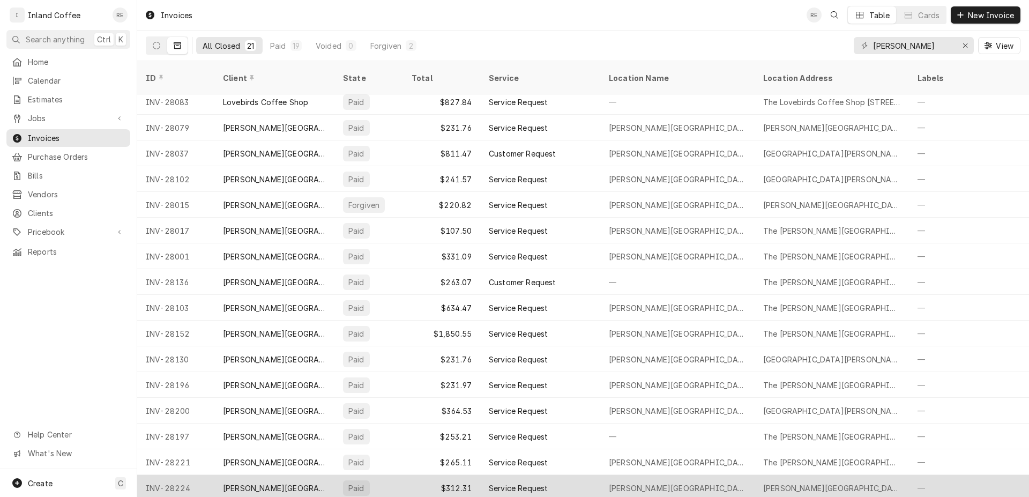
click at [166, 475] on div "INV-28224" at bounding box center [175, 488] width 77 height 26
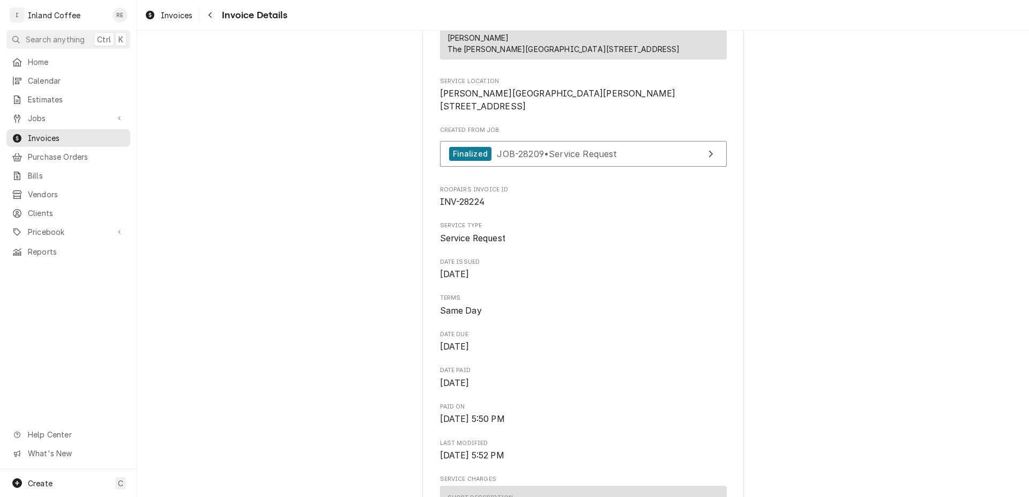
scroll to position [114, 0]
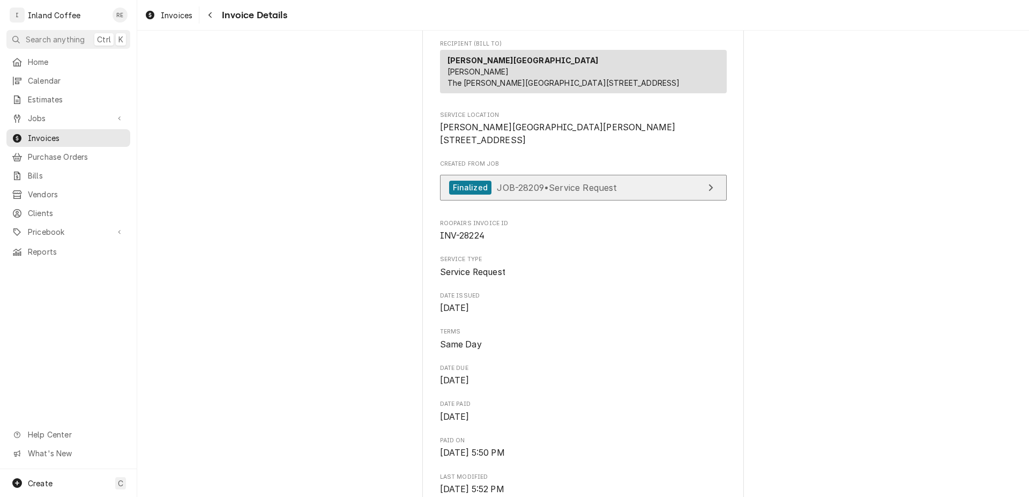
click at [692, 201] on link "Finalized JOB-28209 • Service Request" at bounding box center [583, 188] width 287 height 26
click at [92, 132] on span "Invoices" at bounding box center [76, 137] width 97 height 11
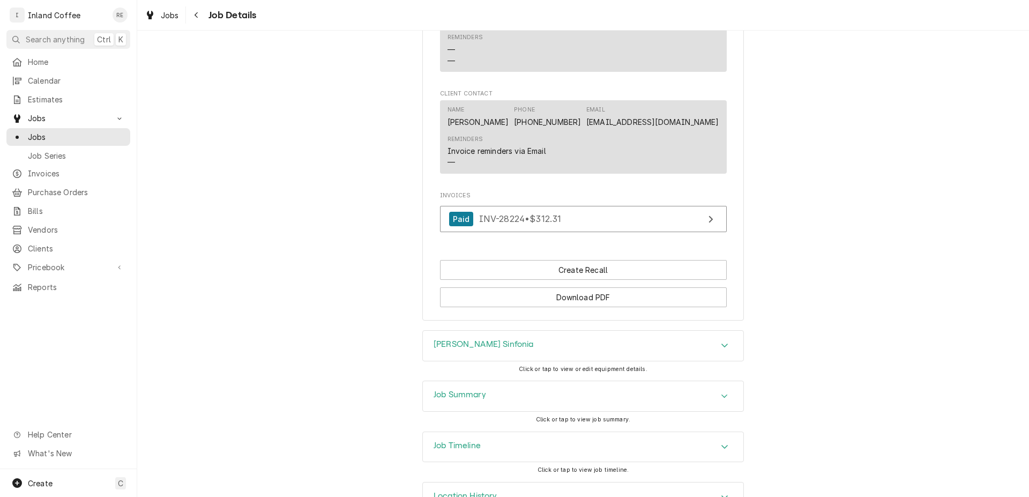
scroll to position [820, 0]
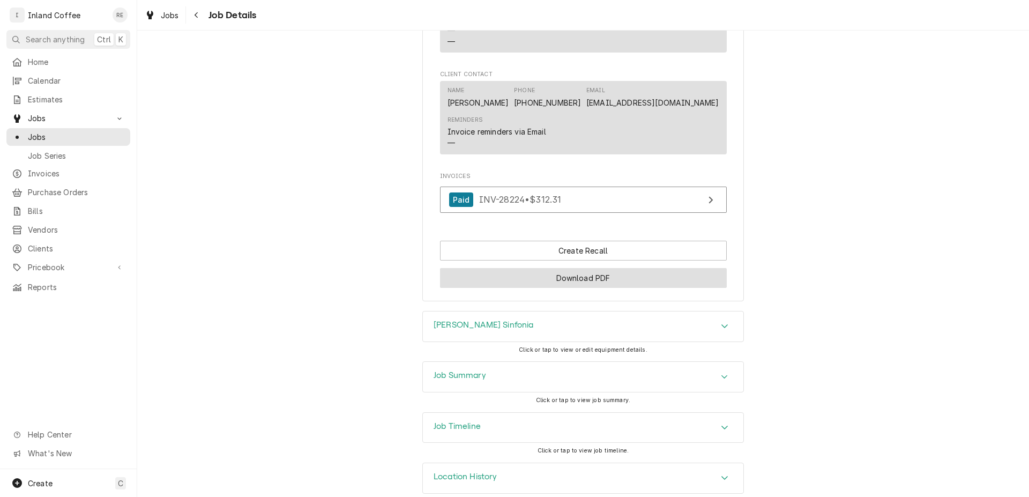
click at [615, 268] on button "Download PDF" at bounding box center [583, 278] width 287 height 20
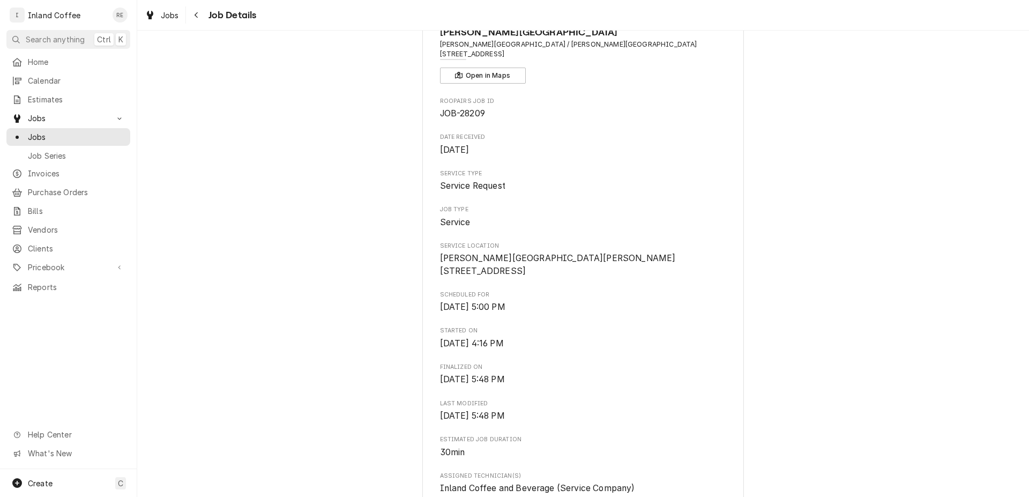
scroll to position [0, 0]
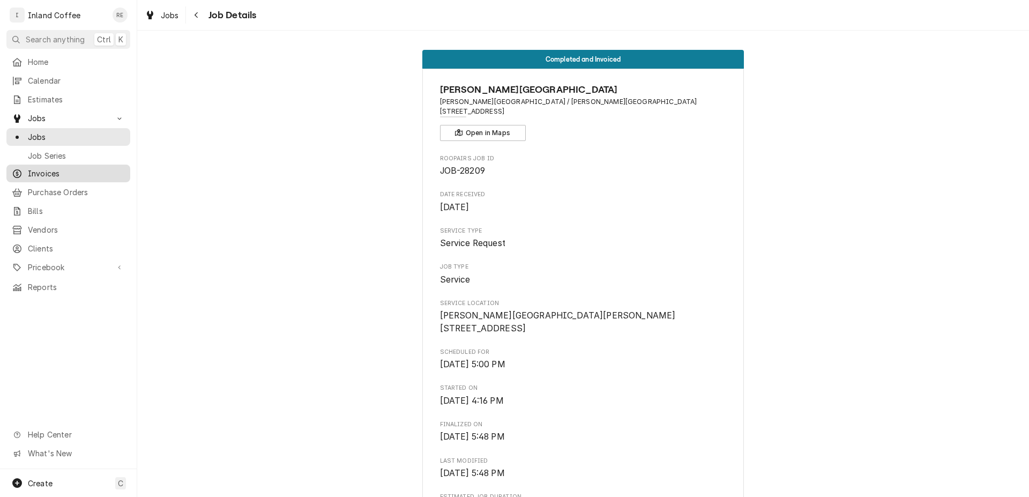
click at [56, 171] on span "Invoices" at bounding box center [76, 173] width 97 height 11
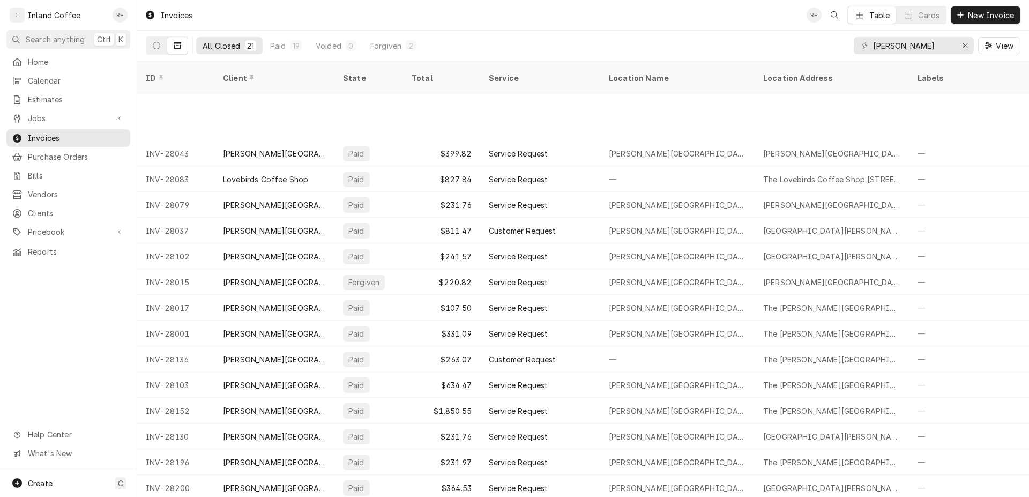
scroll to position [134, 0]
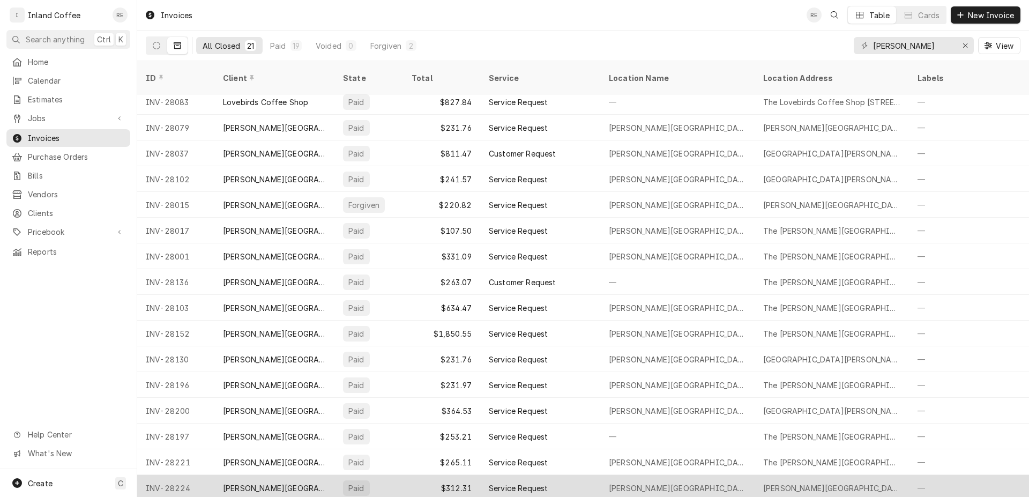
click at [253, 482] on div "[PERSON_NAME][GEOGRAPHIC_DATA]" at bounding box center [274, 487] width 103 height 11
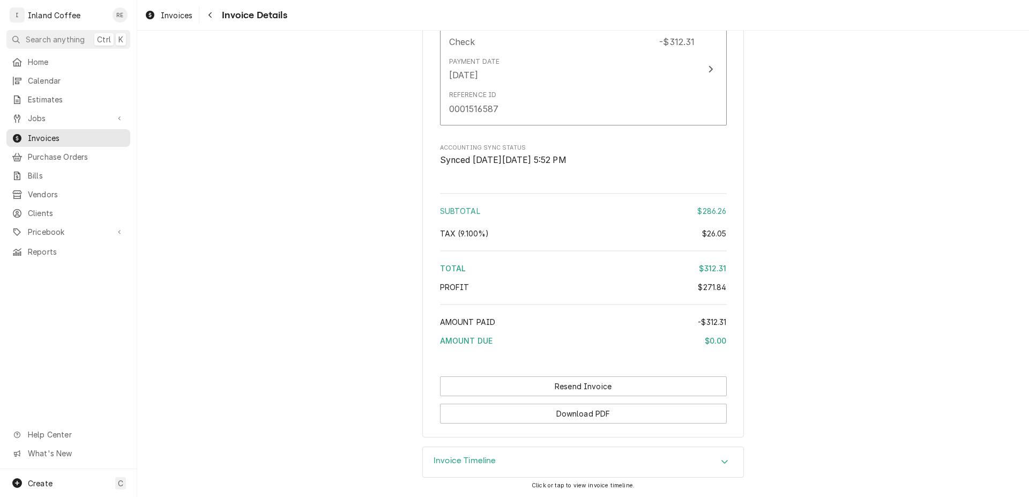
scroll to position [1331, 0]
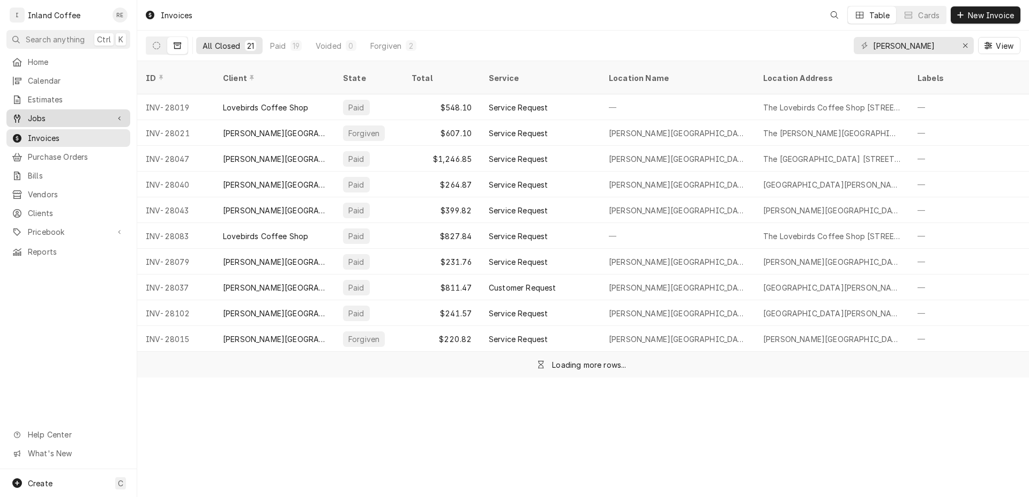
click at [49, 116] on span "Jobs" at bounding box center [68, 118] width 81 height 11
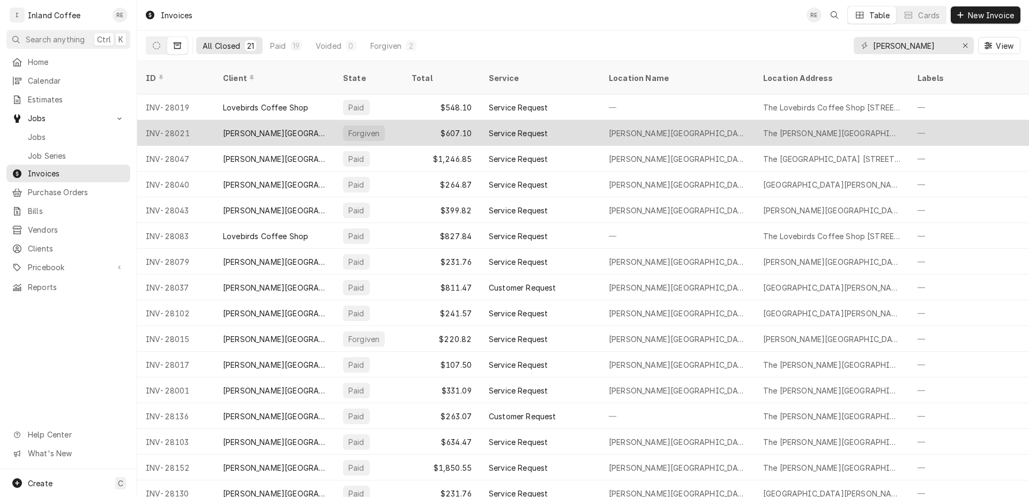
click at [253, 128] on div "[PERSON_NAME][GEOGRAPHIC_DATA]" at bounding box center [274, 133] width 103 height 11
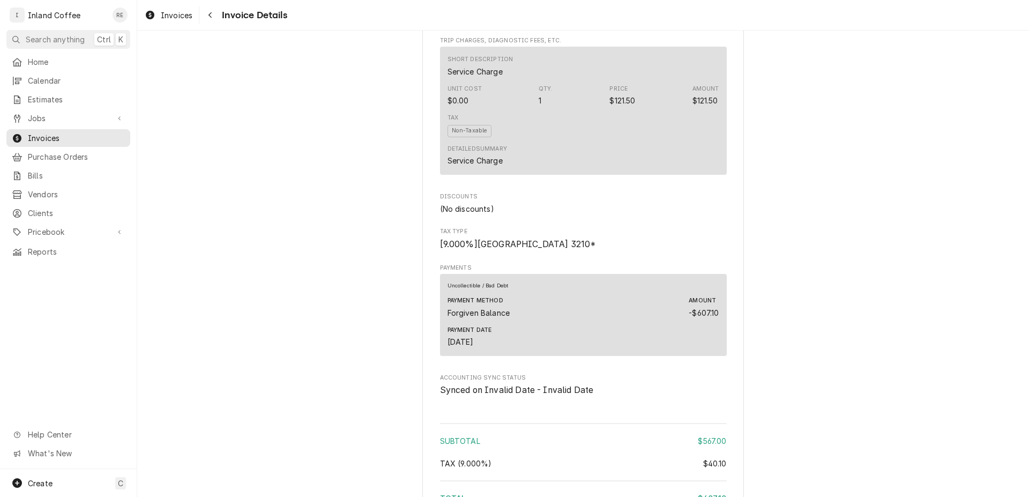
scroll to position [1505, 0]
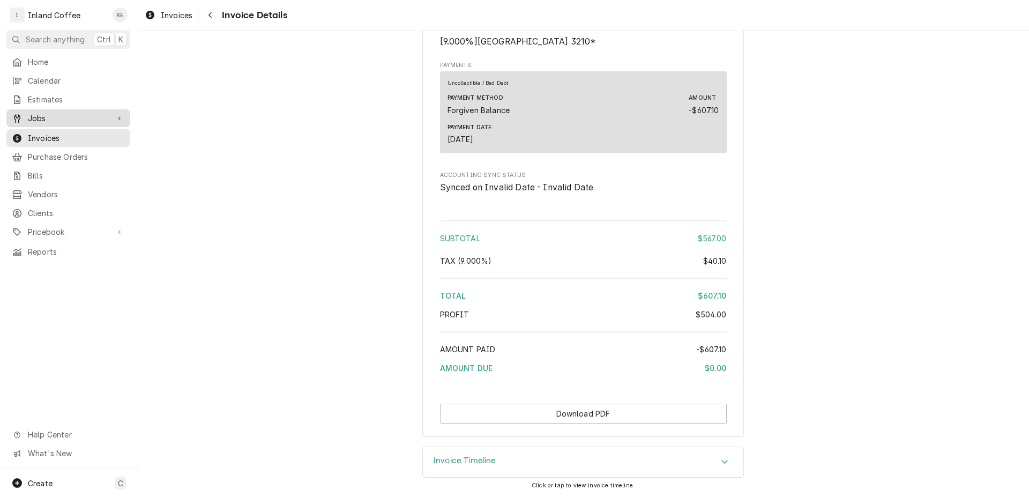
click at [84, 117] on span "Jobs" at bounding box center [68, 118] width 81 height 11
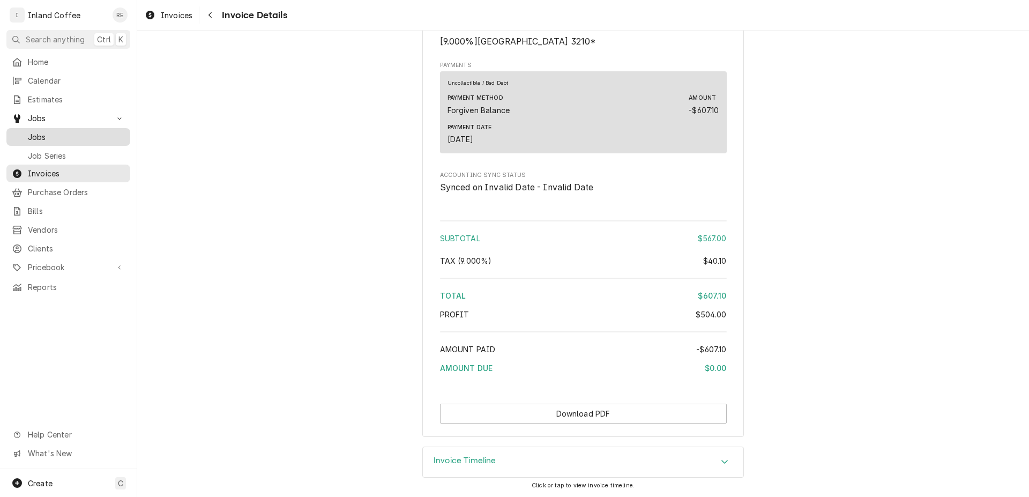
click at [46, 140] on link "Jobs" at bounding box center [68, 137] width 124 height 18
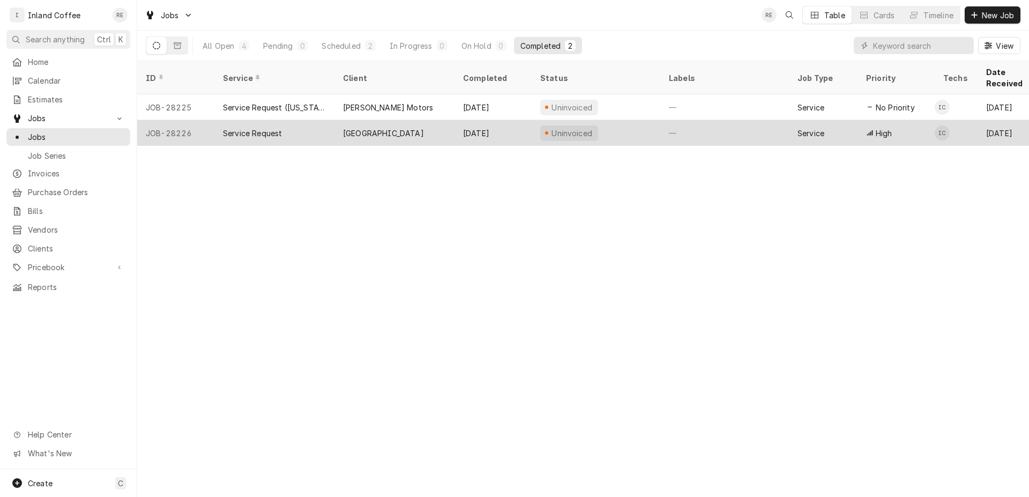
click at [265, 128] on div "Service Request" at bounding box center [252, 133] width 59 height 11
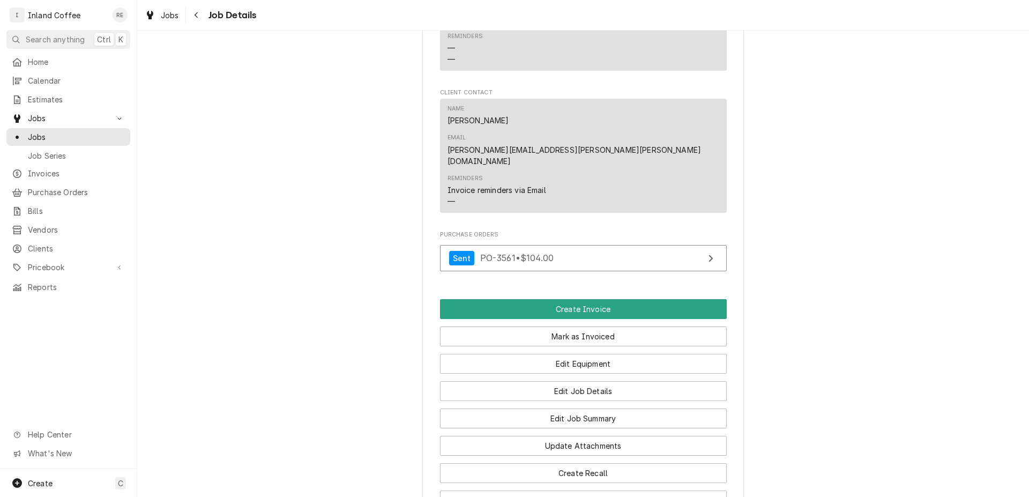
scroll to position [839, 0]
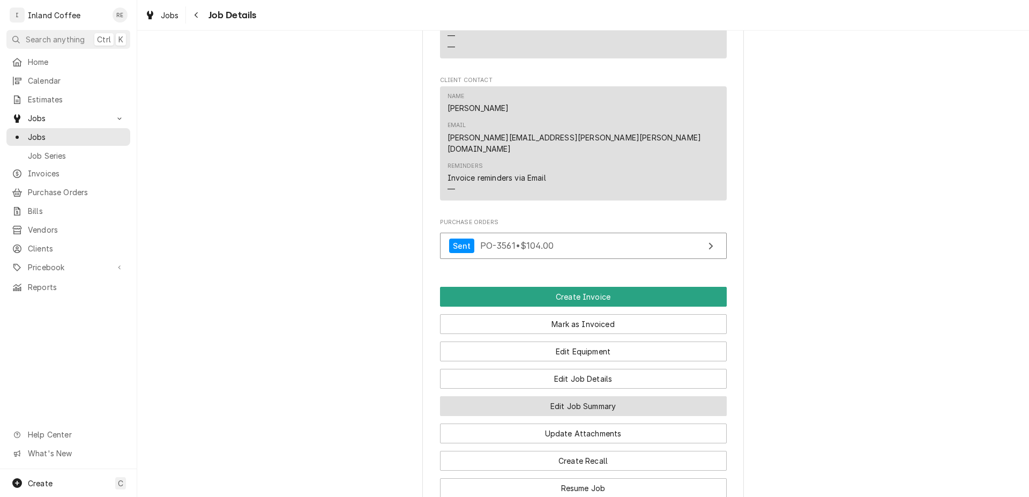
click at [565, 396] on button "Edit Job Summary" at bounding box center [583, 406] width 287 height 20
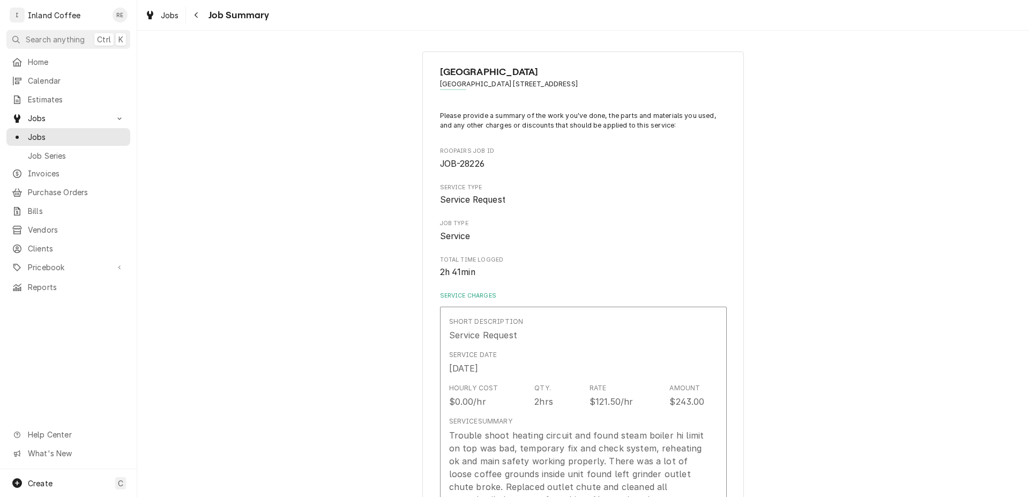
type textarea "x"
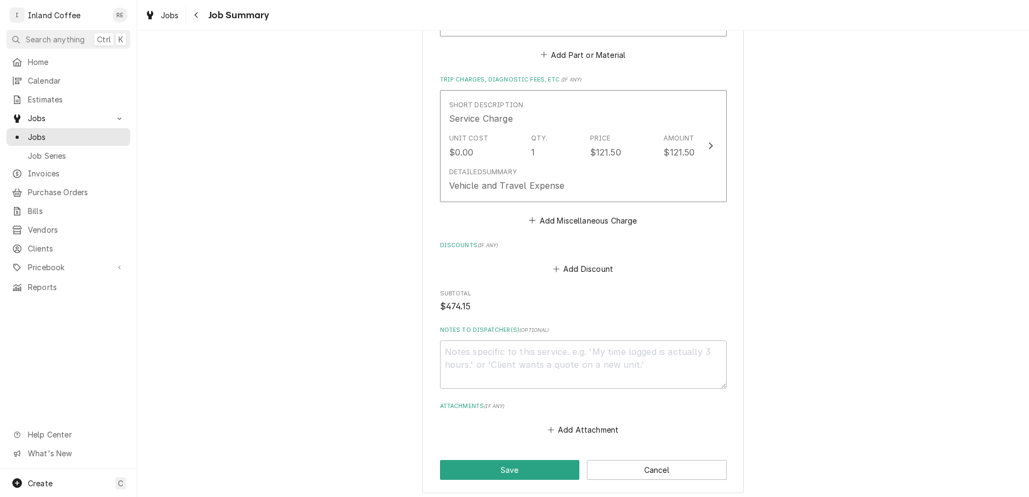
scroll to position [1033, 0]
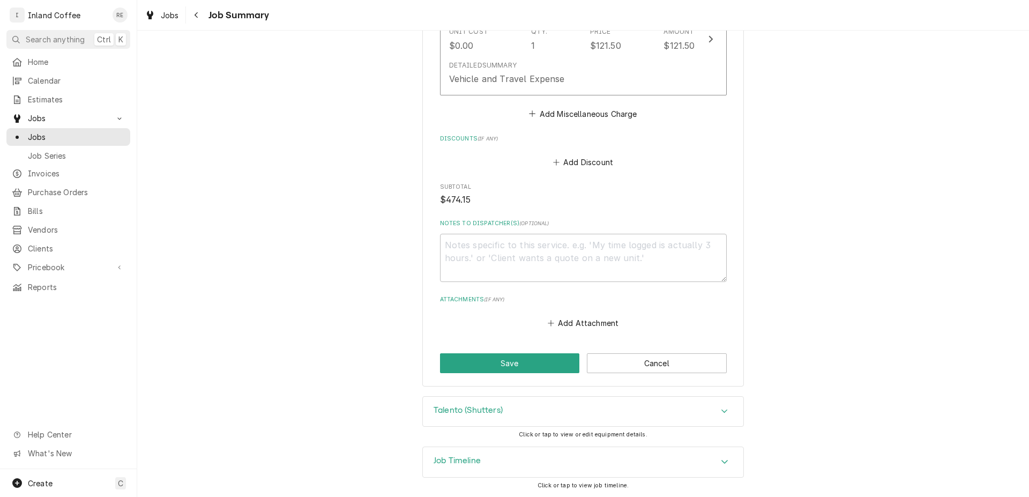
click at [721, 462] on icon "Accordion Header" at bounding box center [724, 462] width 6 height 4
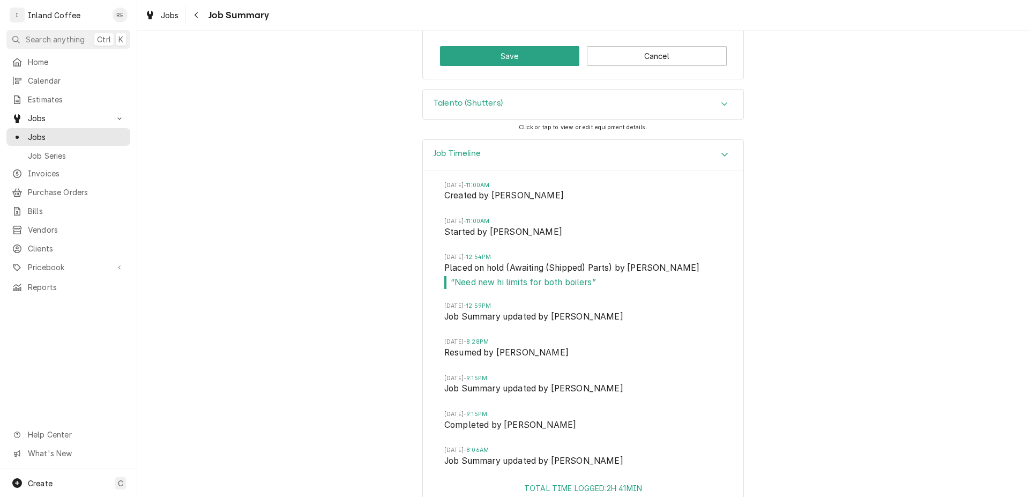
scroll to position [1338, 0]
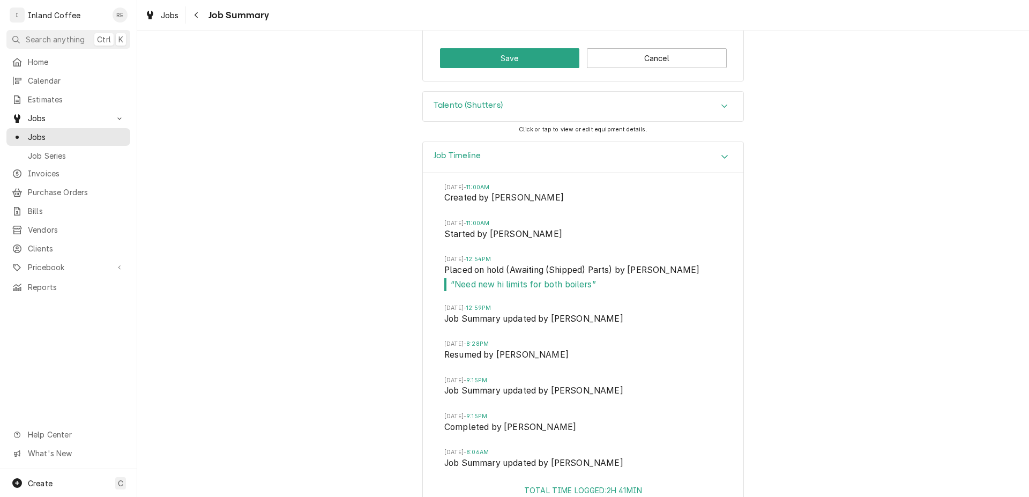
click at [721, 107] on icon "Accordion Header" at bounding box center [725, 106] width 8 height 9
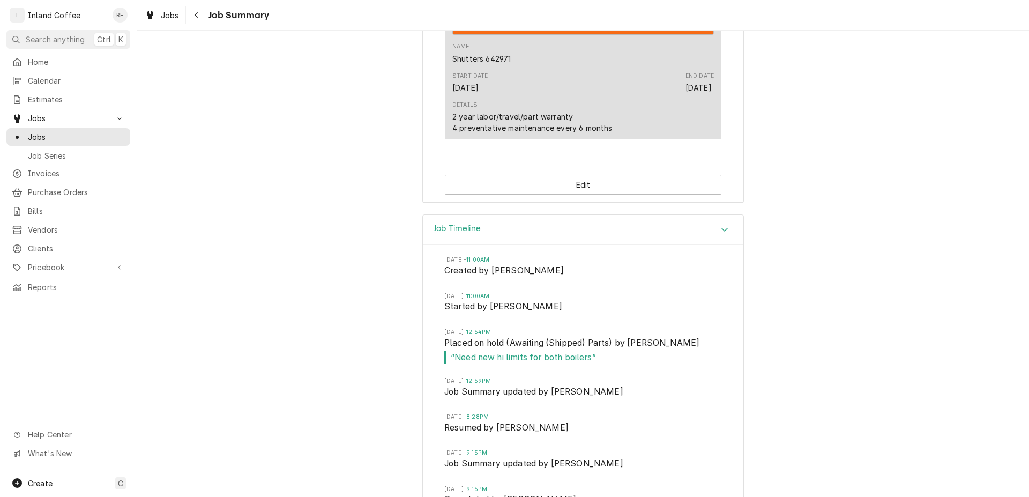
scroll to position [2082, 0]
